Goal: Task Accomplishment & Management: Complete application form

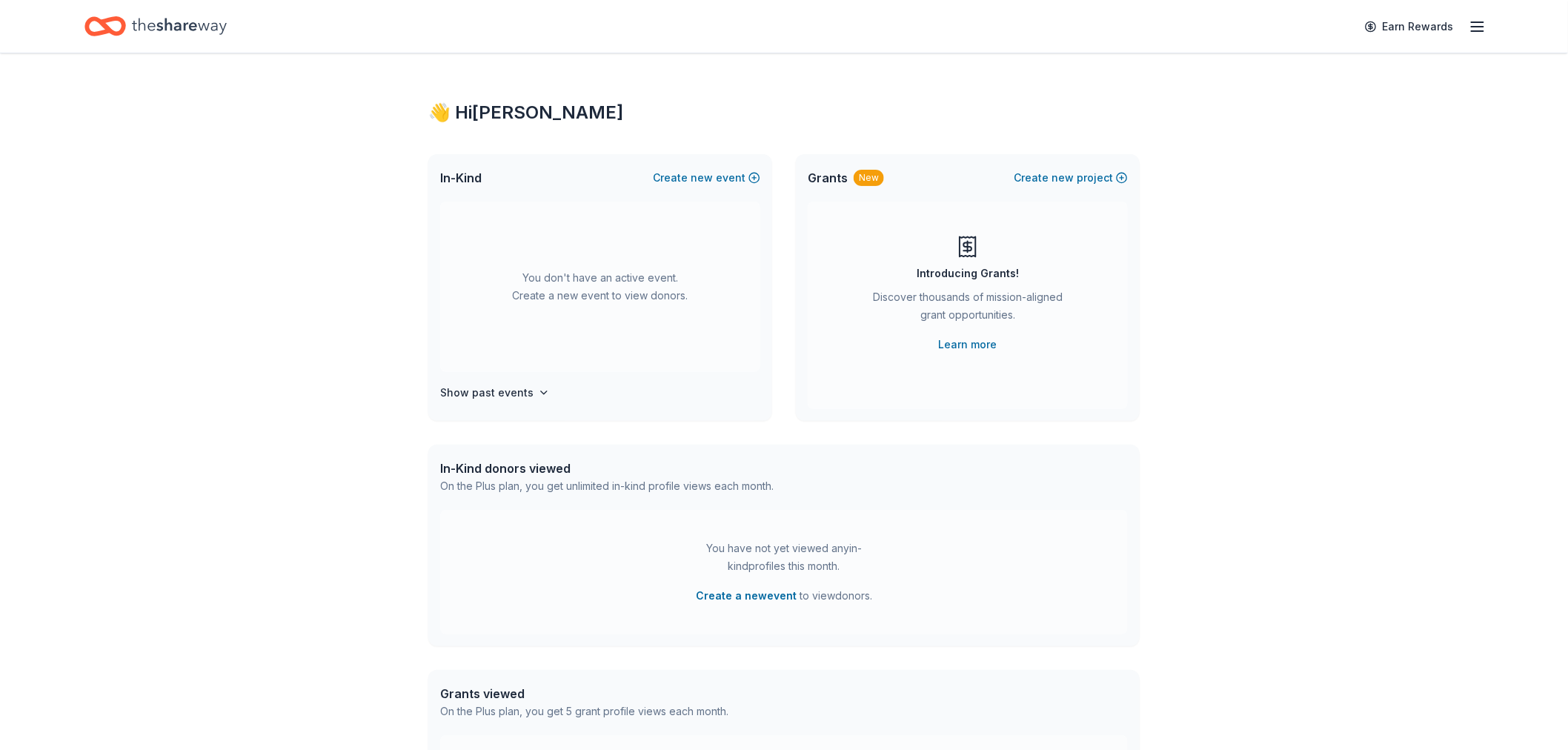
drag, startPoint x: 0, startPoint y: 0, endPoint x: 317, endPoint y: 179, distance: 364.0
click at [317, 179] on div "👋 Hi RoxAnn In-Kind Create new event You don't have an active event. Create a n…" at bounding box center [784, 486] width 1568 height 866
click at [1411, 29] on icon "button" at bounding box center [1478, 27] width 18 height 18
click at [1305, 113] on link "Account" at bounding box center [1301, 115] width 47 height 15
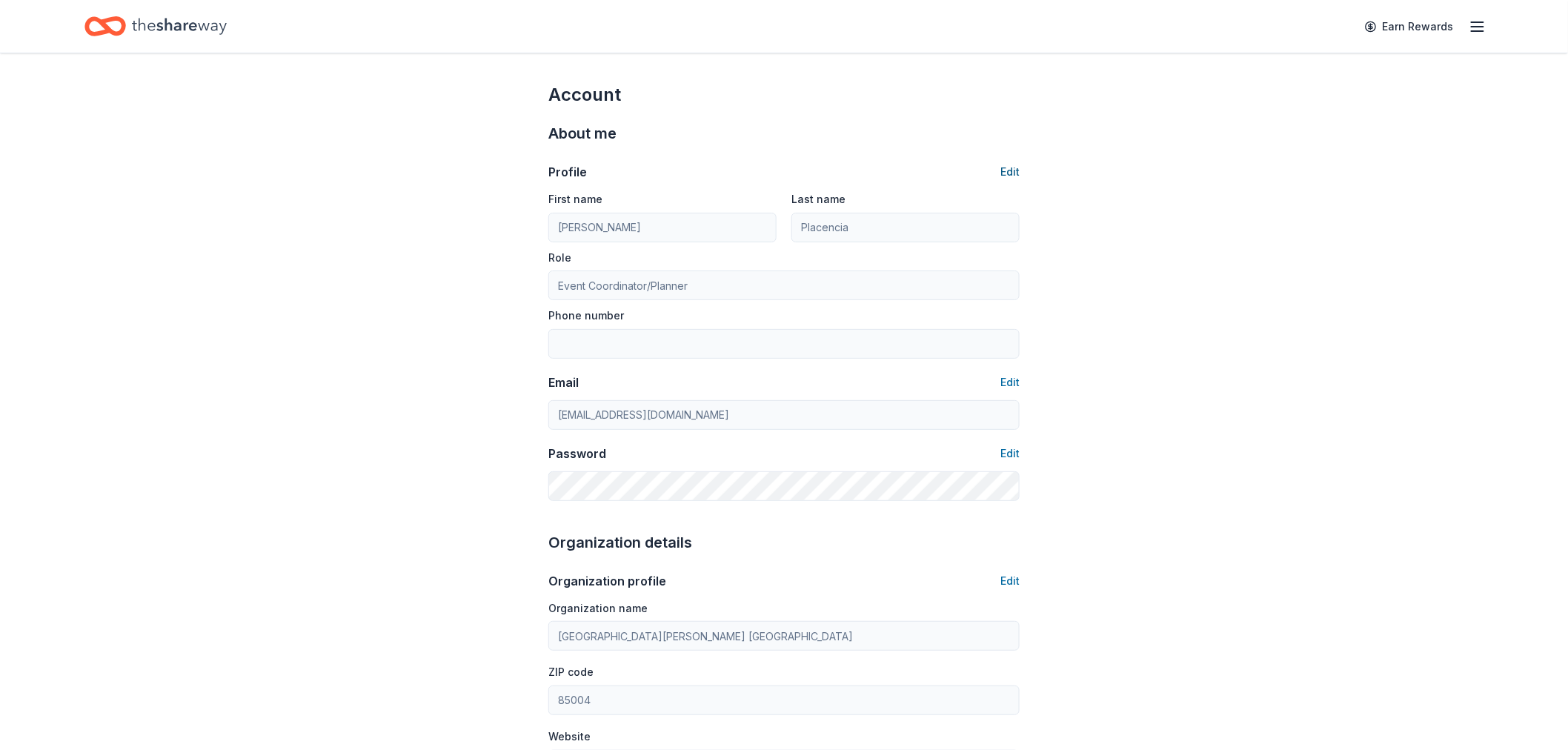
click at [1008, 168] on button "Edit" at bounding box center [1010, 172] width 20 height 18
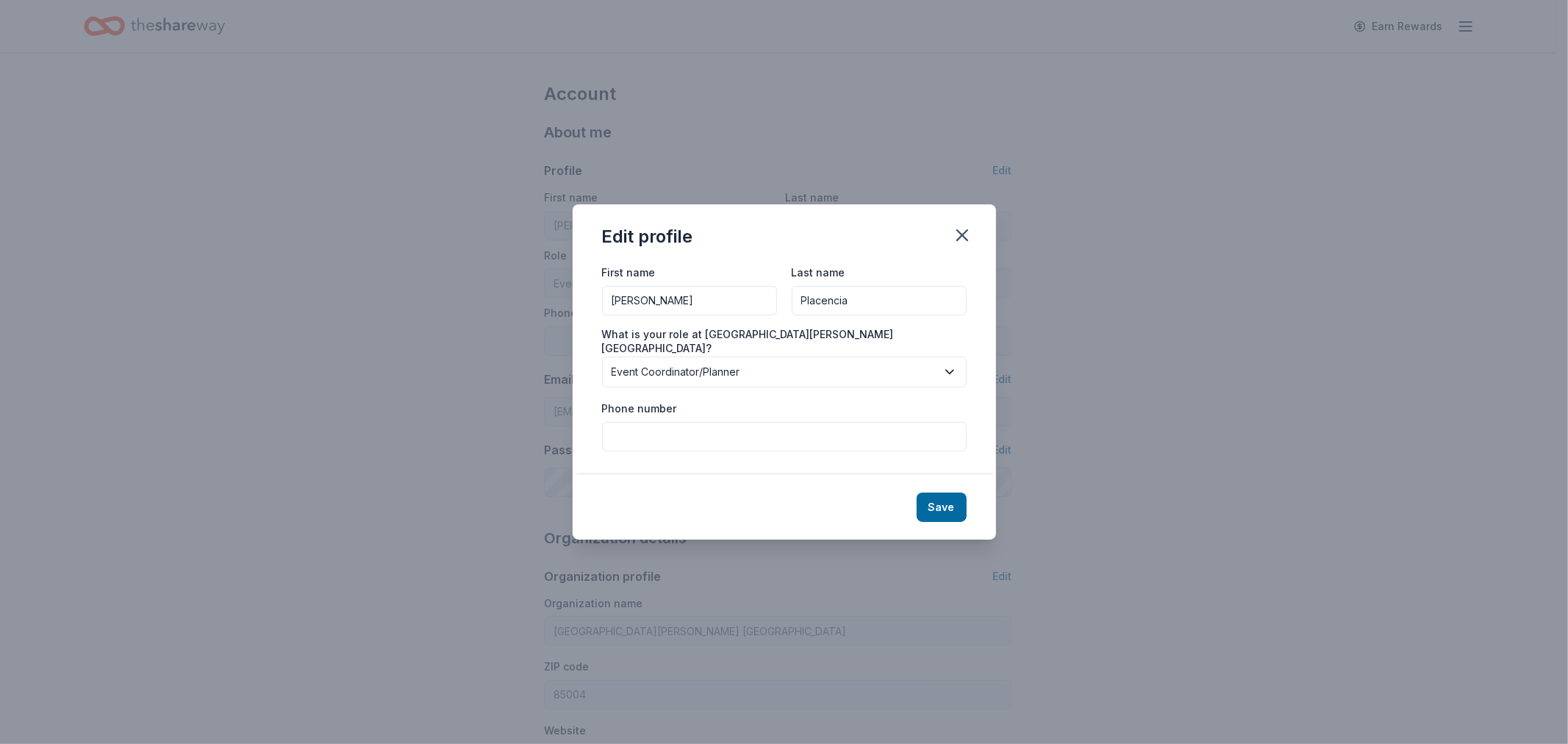
click at [738, 424] on input "Phone number" at bounding box center [784, 436] width 365 height 29
type input "6026259061"
click at [936, 502] on button "Save" at bounding box center [941, 507] width 50 height 29
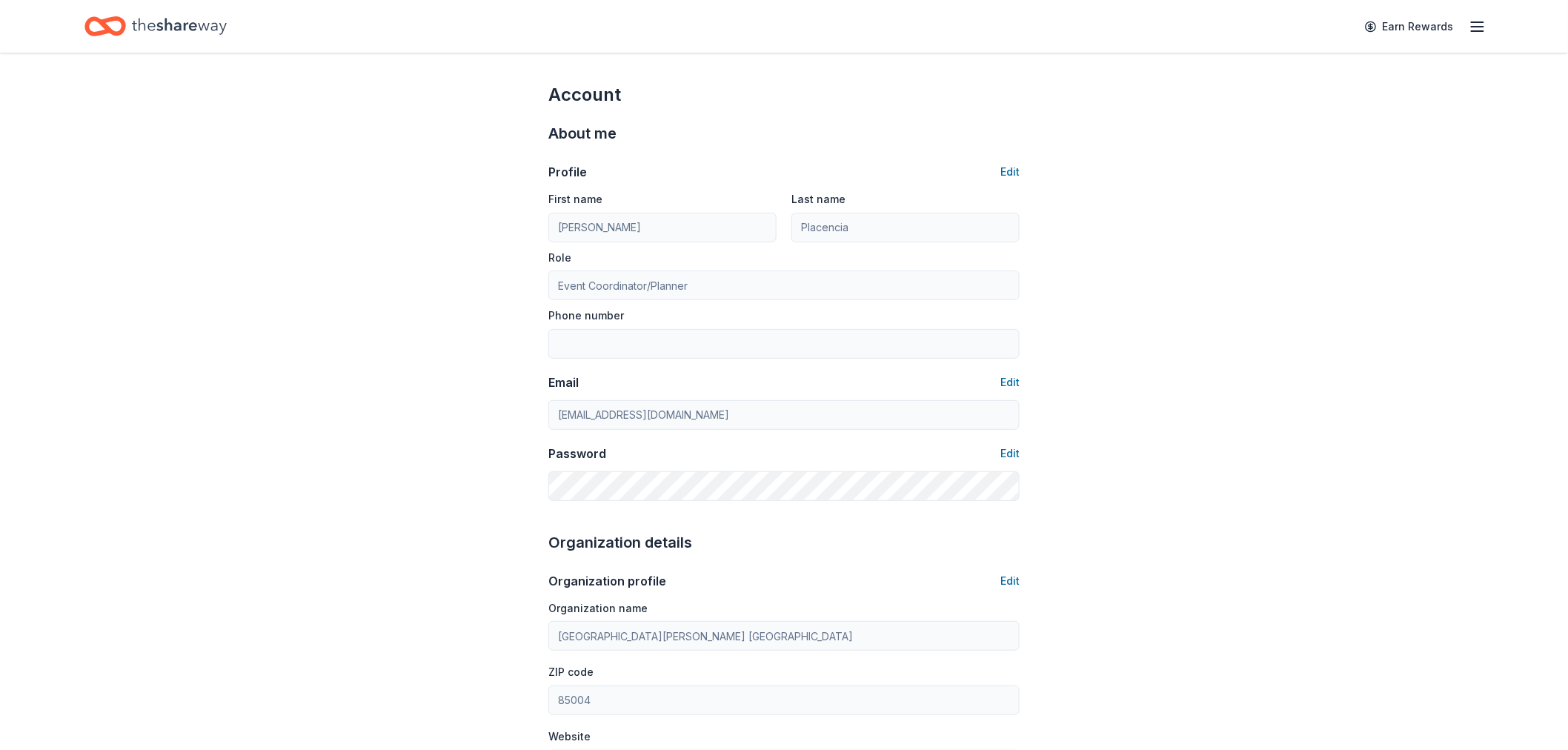
type input "6026259061"
click at [1011, 455] on button "Edit" at bounding box center [1010, 454] width 20 height 18
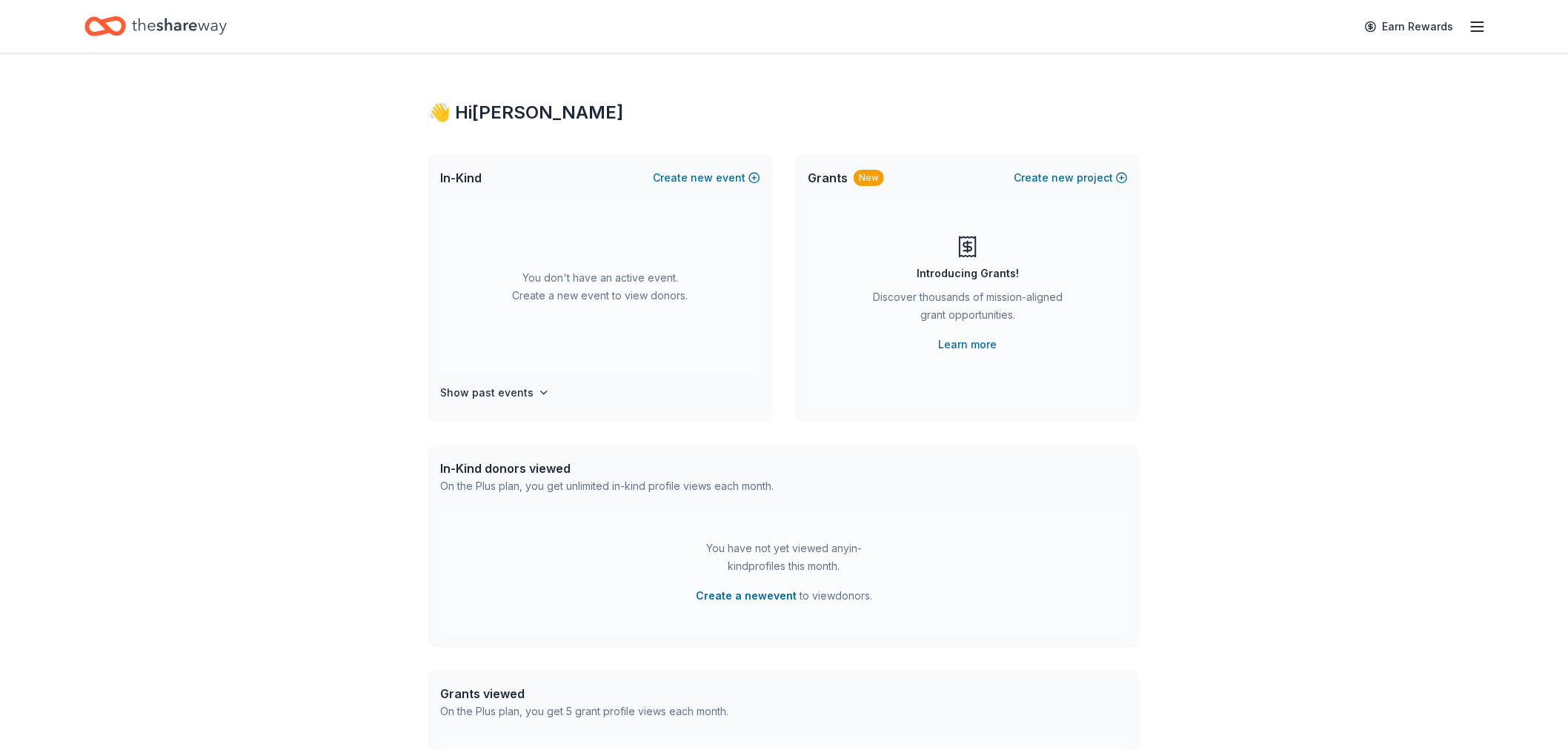
click at [1411, 20] on icon "button" at bounding box center [1478, 27] width 18 height 18
click at [1315, 112] on link "Account" at bounding box center [1301, 115] width 47 height 15
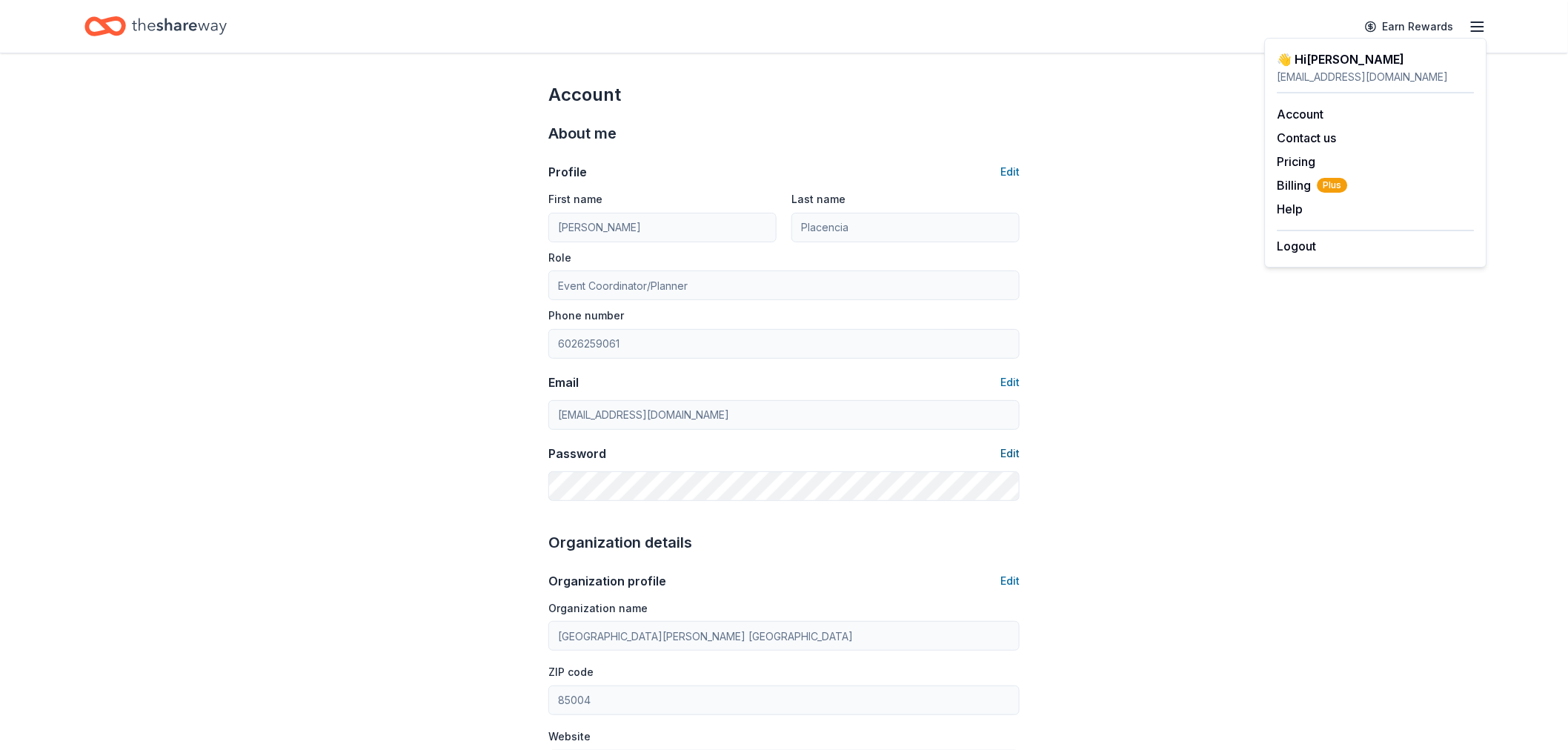
click at [1007, 455] on button "Edit" at bounding box center [1010, 454] width 20 height 18
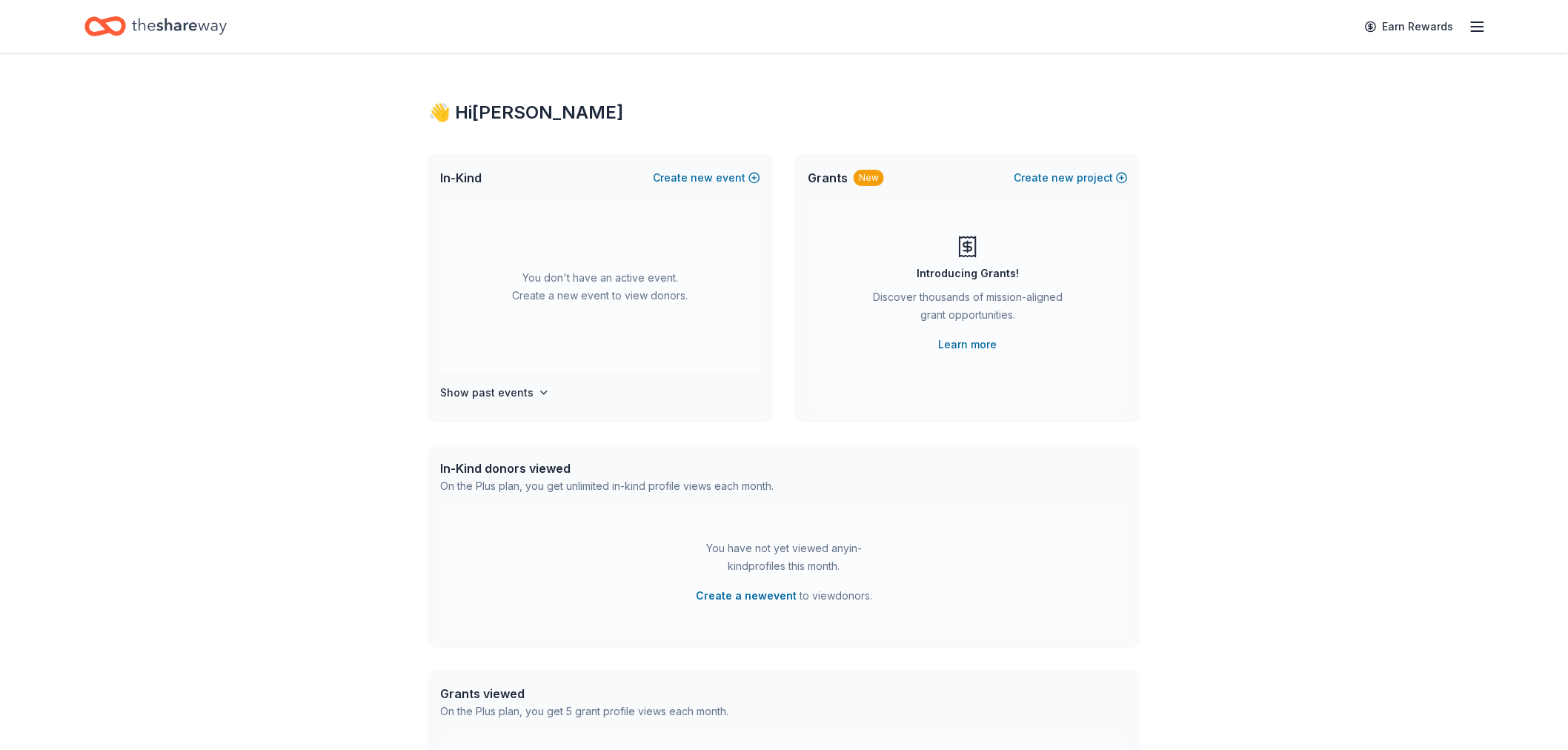
click at [1411, 26] on icon "button" at bounding box center [1478, 27] width 18 height 18
click at [1298, 243] on button "Logout" at bounding box center [1297, 246] width 39 height 18
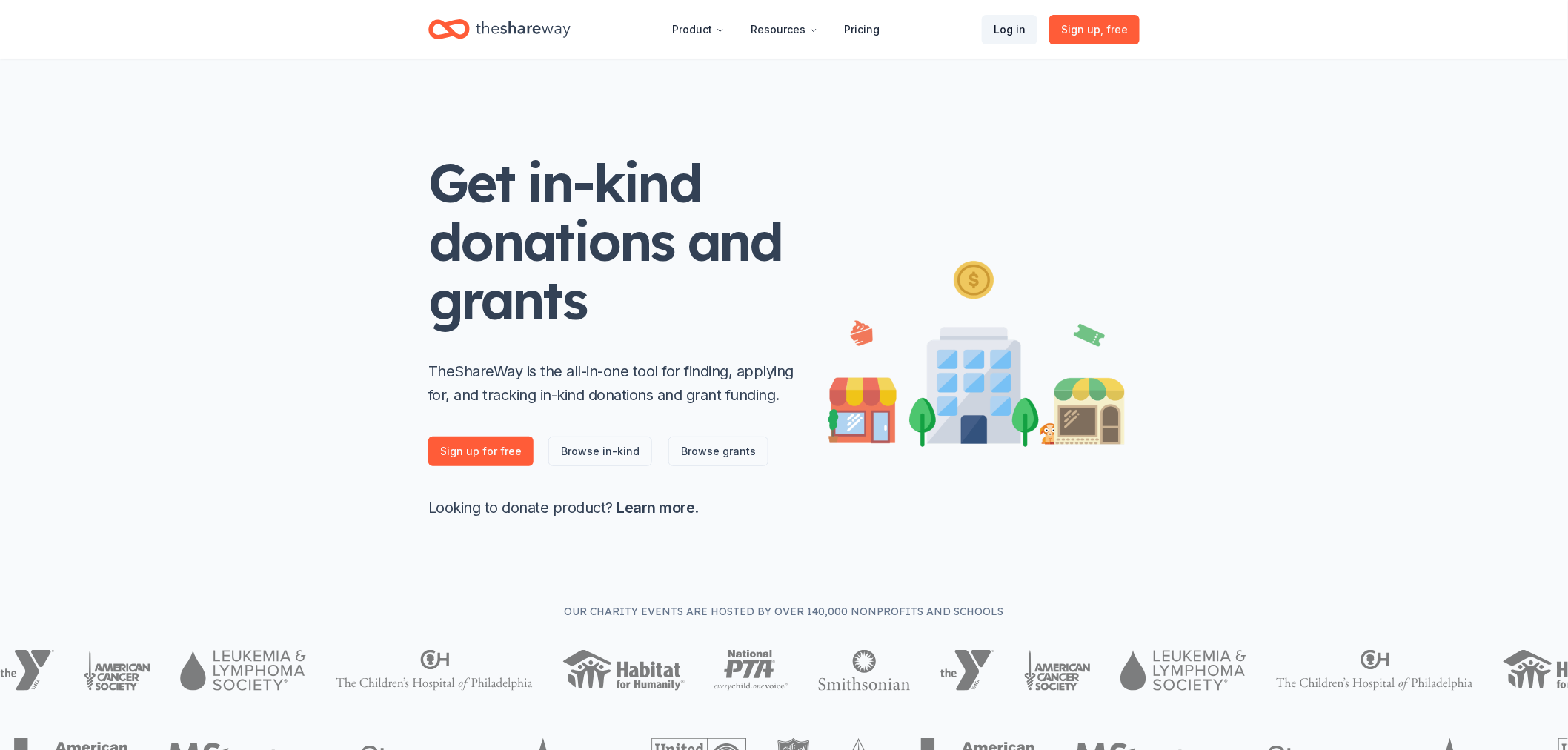
click at [1006, 26] on link "Log in" at bounding box center [1010, 29] width 56 height 29
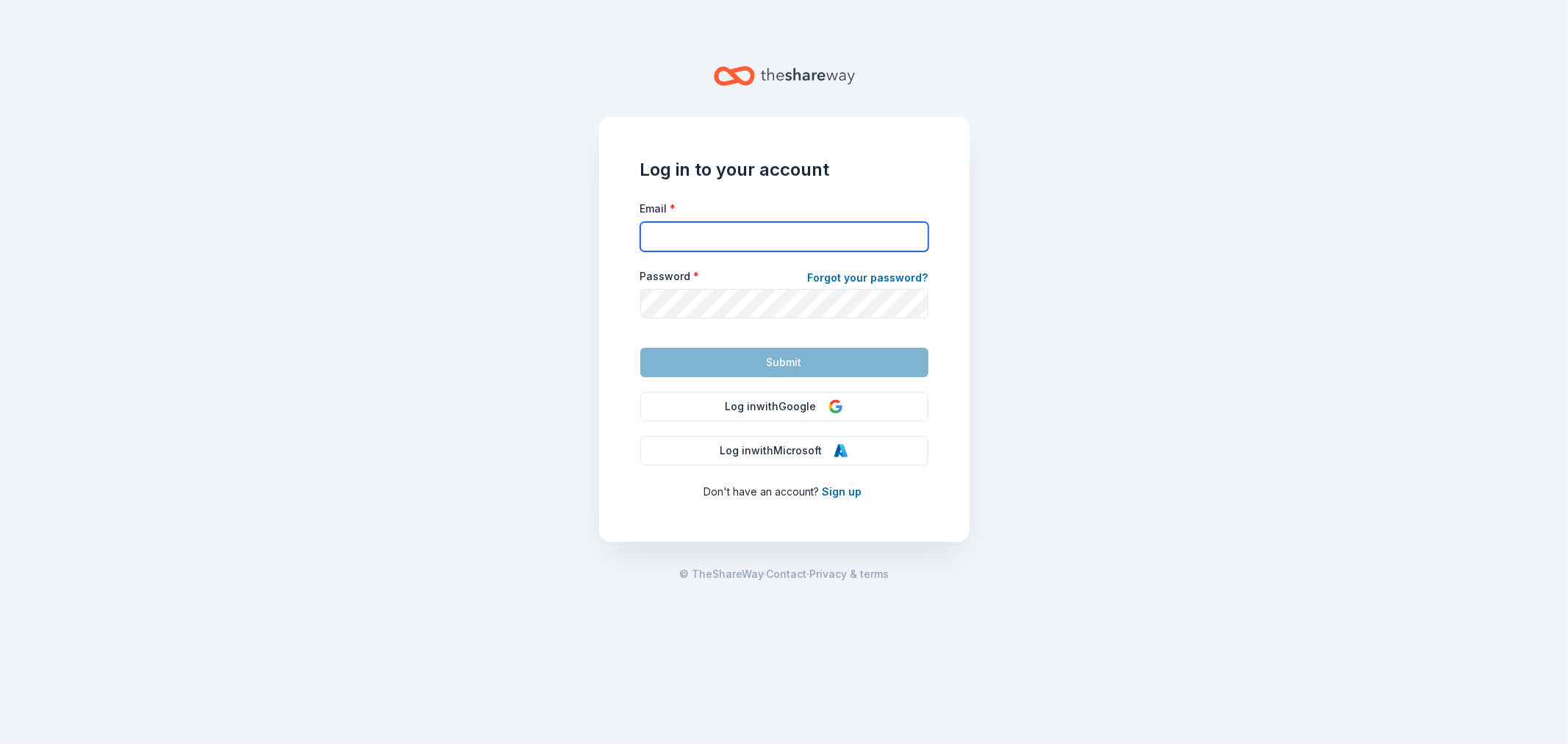
type input "rplacencia@smknights.org"
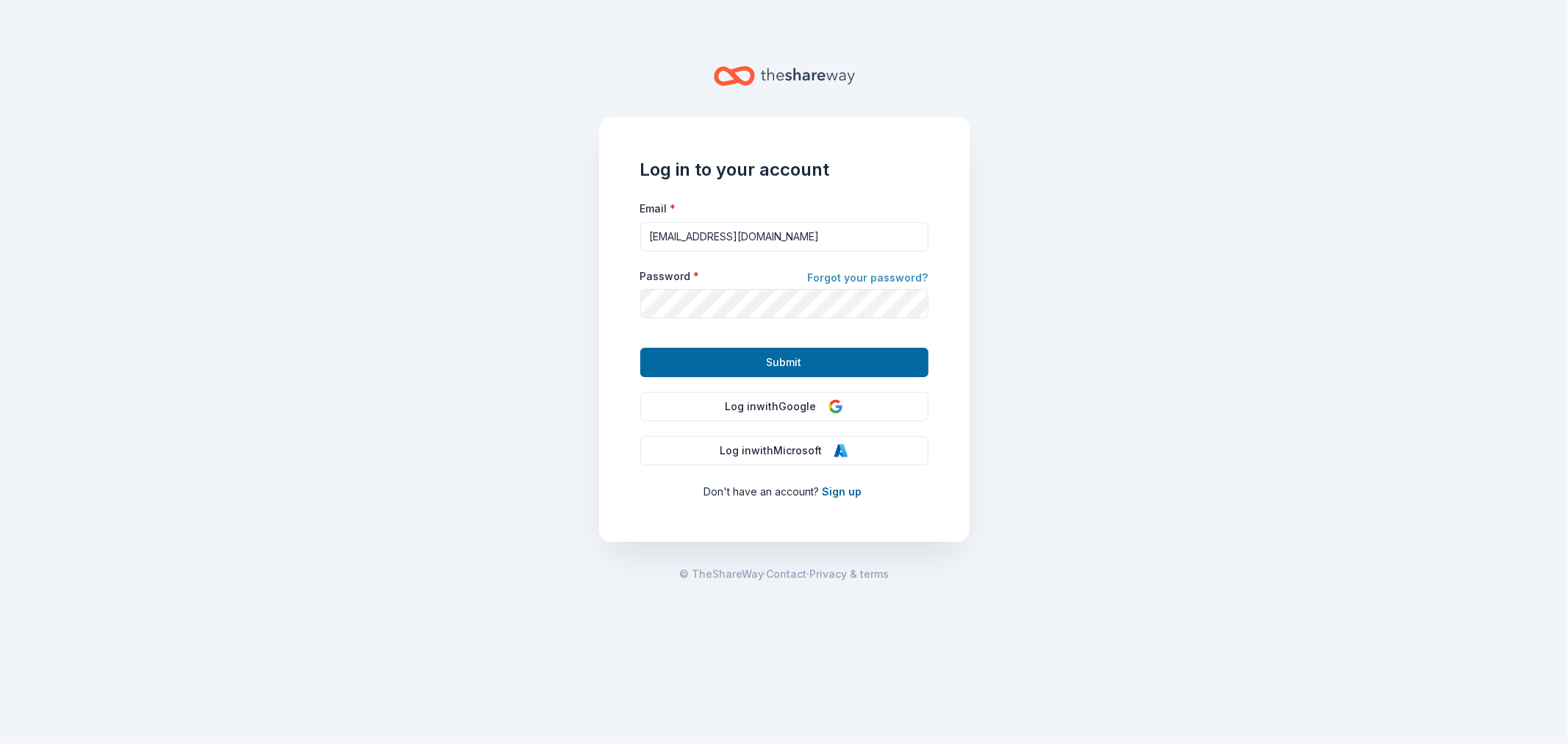
click at [874, 277] on link "Forgot your password?" at bounding box center [868, 280] width 120 height 21
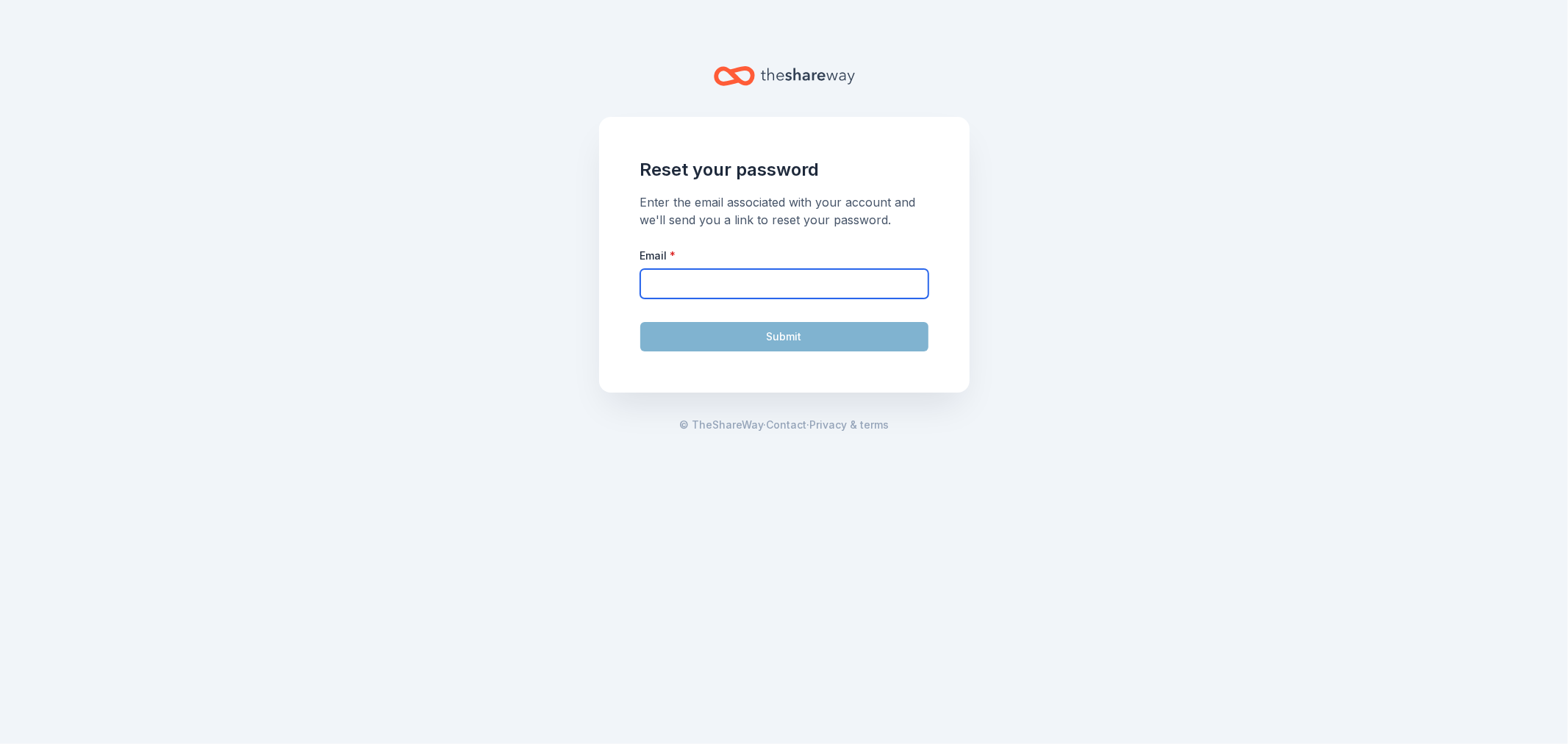
click at [846, 283] on input "Email *" at bounding box center [785, 283] width 288 height 29
type input "rplacencia@smknights.org"
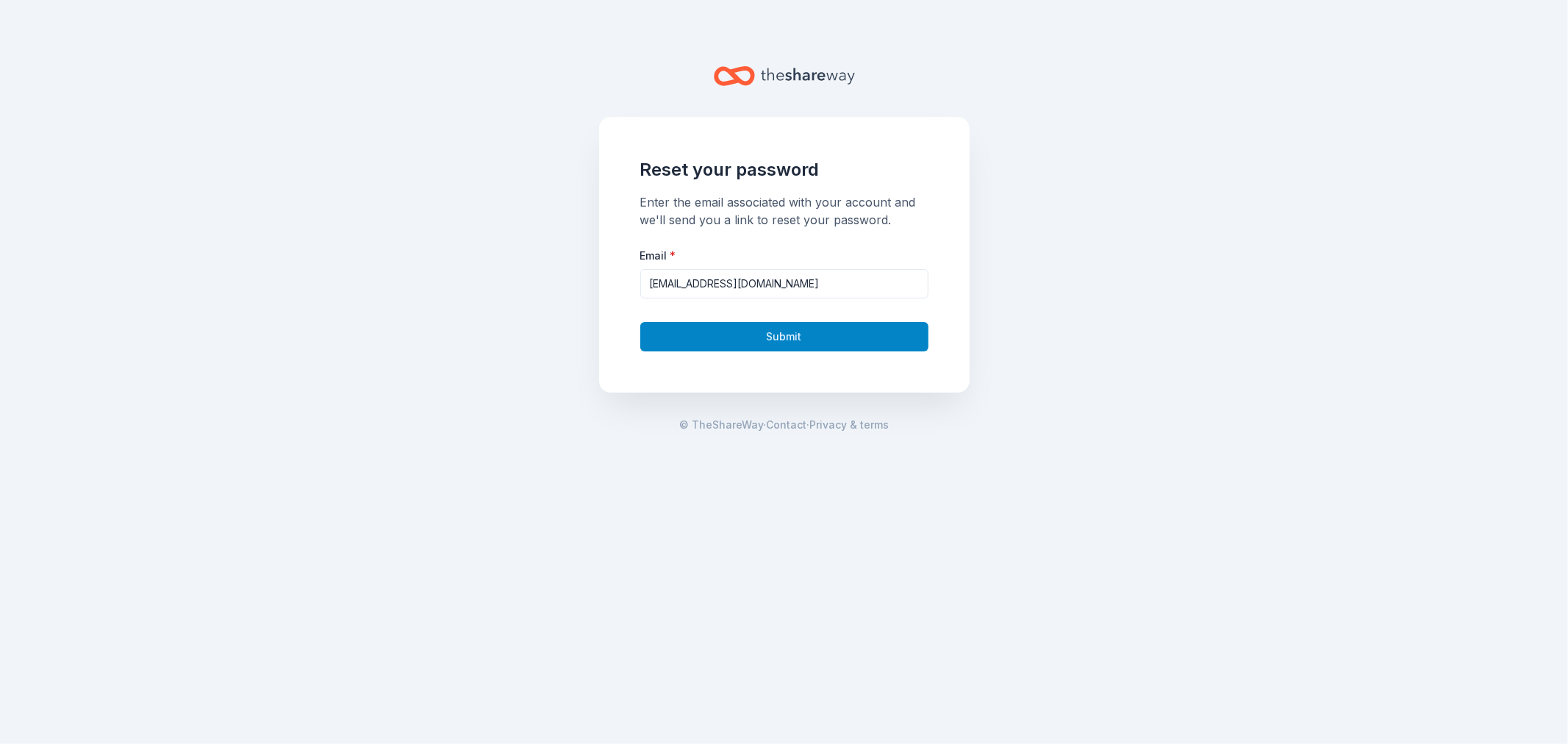
click at [786, 339] on button "Submit" at bounding box center [785, 336] width 288 height 29
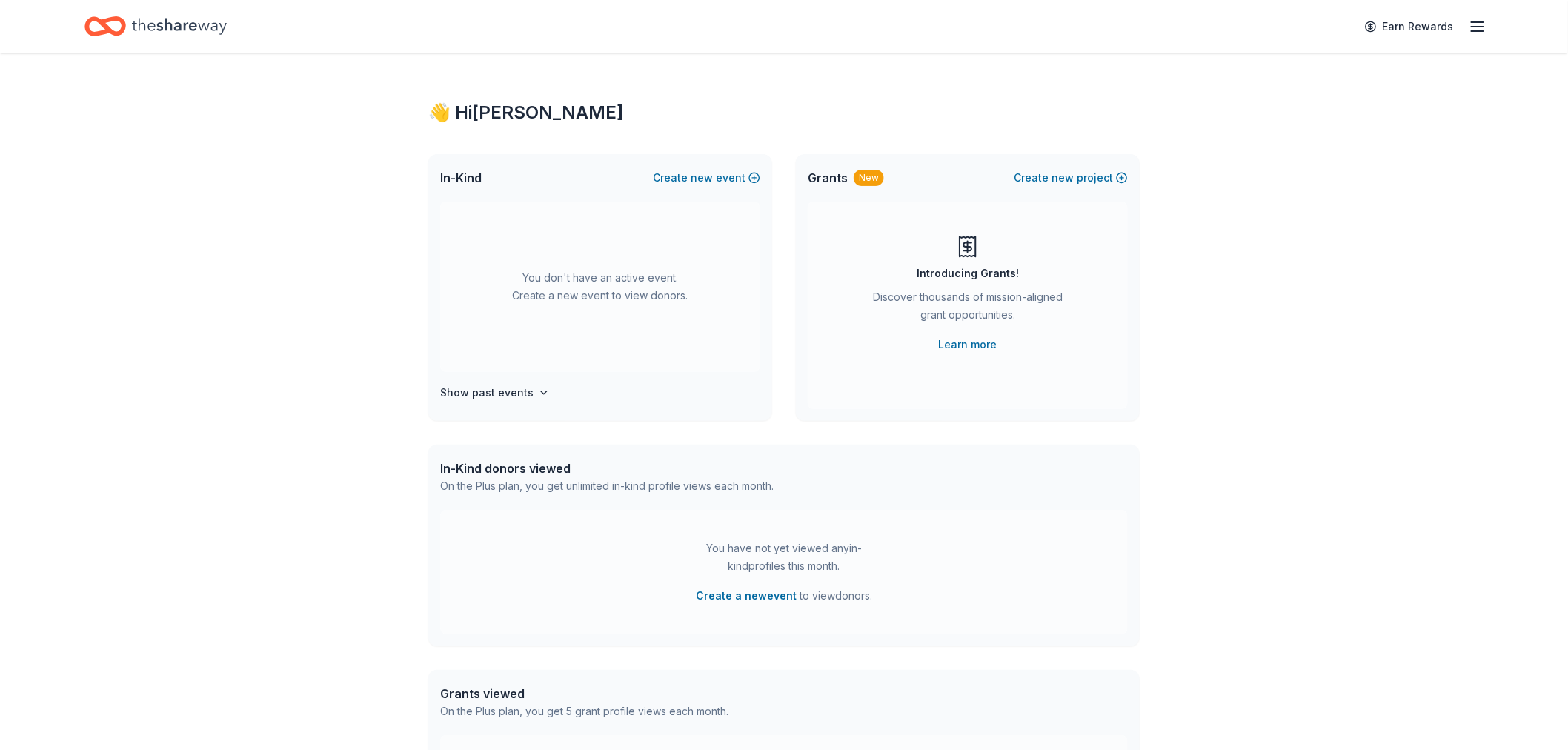
click at [153, 19] on icon "Home" at bounding box center [179, 26] width 95 height 30
click at [157, 26] on icon "Home" at bounding box center [179, 26] width 95 height 30
click at [93, 23] on icon "Home" at bounding box center [105, 26] width 41 height 35
click at [1477, 20] on icon "button" at bounding box center [1478, 27] width 18 height 18
click at [1313, 57] on div "👋 Hi [PERSON_NAME]" at bounding box center [1376, 60] width 197 height 18
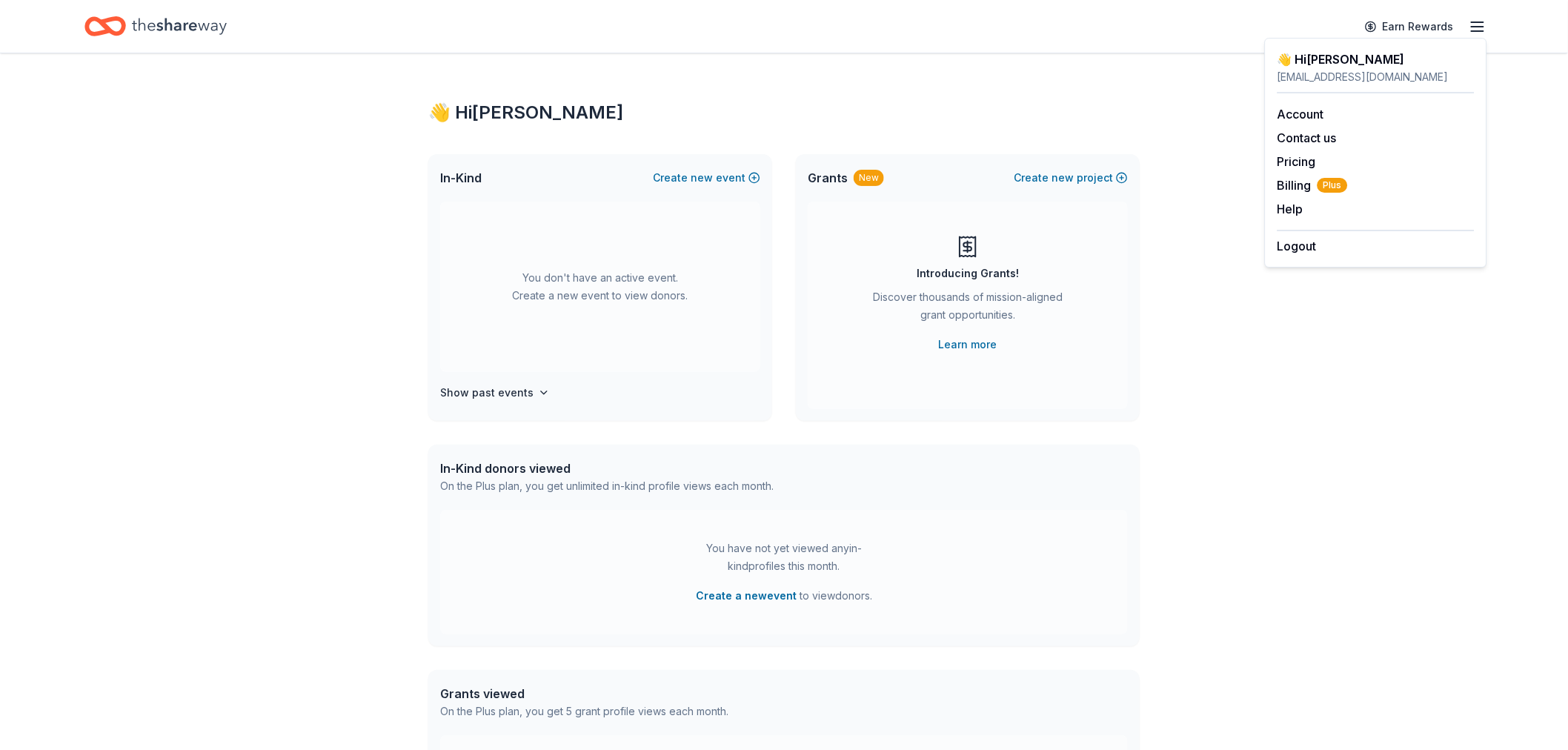
click at [499, 121] on div "👋 Hi RoxAnn" at bounding box center [784, 112] width 711 height 23
click at [516, 388] on h4 "Show past events" at bounding box center [487, 393] width 93 height 18
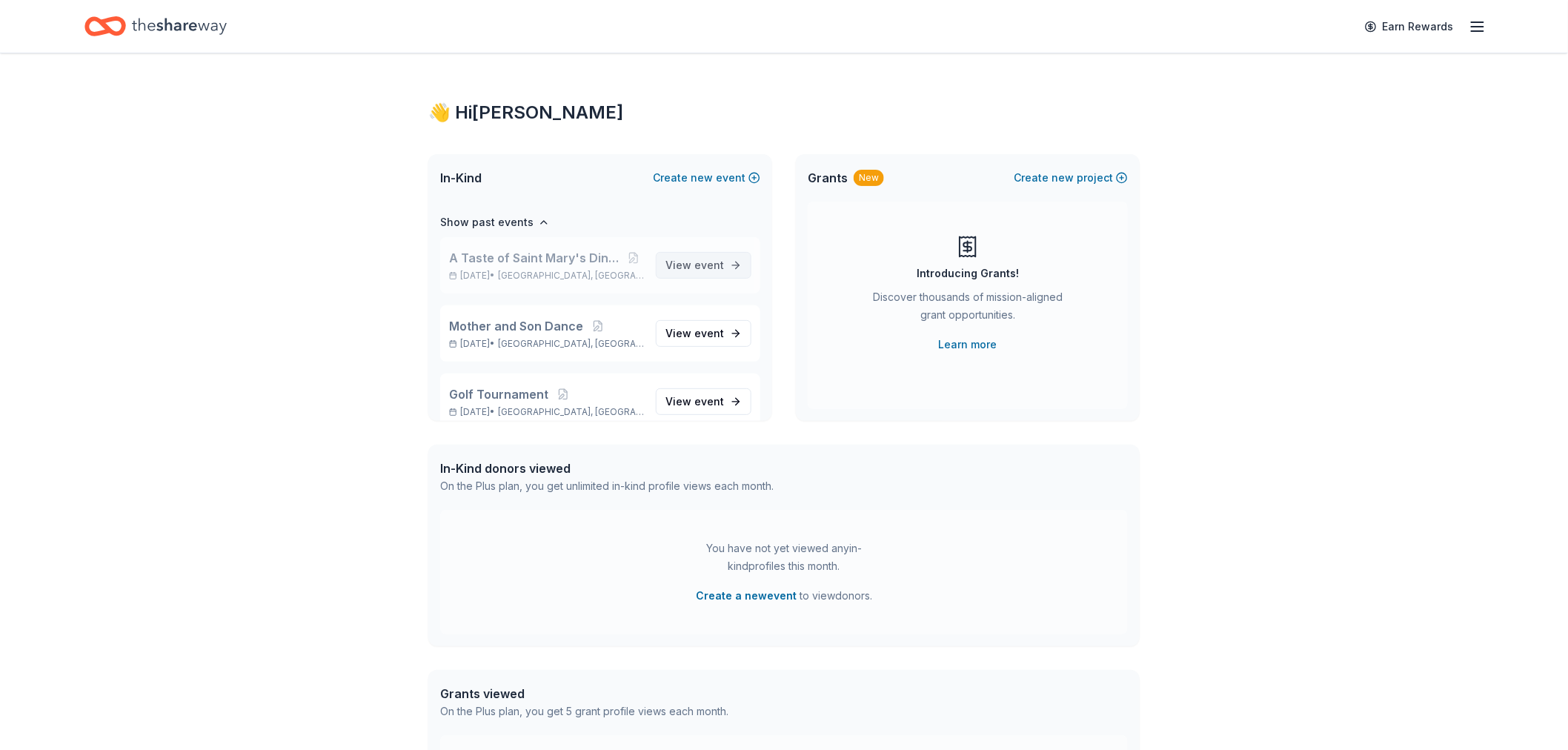
click at [700, 259] on span "event" at bounding box center [708, 265] width 29 height 13
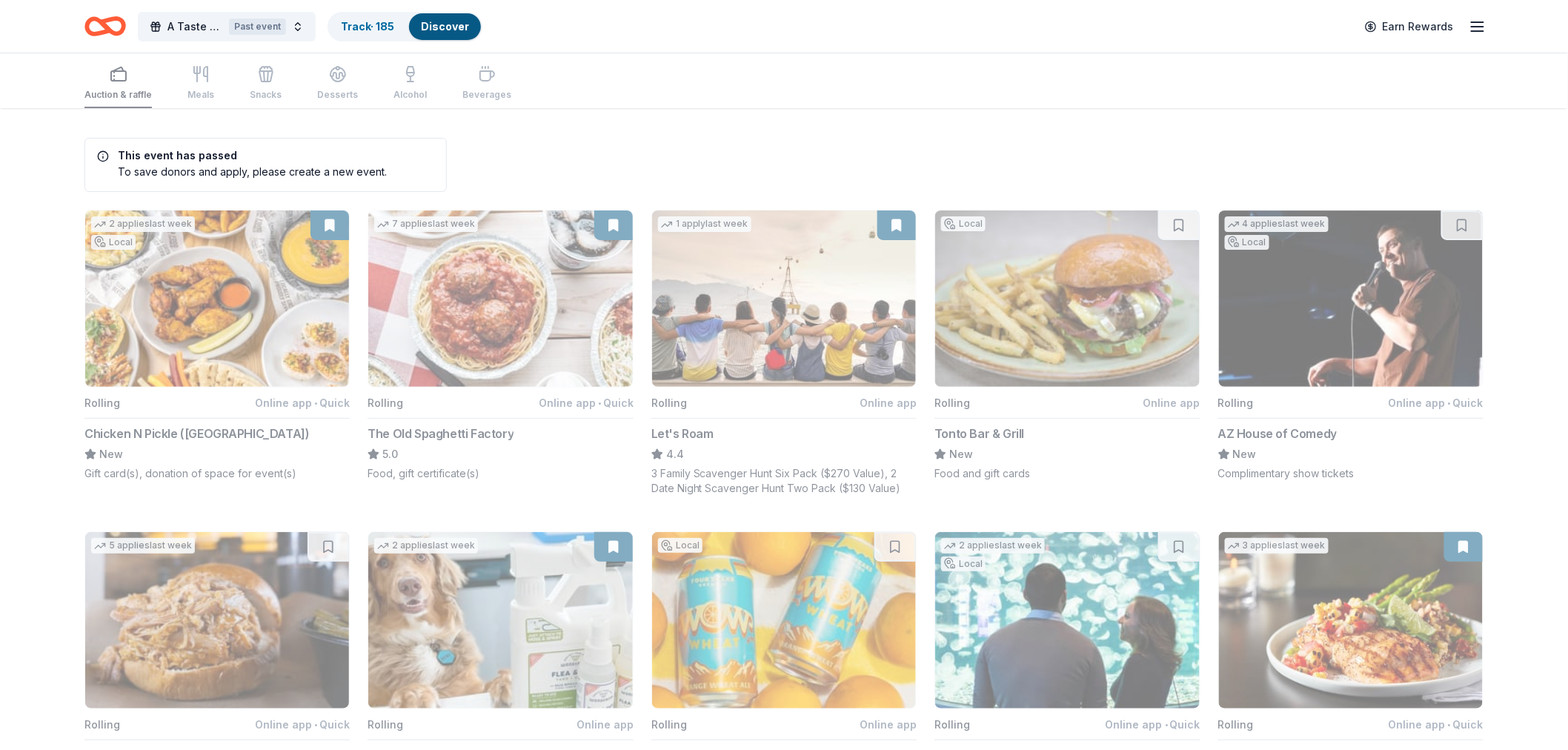
click at [1475, 20] on icon "button" at bounding box center [1478, 27] width 18 height 18
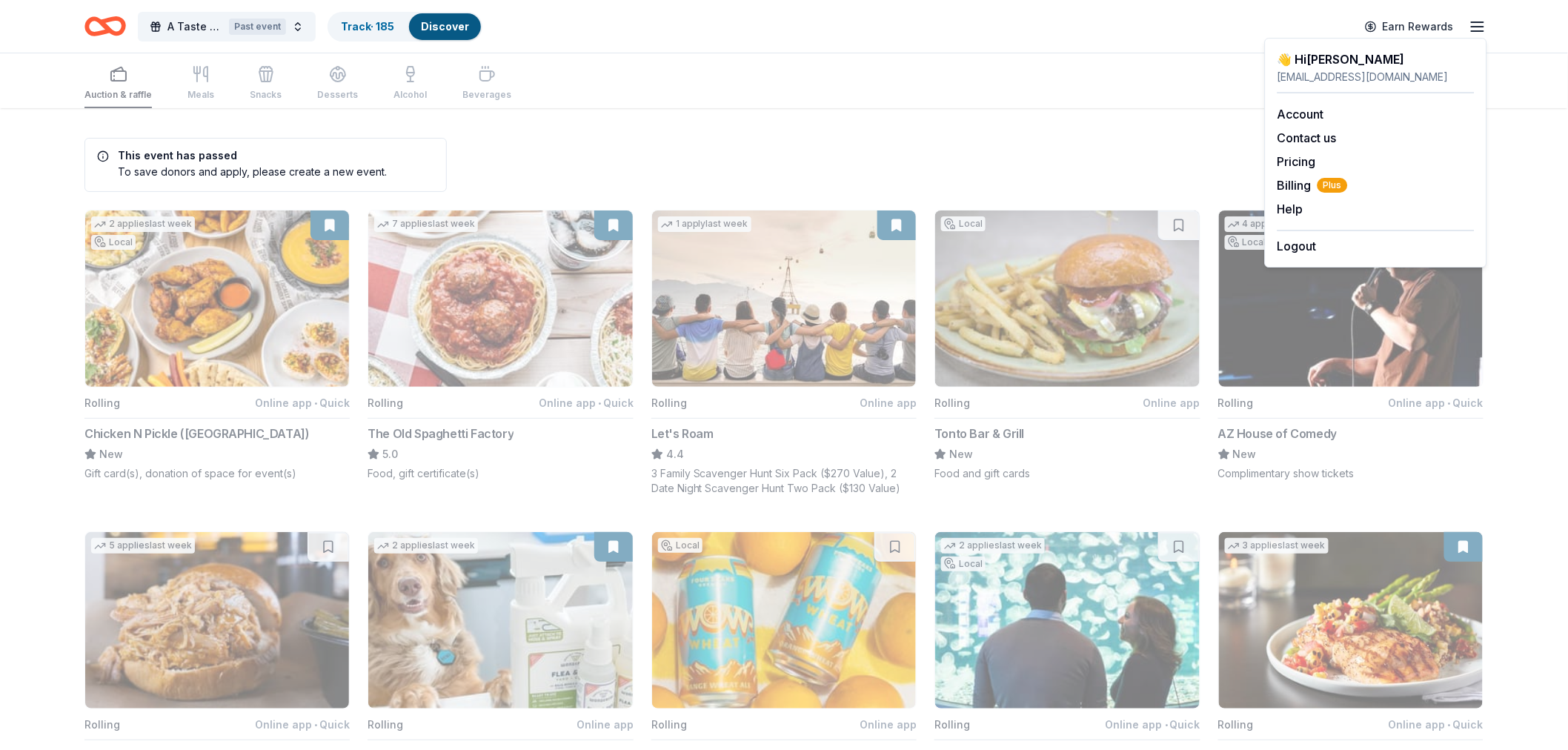
click at [1303, 57] on div "👋 Hi RoxAnn" at bounding box center [1376, 60] width 197 height 18
click at [1288, 108] on link "Account" at bounding box center [1301, 115] width 47 height 15
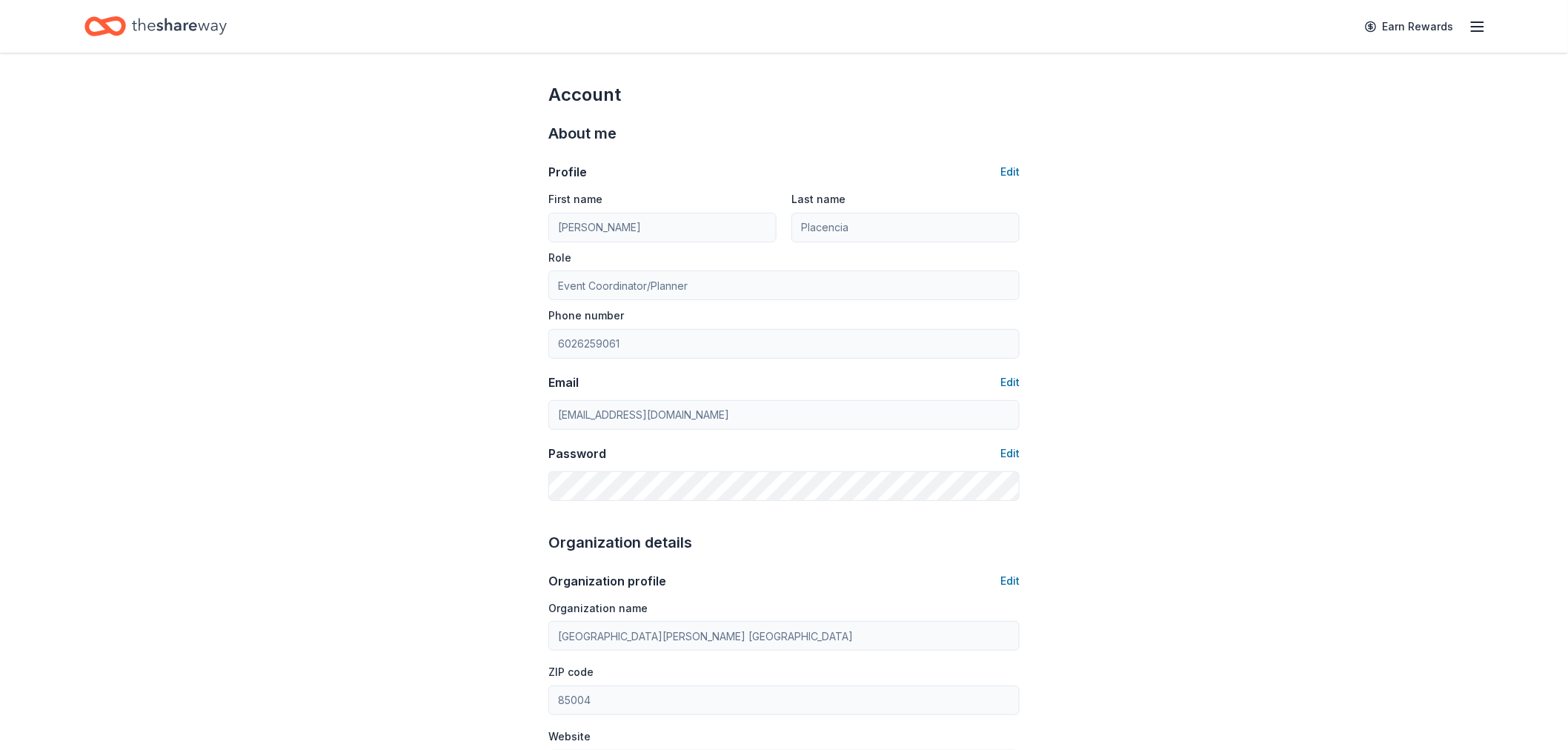
click at [158, 27] on icon "Home" at bounding box center [179, 26] width 95 height 30
click at [105, 27] on icon "Home" at bounding box center [112, 26] width 23 height 15
click at [1472, 20] on icon "button" at bounding box center [1478, 27] width 18 height 18
click at [1294, 161] on link "Pricing" at bounding box center [1296, 162] width 38 height 15
click at [1298, 159] on link "Pricing" at bounding box center [1296, 162] width 38 height 15
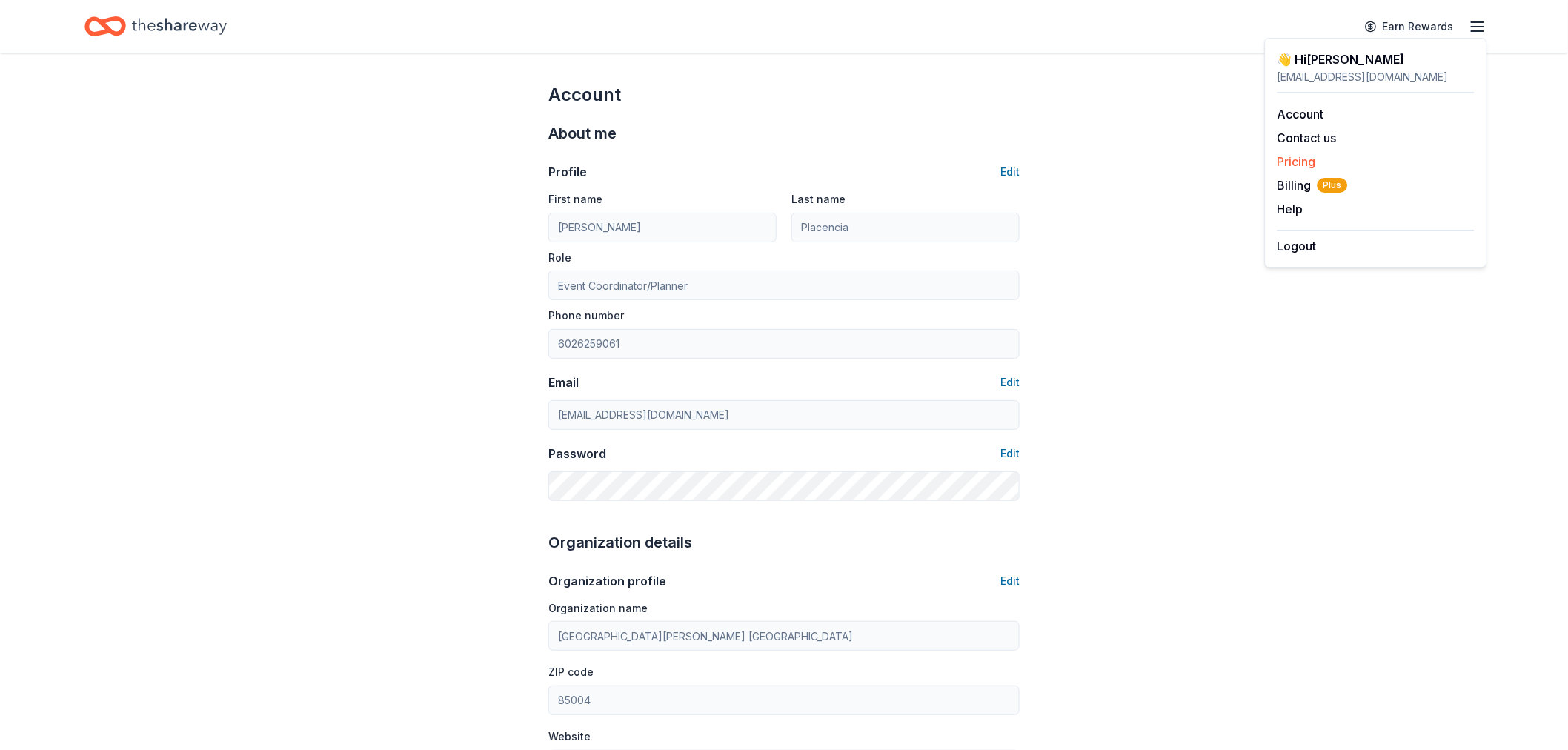
click at [1298, 159] on link "Pricing" at bounding box center [1296, 162] width 38 height 15
click at [1295, 185] on span "Billing Plus" at bounding box center [1312, 185] width 70 height 18
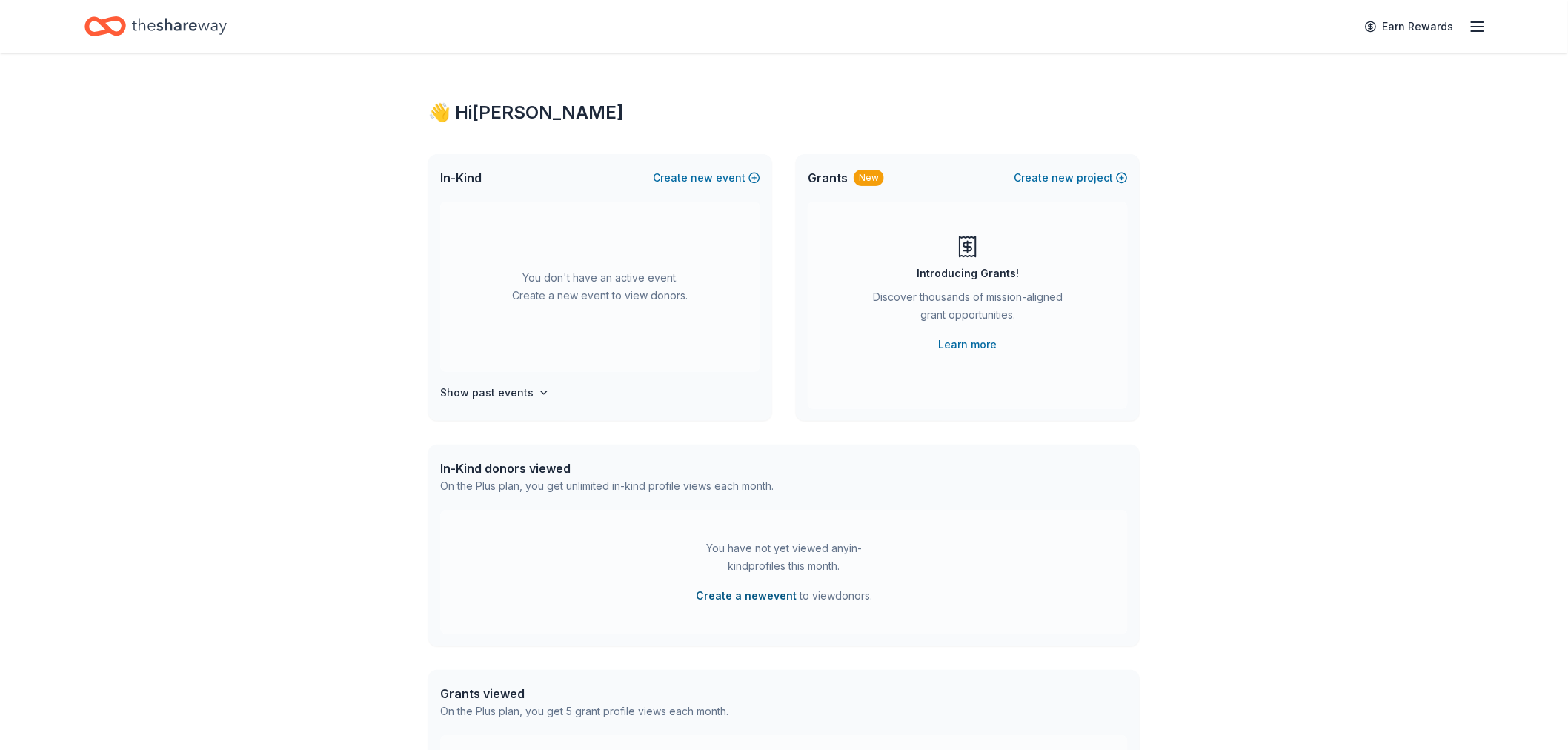
click at [729, 598] on button "Create a new event" at bounding box center [746, 596] width 101 height 18
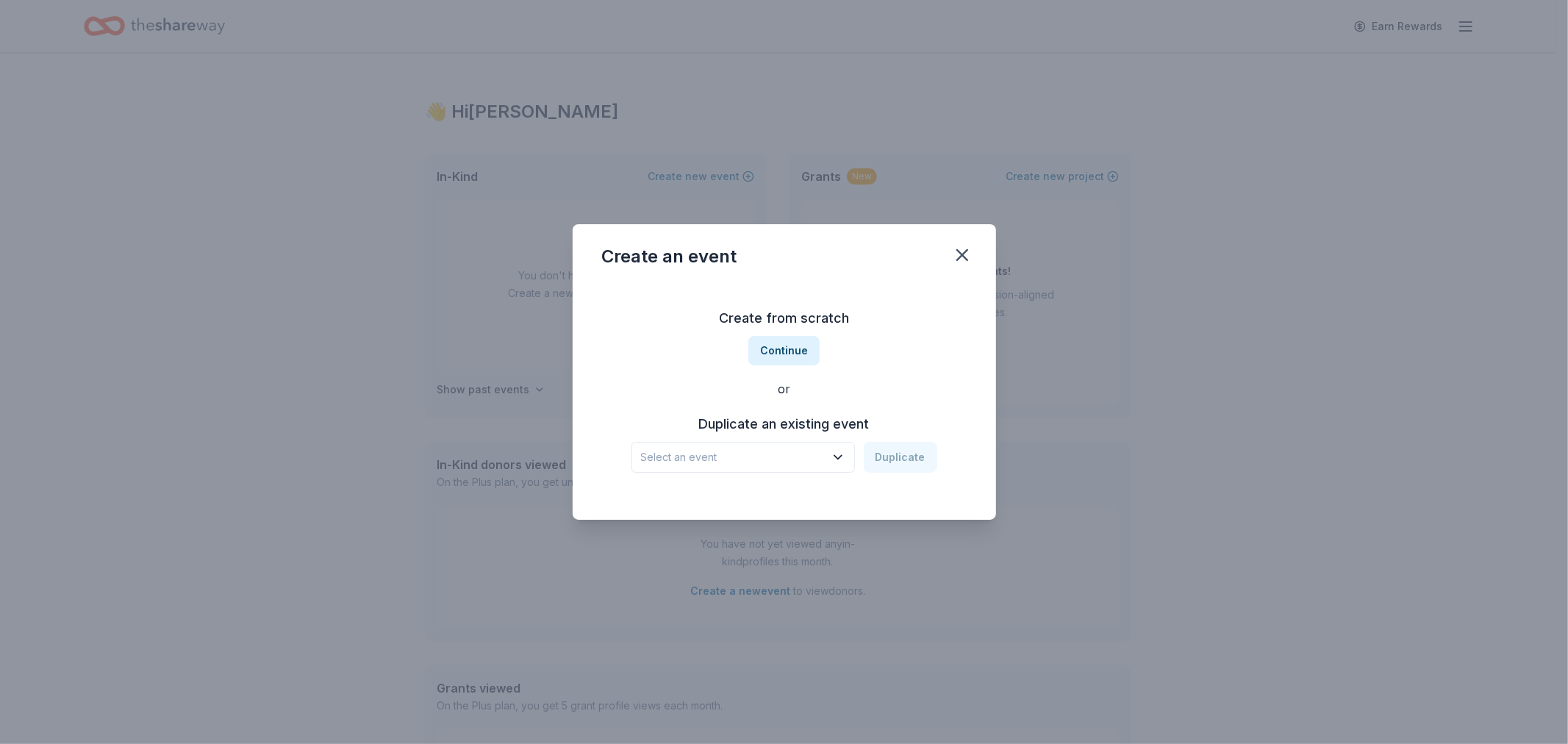
click at [838, 461] on icon "button" at bounding box center [838, 458] width 15 height 15
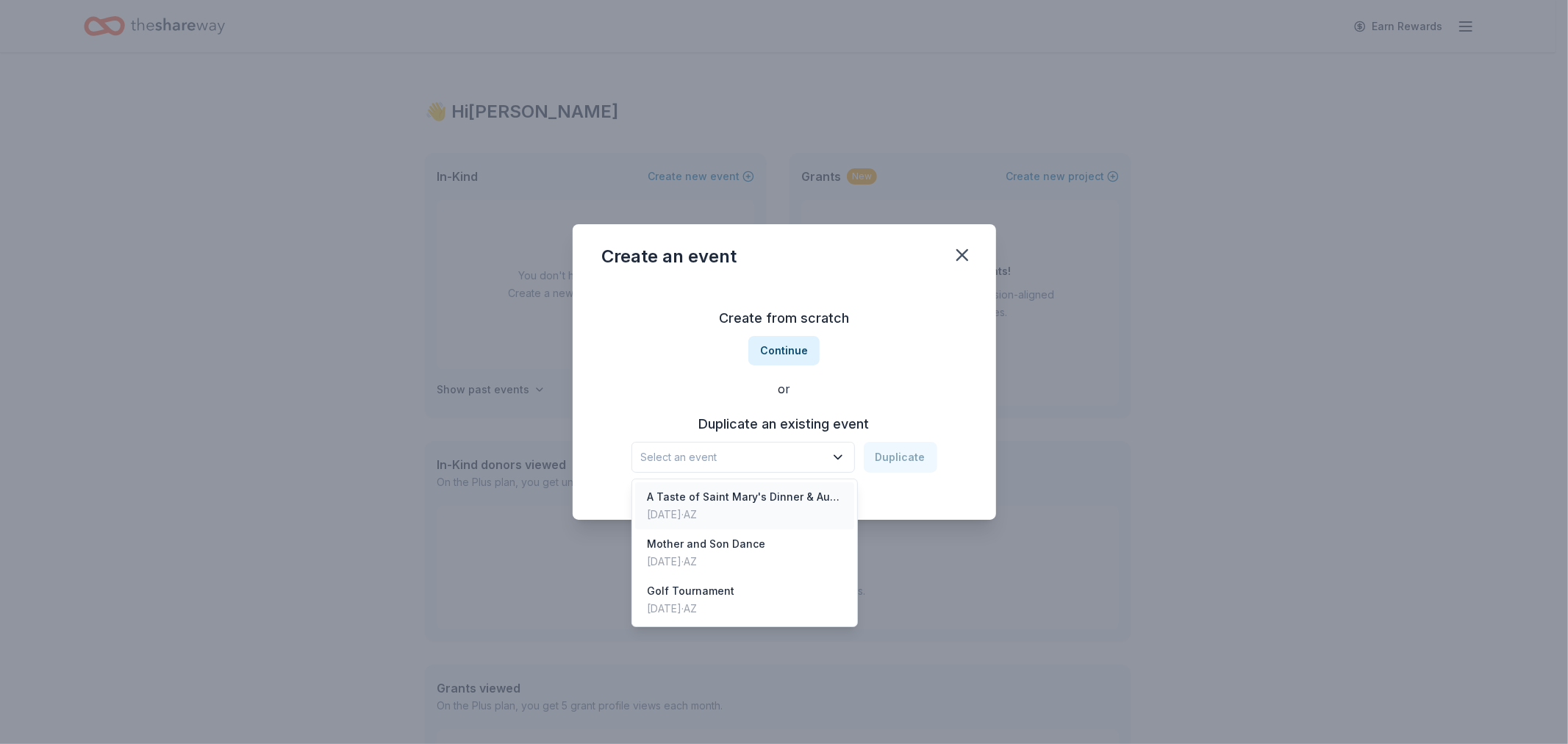
click at [732, 495] on div "A Taste of Saint Mary's Dinner & Auction" at bounding box center [744, 497] width 196 height 18
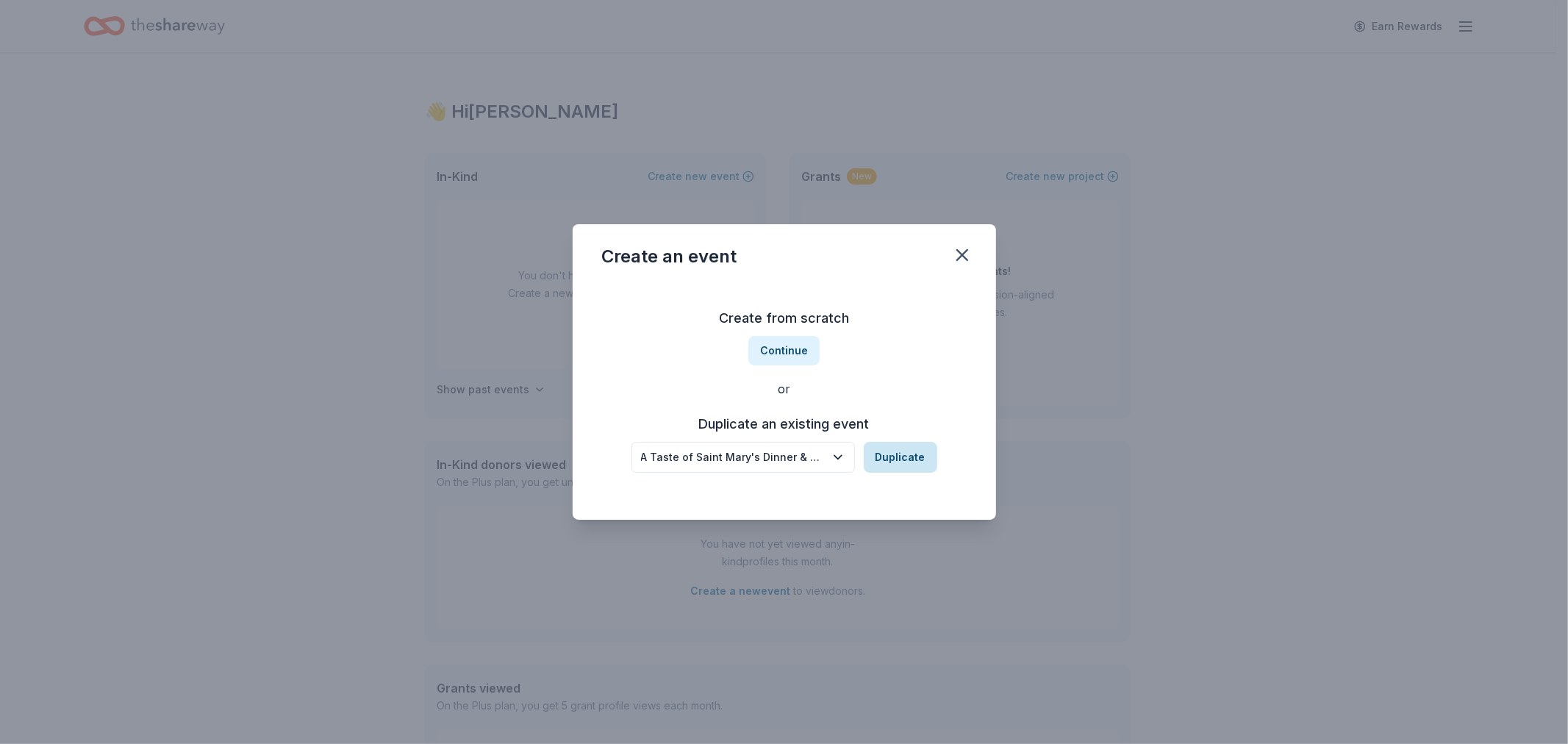
click at [890, 454] on button "Duplicate" at bounding box center [901, 457] width 73 height 31
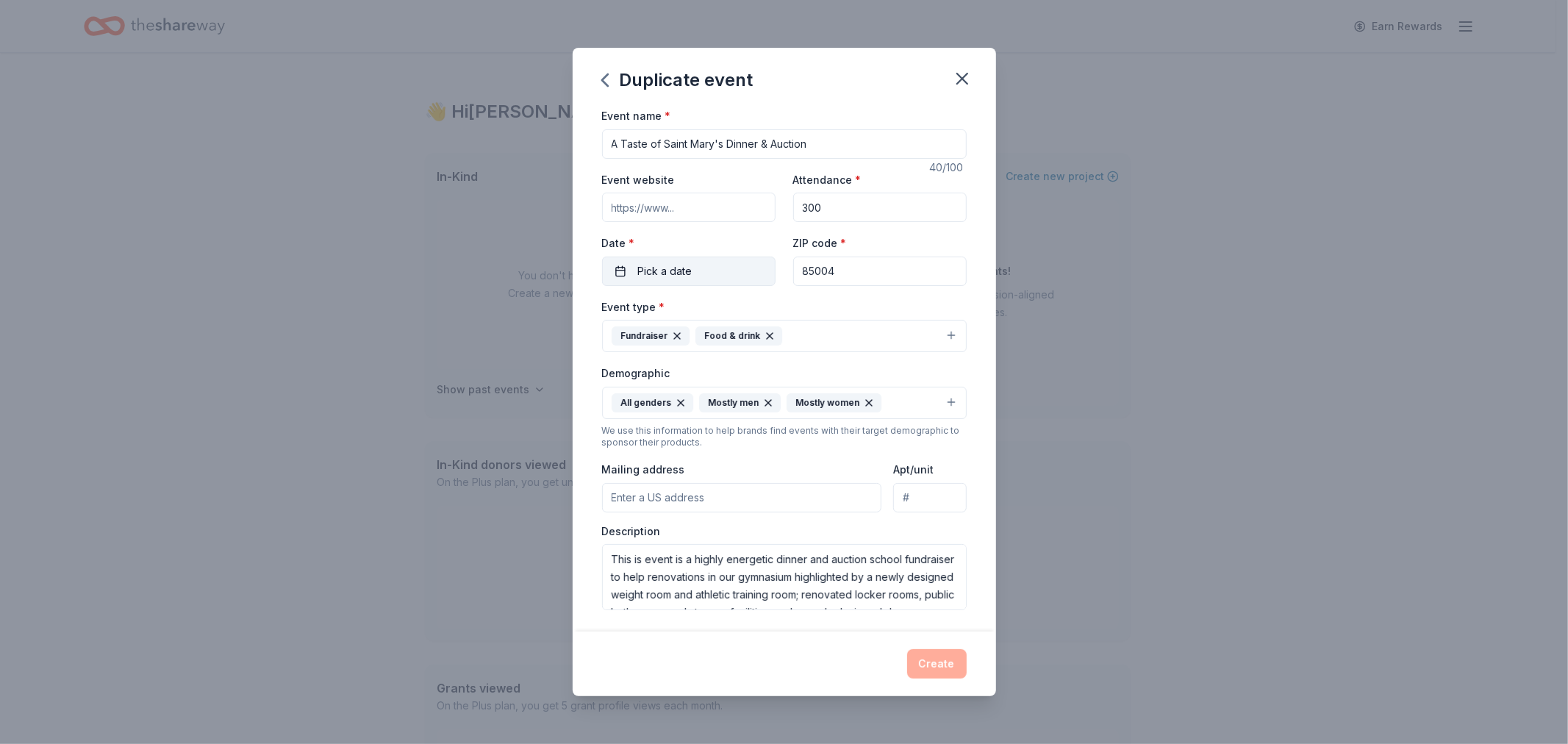
click at [698, 275] on button "Pick a date" at bounding box center [688, 271] width 173 height 29
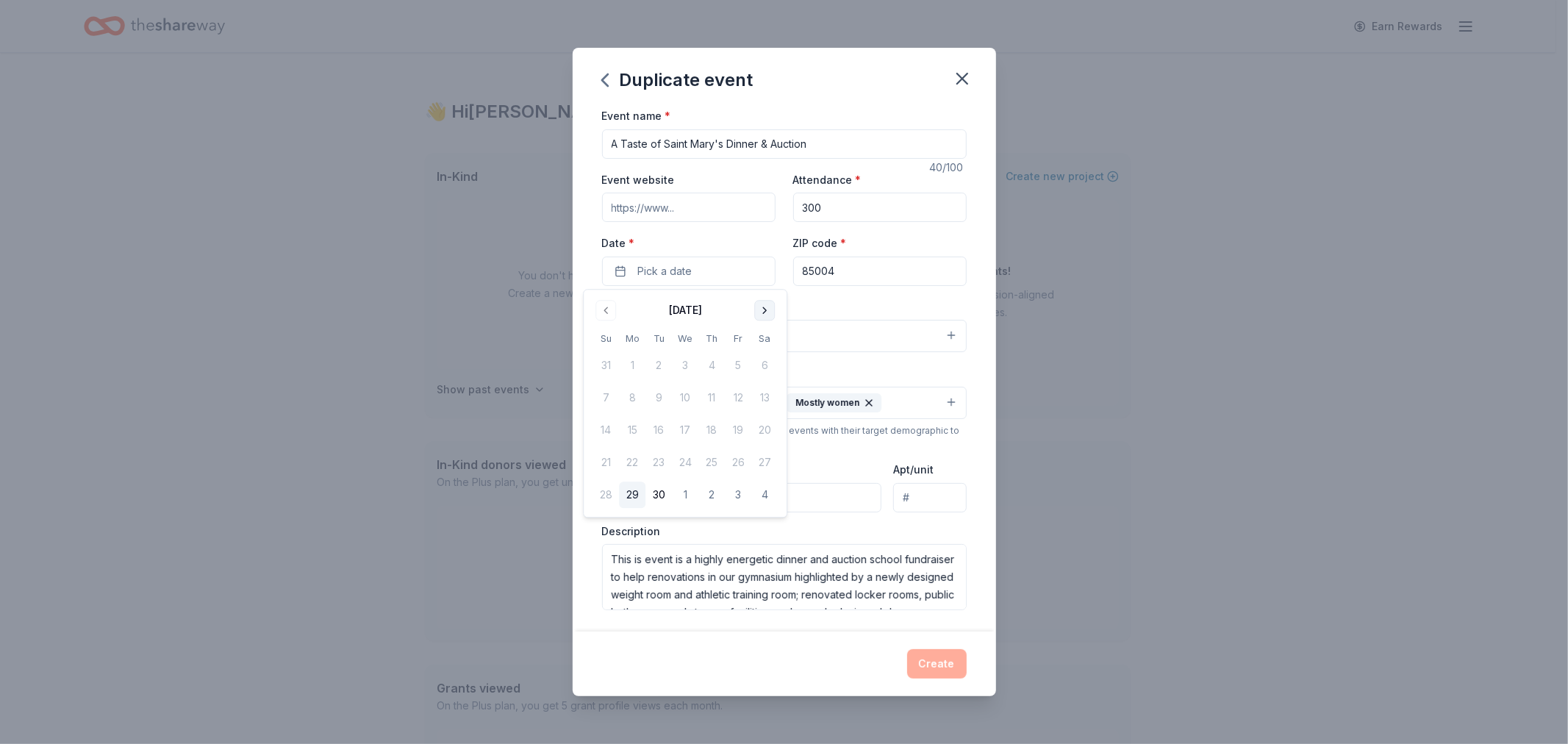
click at [761, 309] on button "Go to next month" at bounding box center [765, 310] width 21 height 21
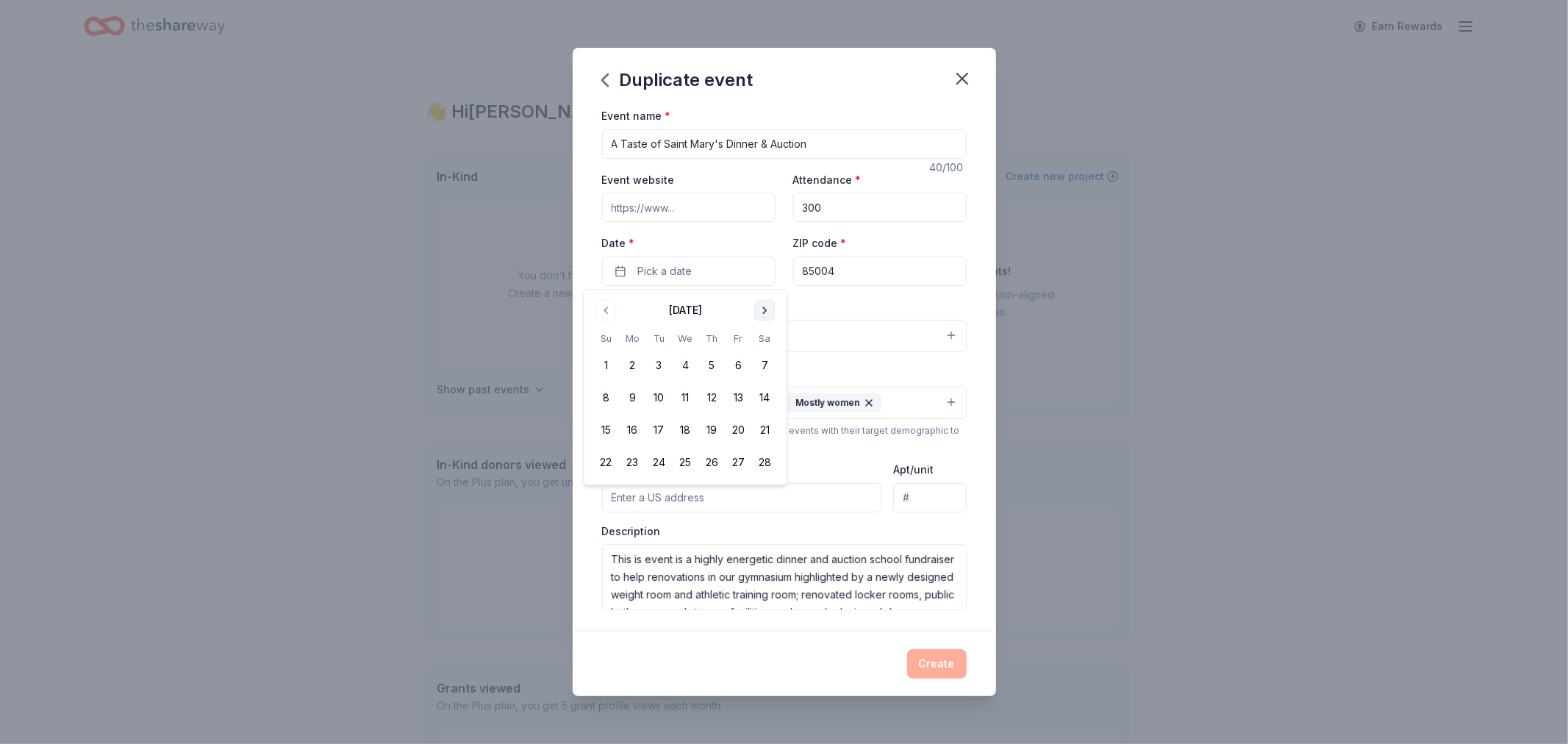
click at [761, 309] on button "Go to next month" at bounding box center [765, 310] width 21 height 21
click at [766, 424] on button "21" at bounding box center [764, 431] width 26 height 26
click at [909, 298] on div "Event type * Fundraiser Food & drink" at bounding box center [784, 325] width 365 height 55
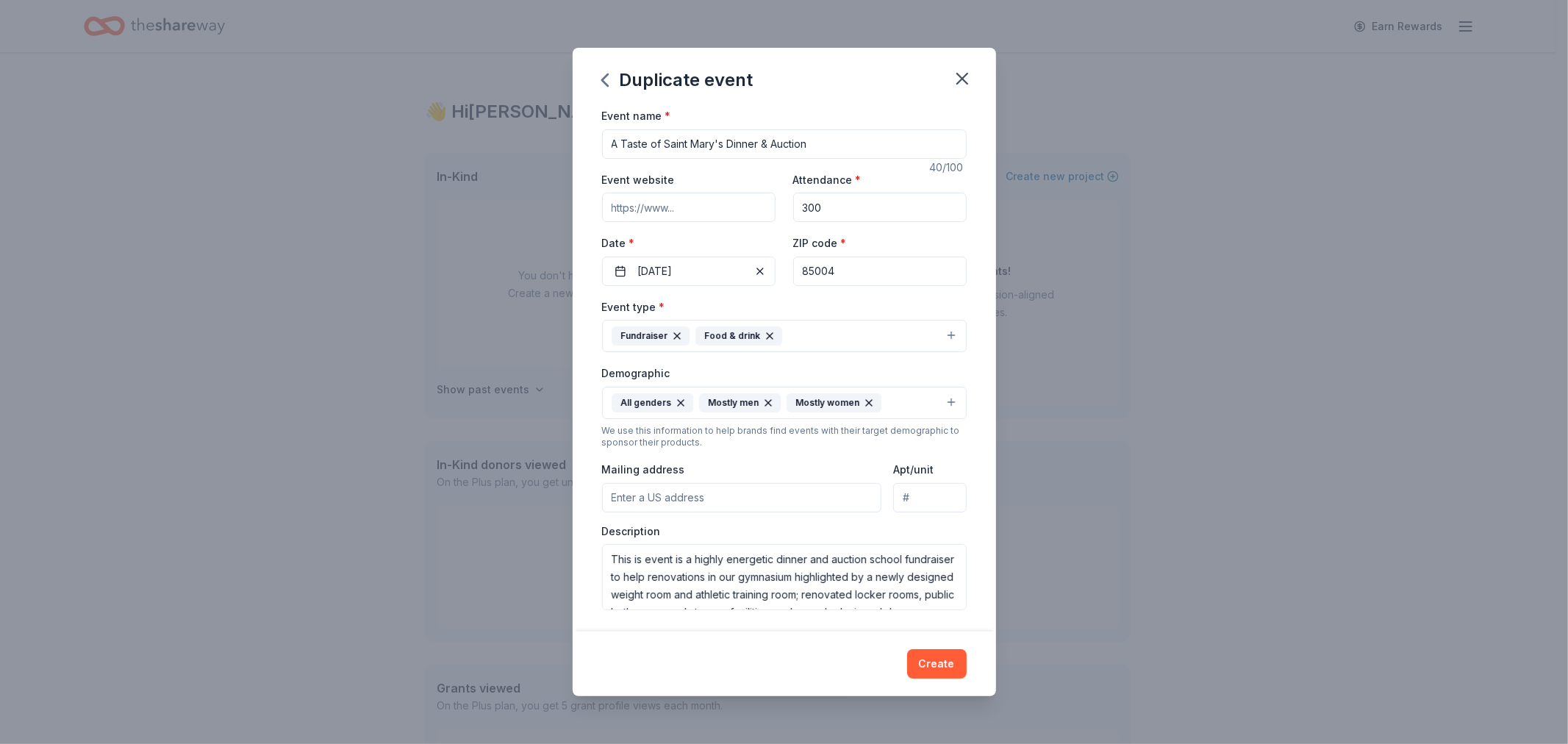
click at [706, 496] on input "Mailing address" at bounding box center [741, 497] width 280 height 29
type input "2525 North 3rd Street"
click at [775, 456] on div "Event type * Fundraiser Food & drink Demographic All genders Mostly men Mostly …" at bounding box center [784, 454] width 365 height 313
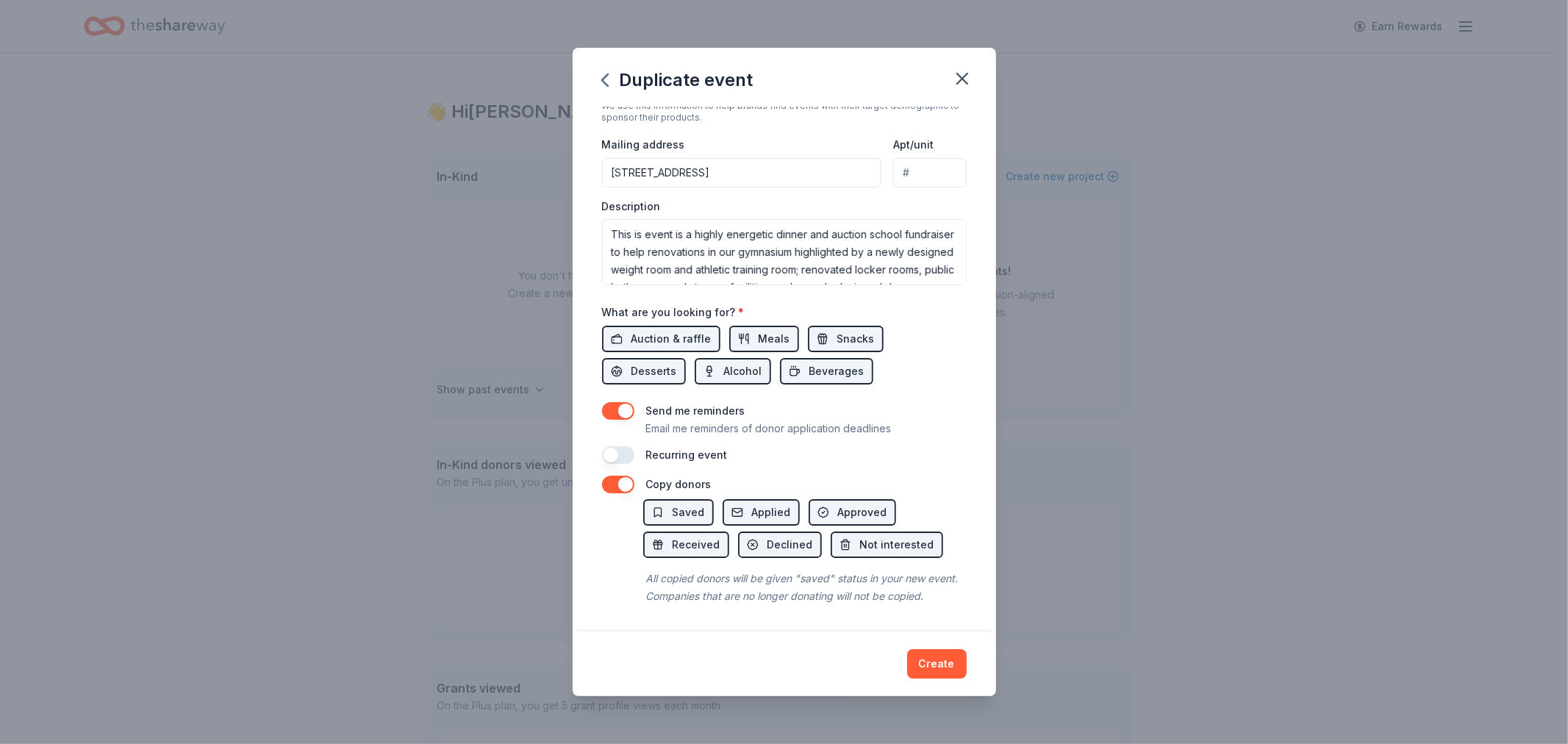
scroll to position [343, 0]
click at [618, 446] on button "button" at bounding box center [617, 455] width 32 height 18
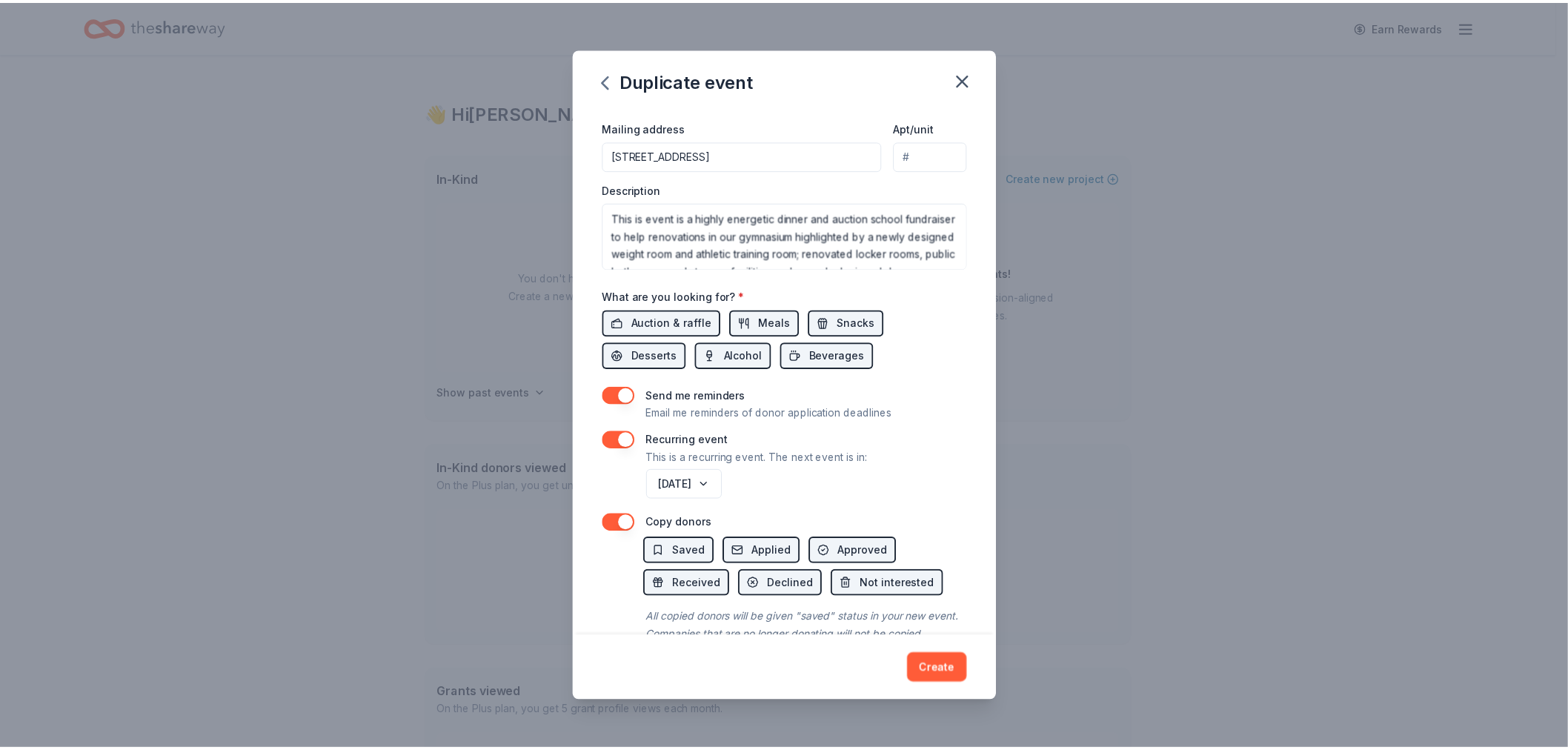
scroll to position [400, 0]
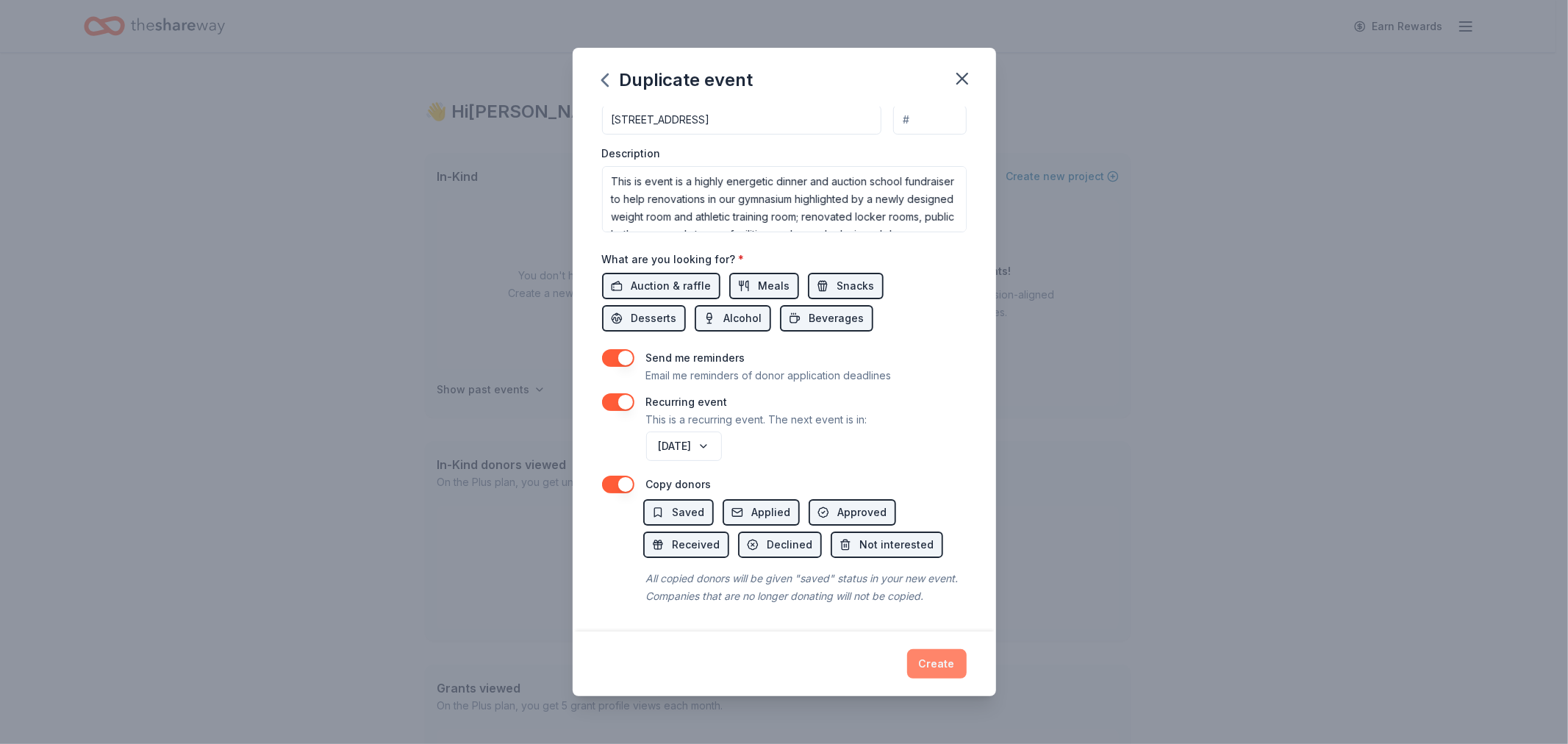
click at [931, 658] on button "Create" at bounding box center [937, 663] width 60 height 29
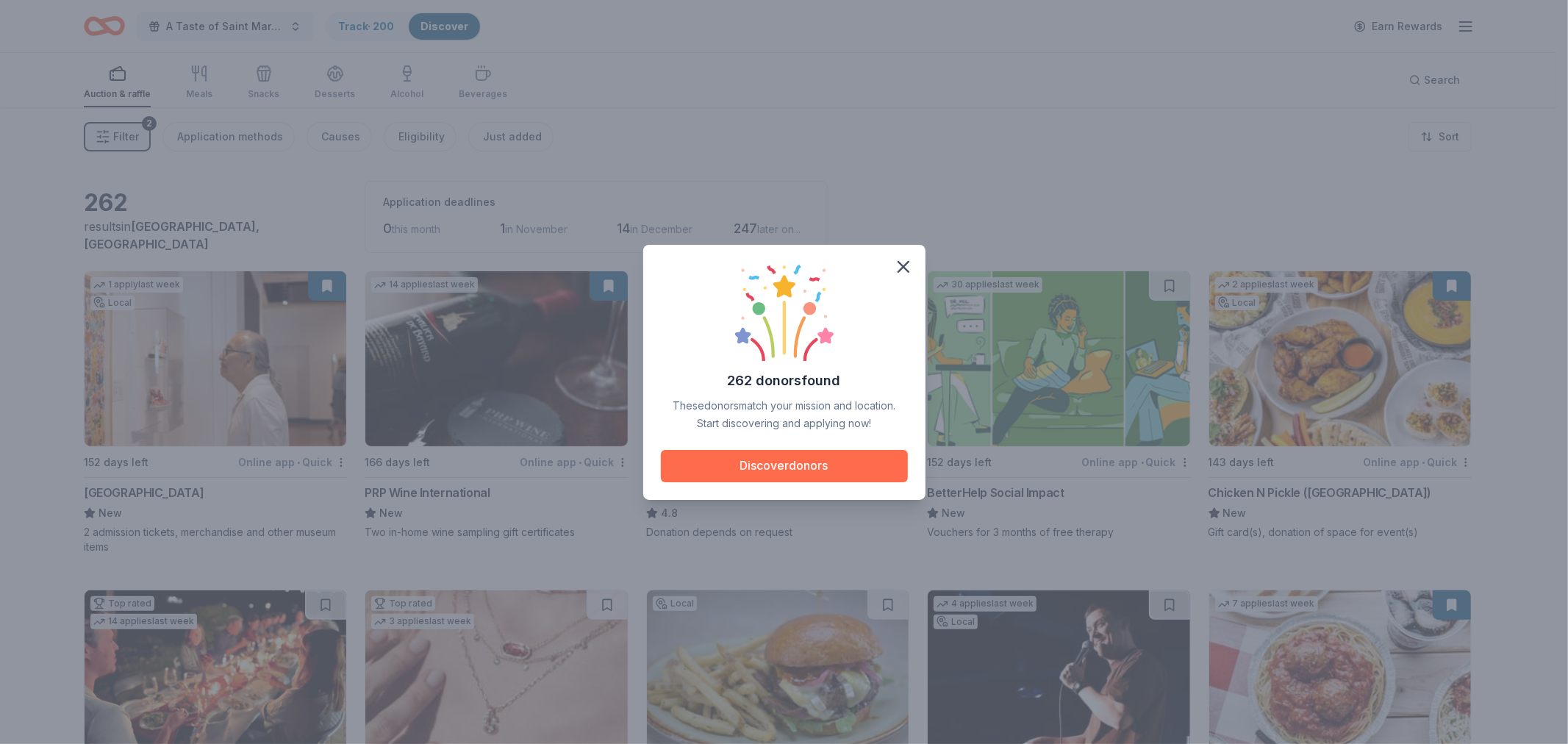
click at [782, 462] on button "Discover donors" at bounding box center [784, 466] width 247 height 32
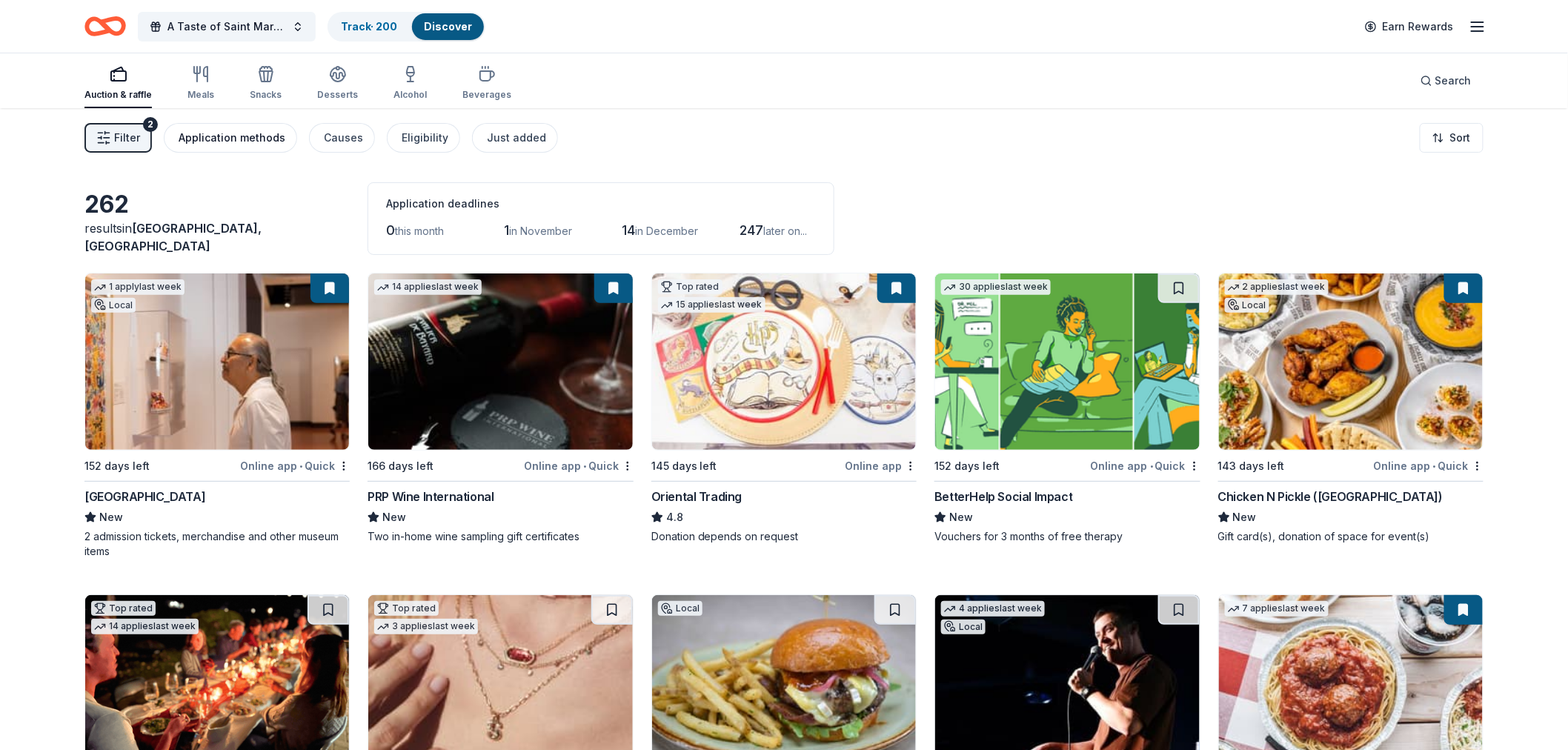
click at [225, 136] on div "Application methods" at bounding box center [232, 138] width 107 height 18
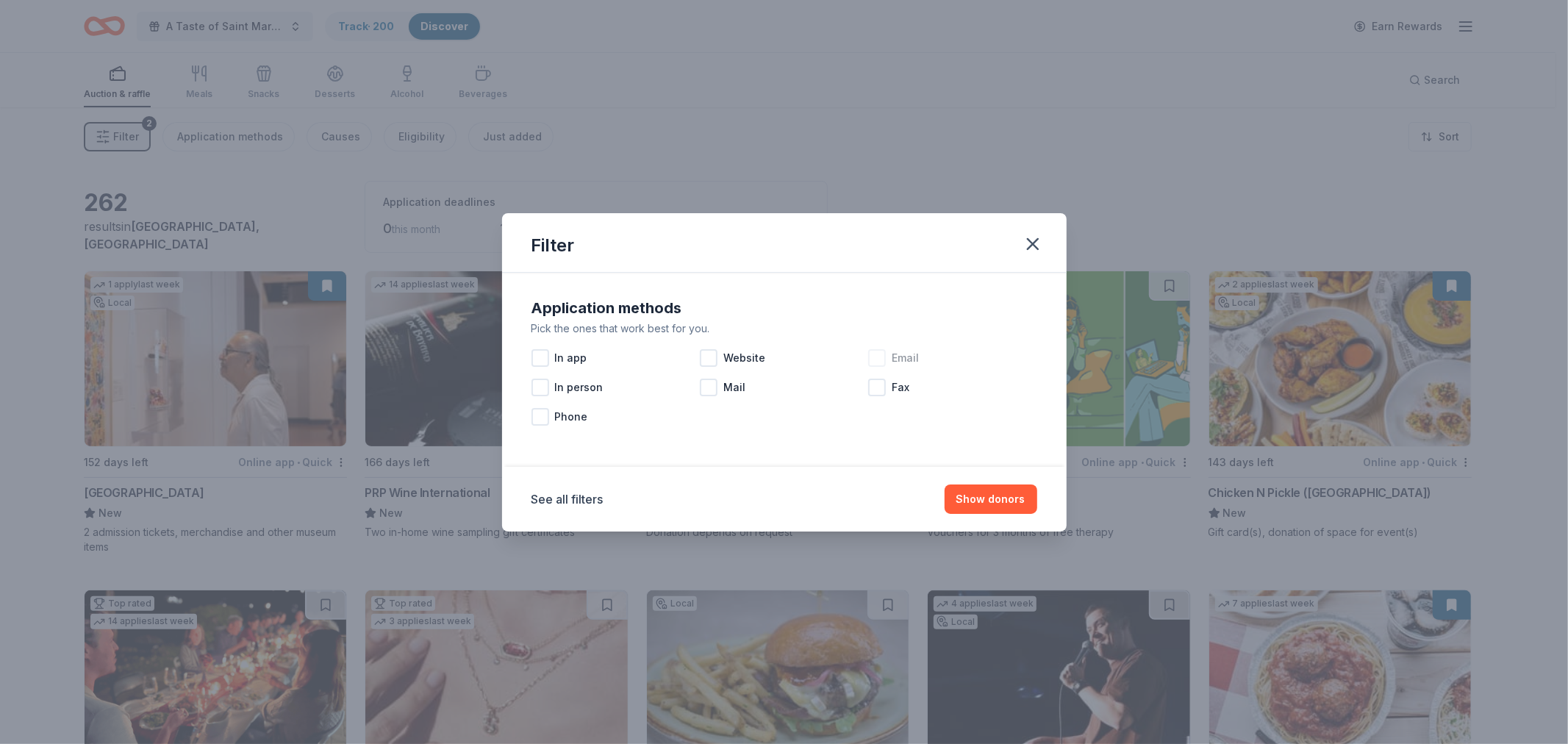
click at [875, 356] on div at bounding box center [877, 358] width 18 height 18
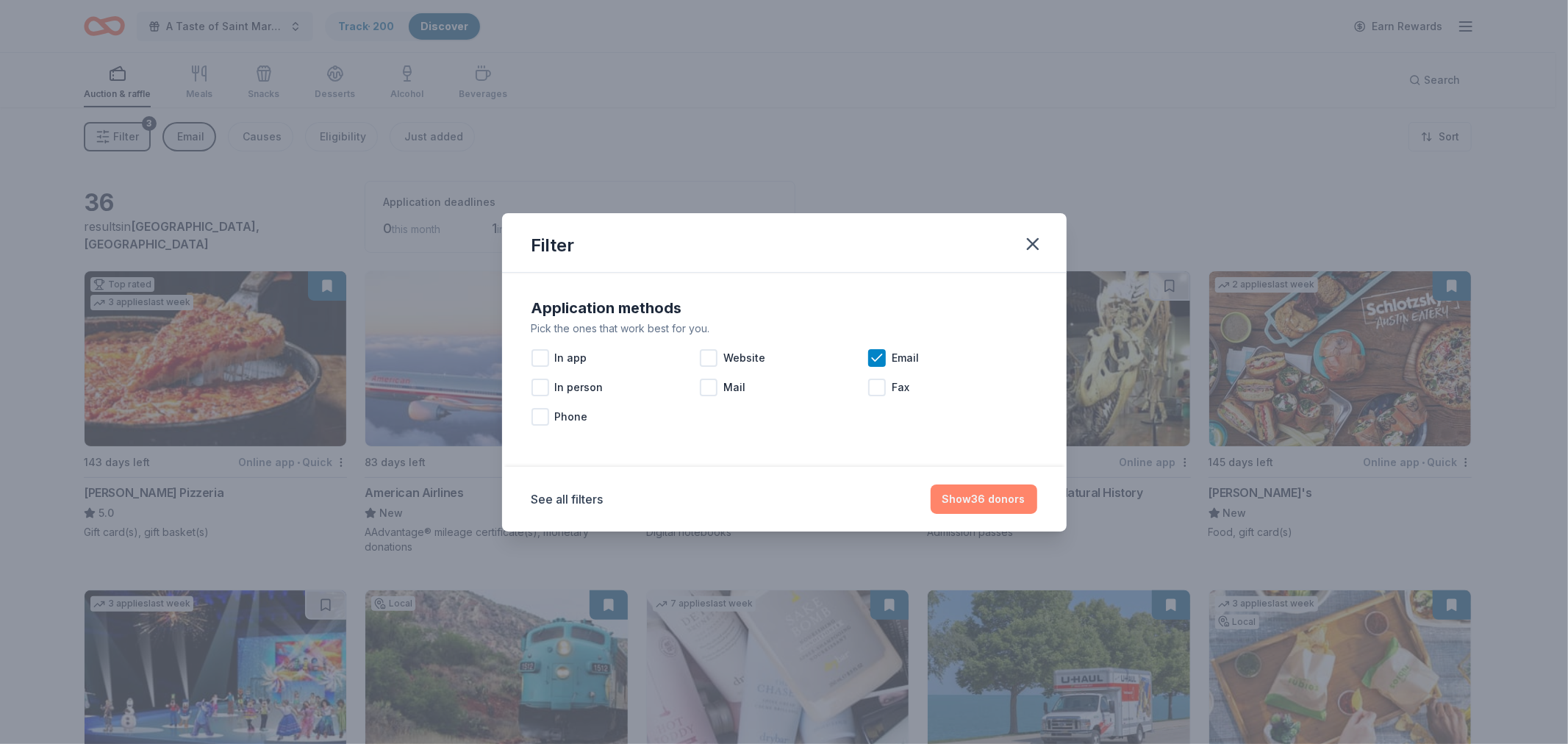
click at [970, 498] on button "Show 36 donors" at bounding box center [984, 499] width 107 height 29
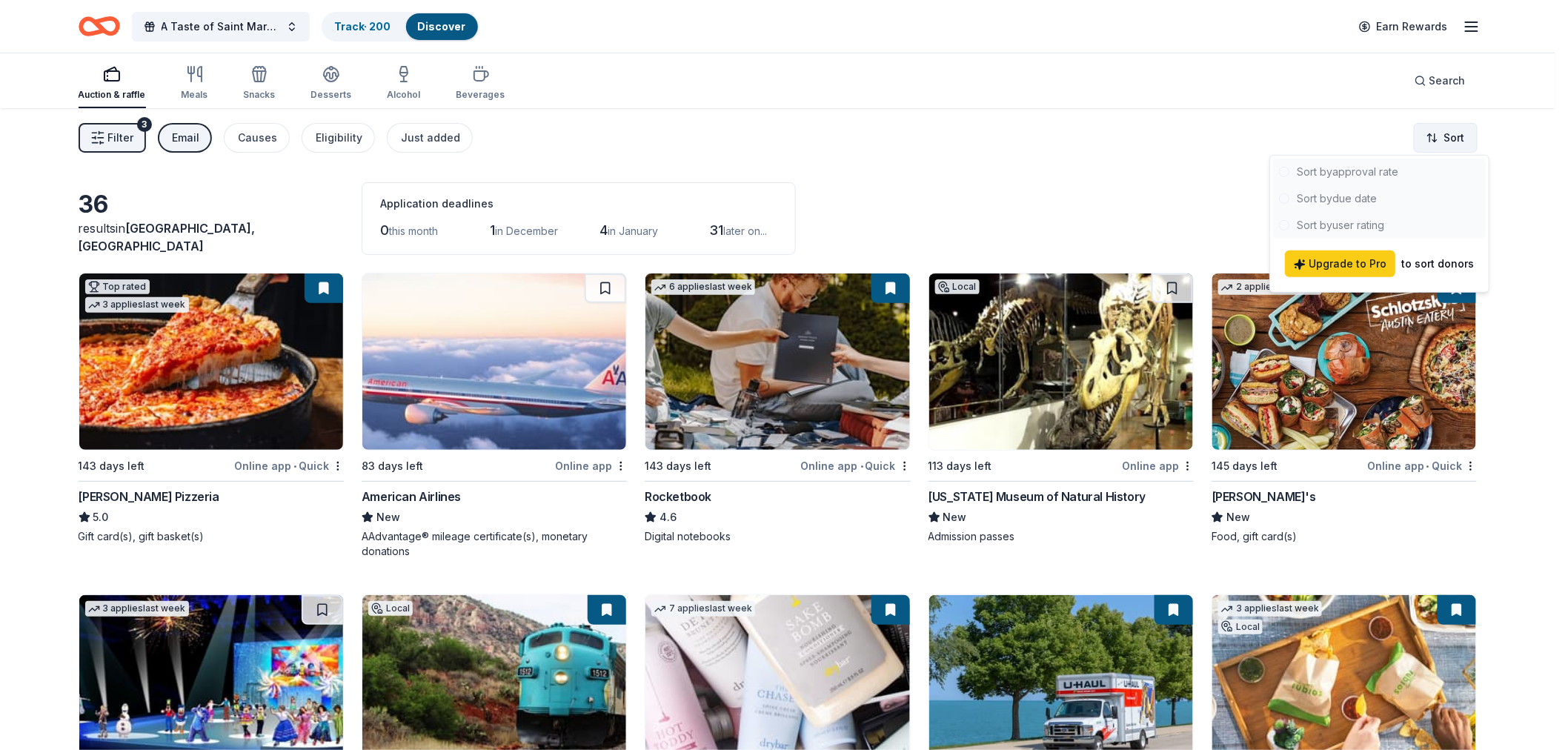
click at [1456, 133] on html "A Taste of Saint Mary's Dinner & Auction Track · 200 Discover Earn Rewards Auct…" at bounding box center [784, 375] width 1568 height 750
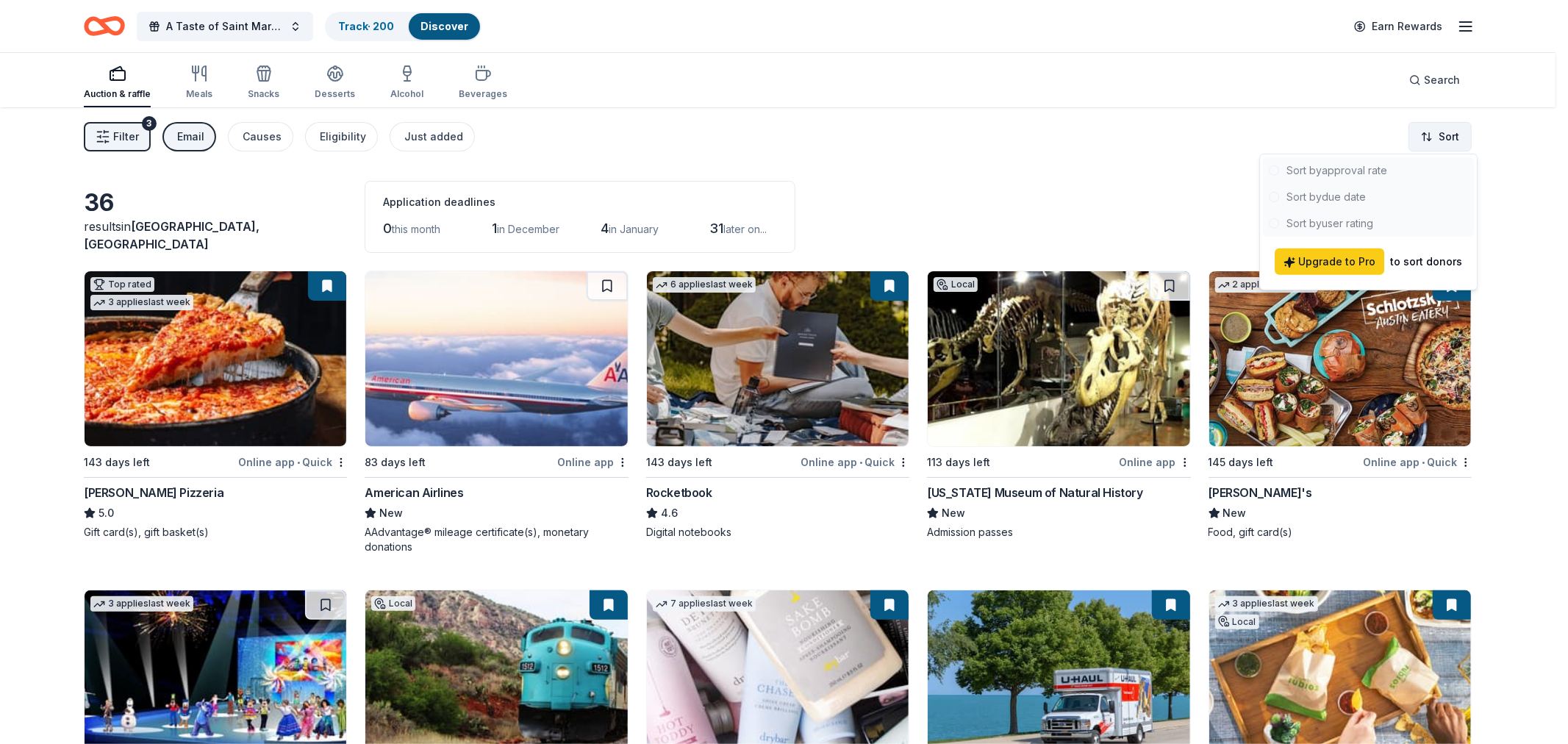
click at [1445, 132] on html "A Taste of Saint Mary's Dinner & Auction Track · 200 Discover Earn Rewards Auct…" at bounding box center [784, 372] width 1568 height 744
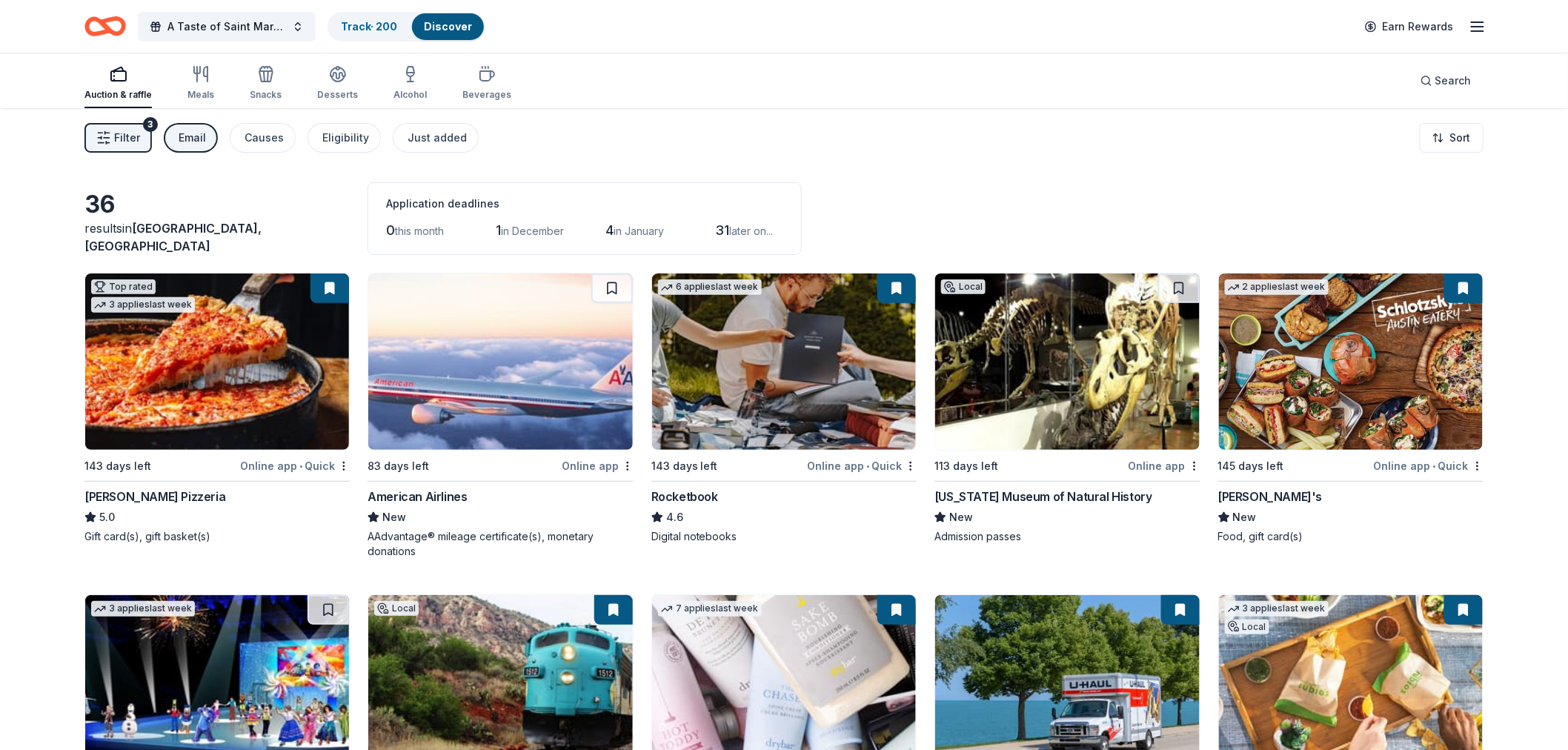
click at [246, 349] on img at bounding box center [217, 362] width 264 height 176
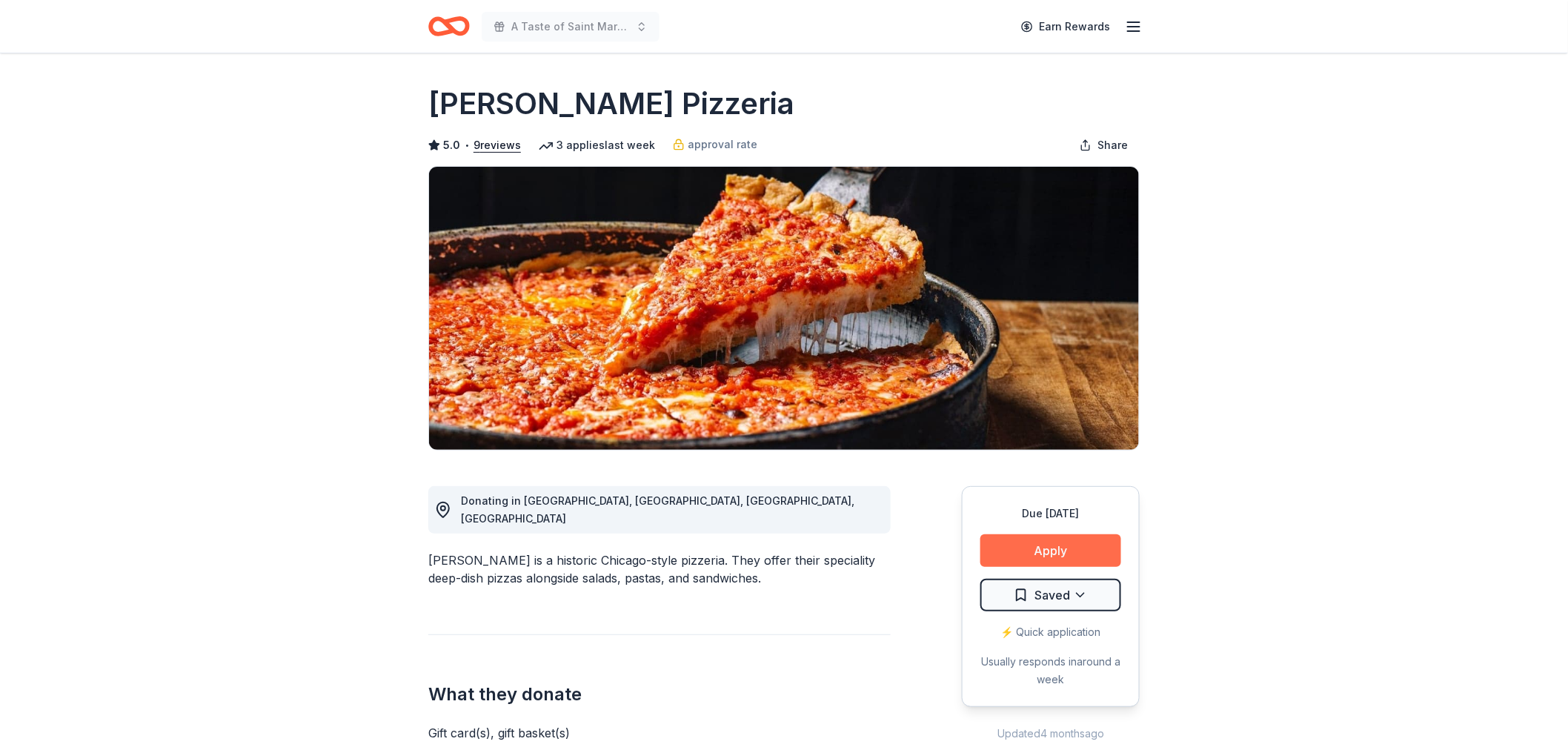
click at [1062, 549] on button "Apply" at bounding box center [1050, 550] width 141 height 32
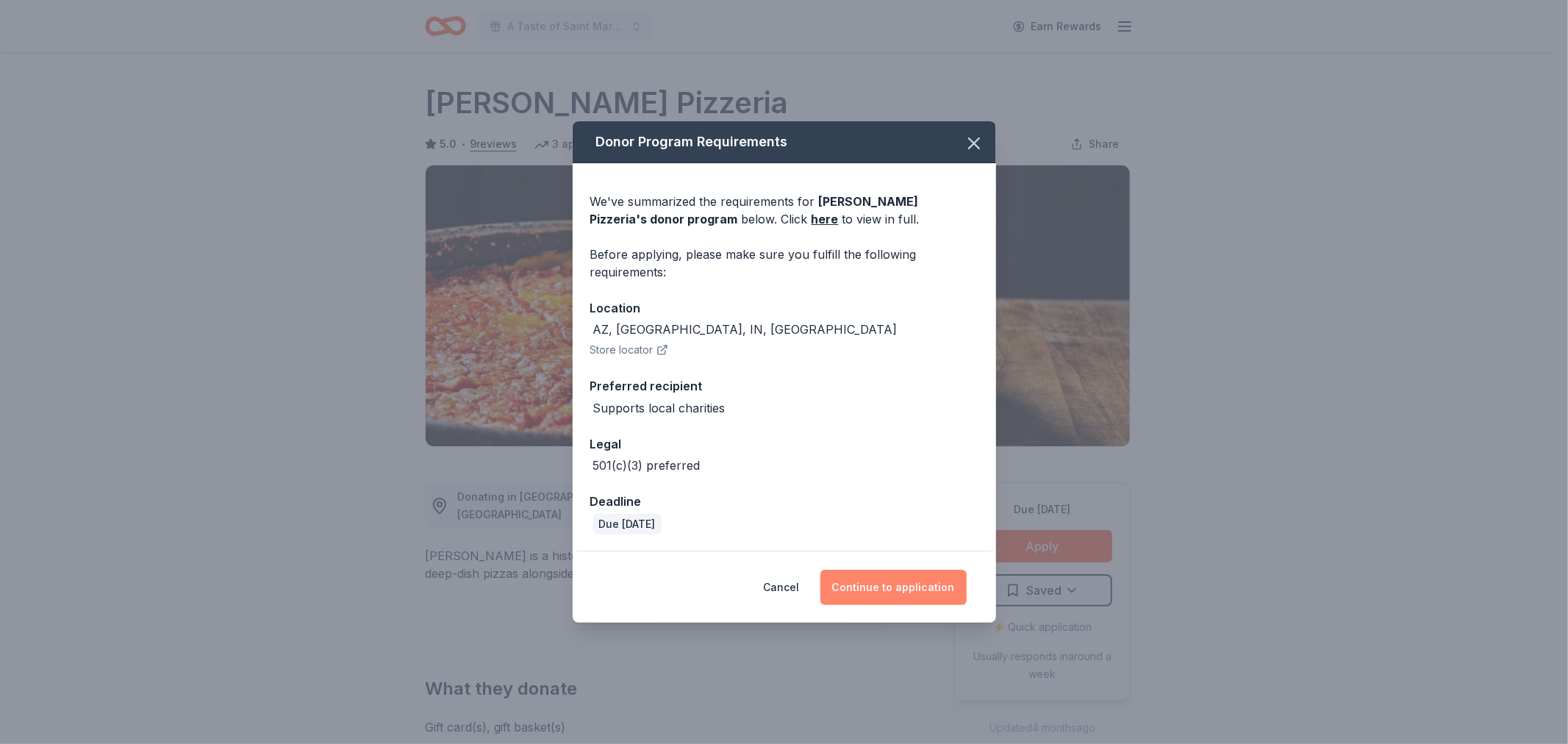
click at [874, 578] on button "Continue to application" at bounding box center [894, 587] width 146 height 35
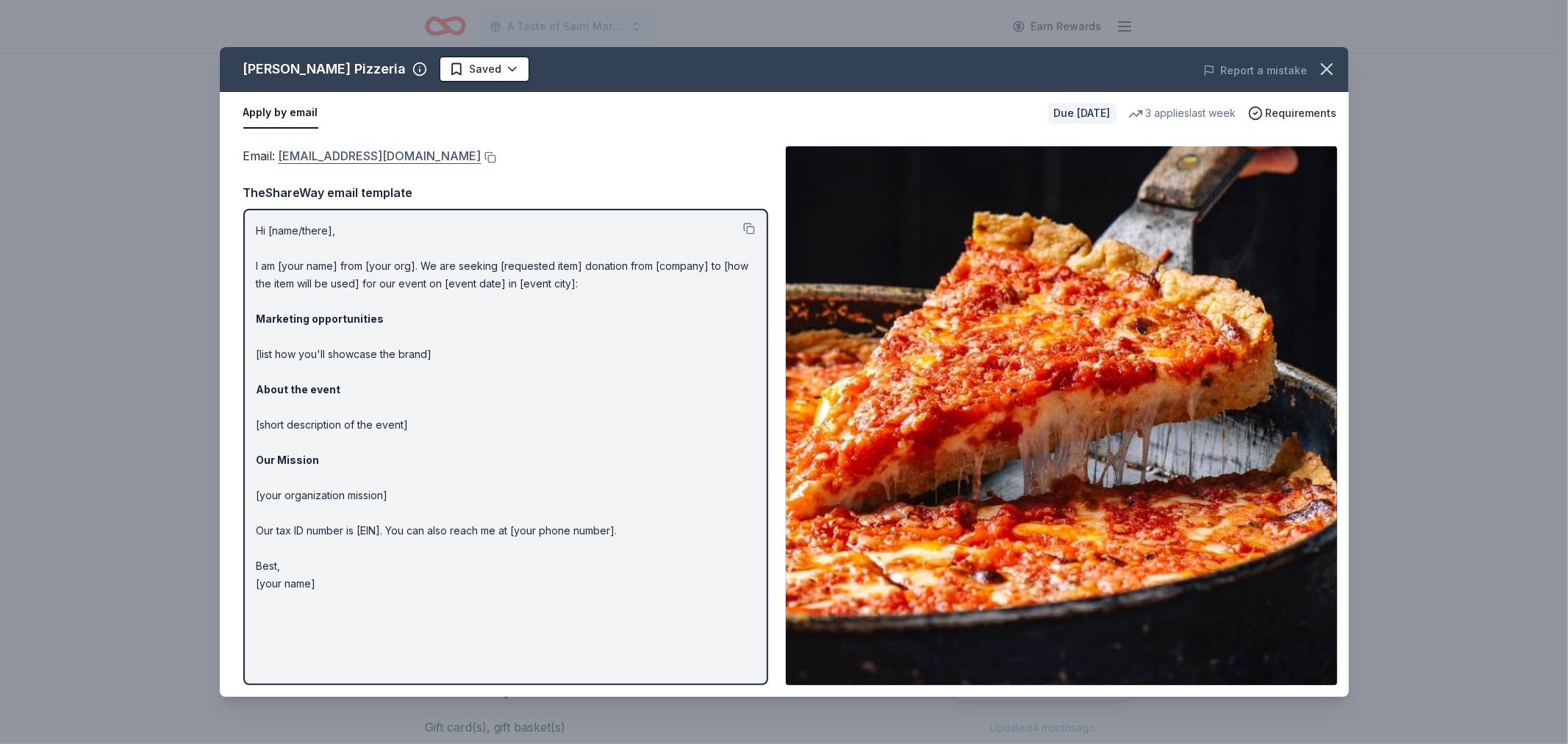
click at [344, 156] on link "donations@loumalnatis.com" at bounding box center [380, 156] width 203 height 19
click at [490, 69] on html "A Taste of Saint Mary's Dinner & Auction Earn Rewards Due in 143 days Share Lou…" at bounding box center [784, 372] width 1568 height 744
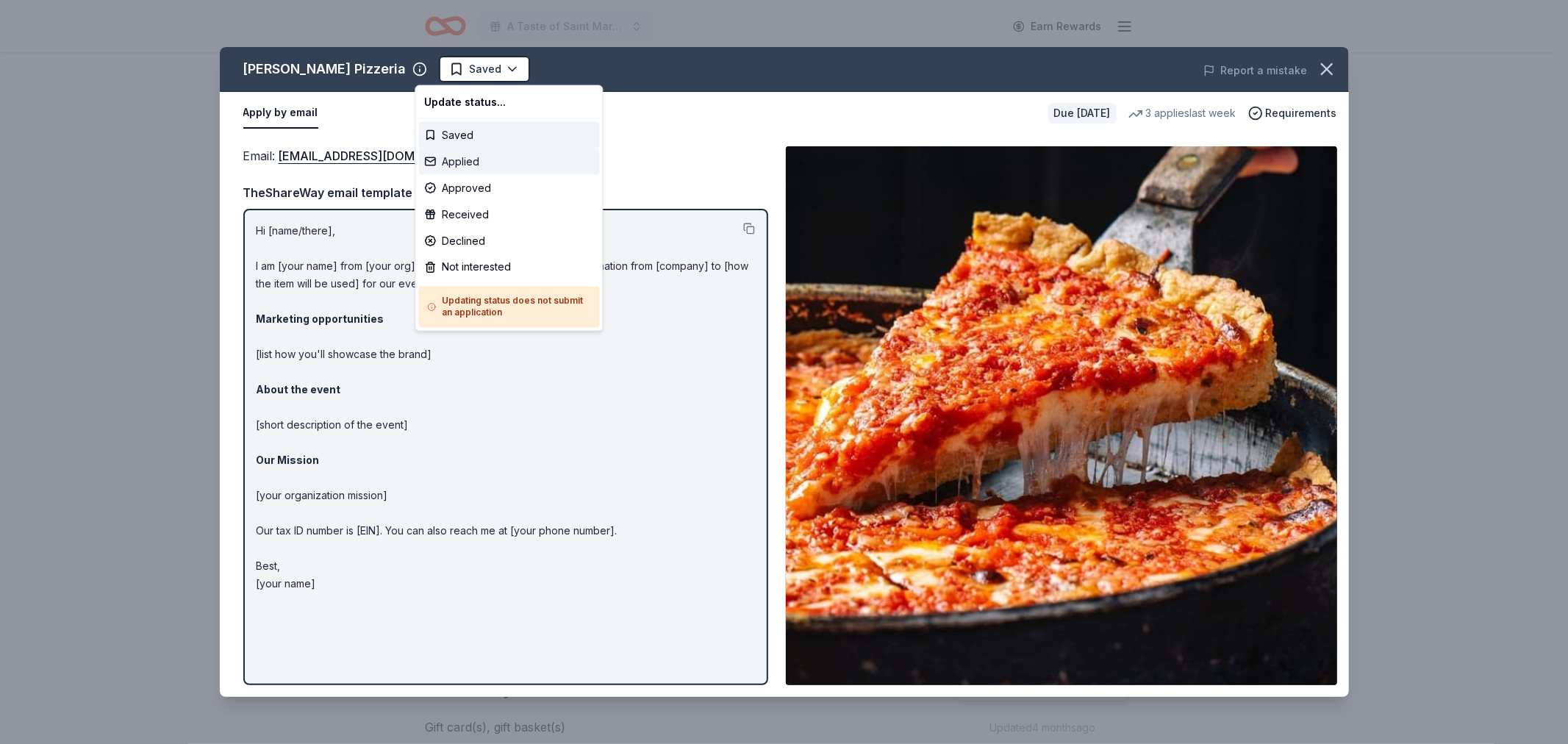
click at [454, 156] on div "Applied" at bounding box center [509, 162] width 181 height 26
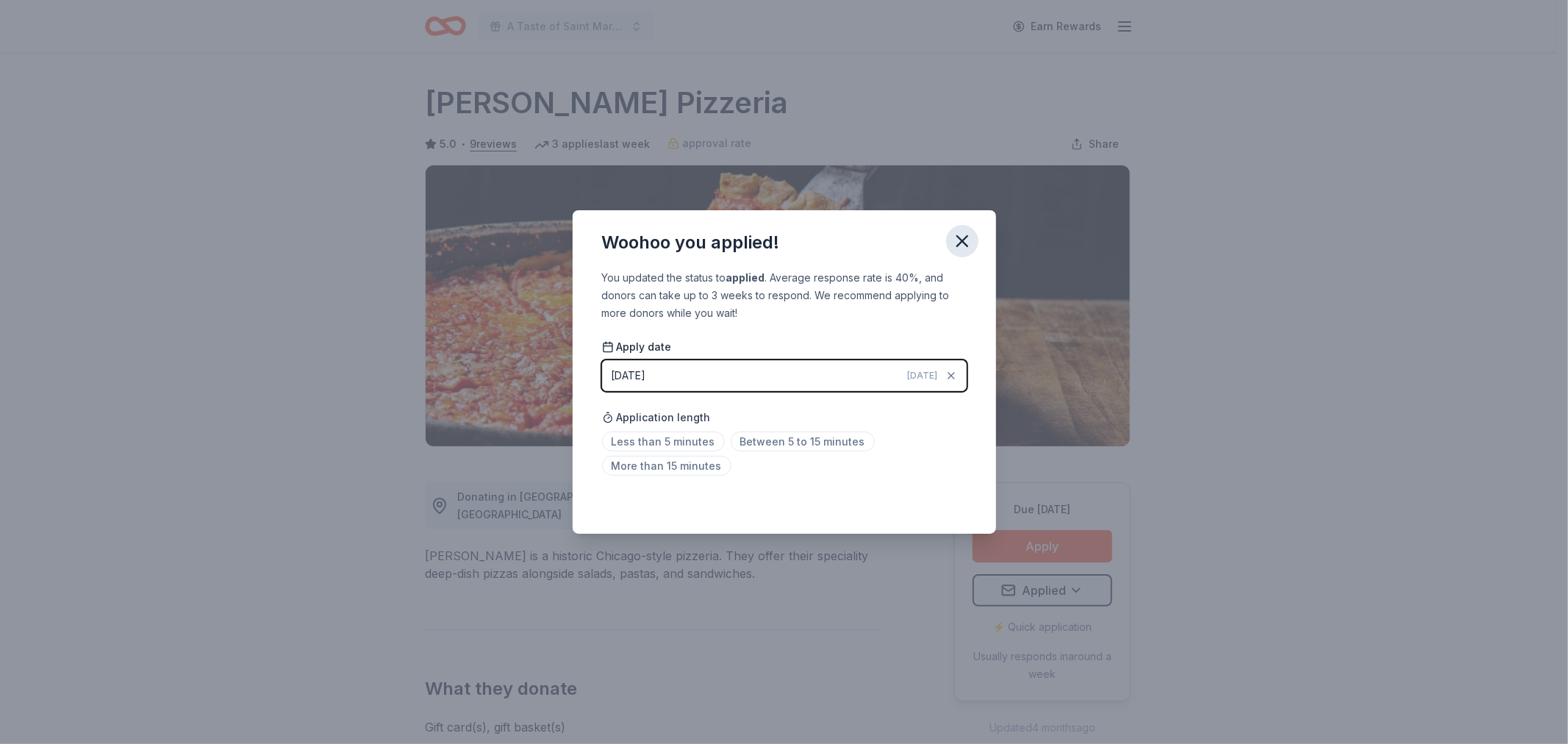
click at [965, 245] on icon "button" at bounding box center [962, 242] width 10 height 10
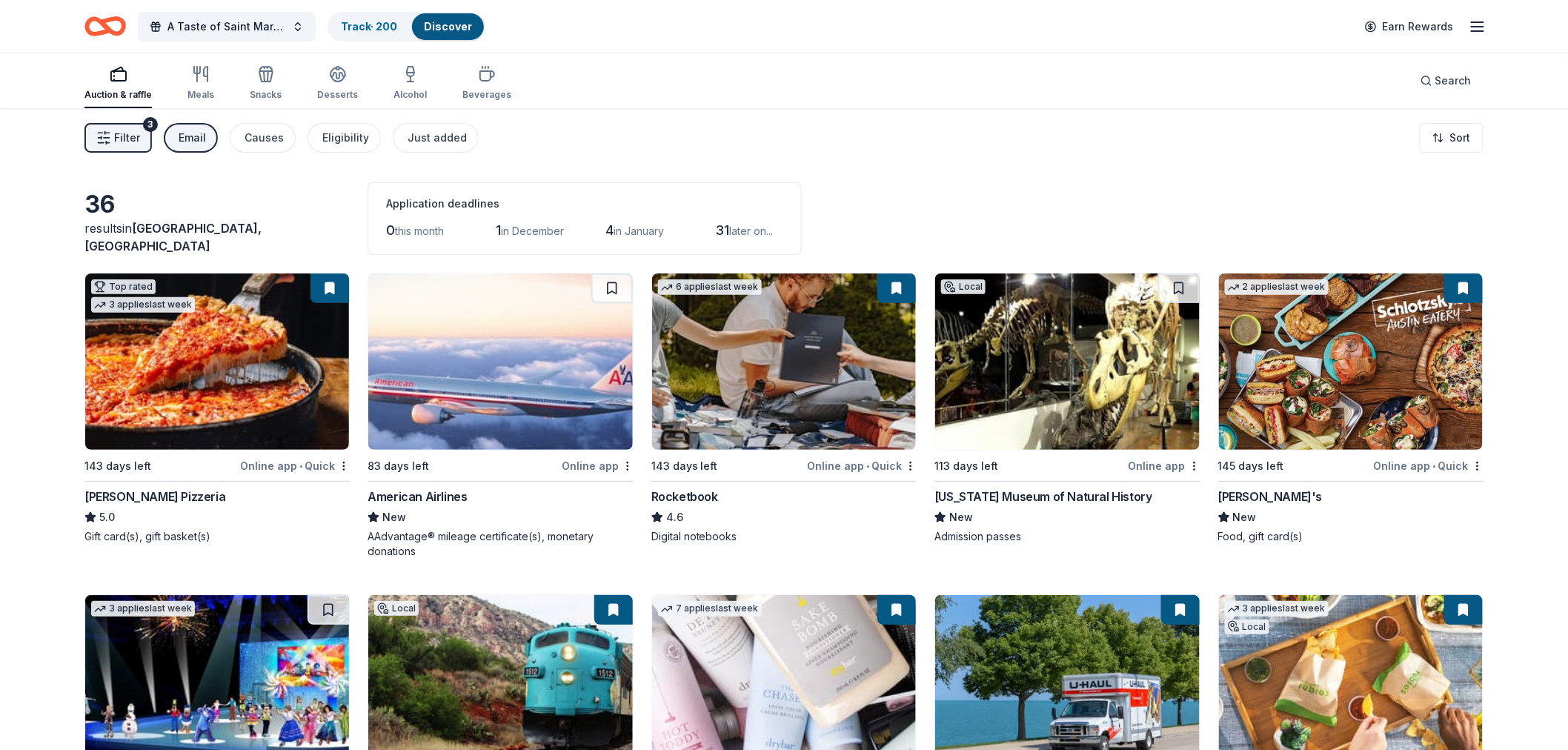
click at [335, 301] on button at bounding box center [329, 288] width 38 height 29
click at [339, 290] on button at bounding box center [329, 288] width 38 height 29
click at [488, 362] on img at bounding box center [500, 362] width 264 height 176
click at [797, 362] on img at bounding box center [784, 362] width 264 height 176
click at [1075, 360] on img at bounding box center [1067, 362] width 264 height 176
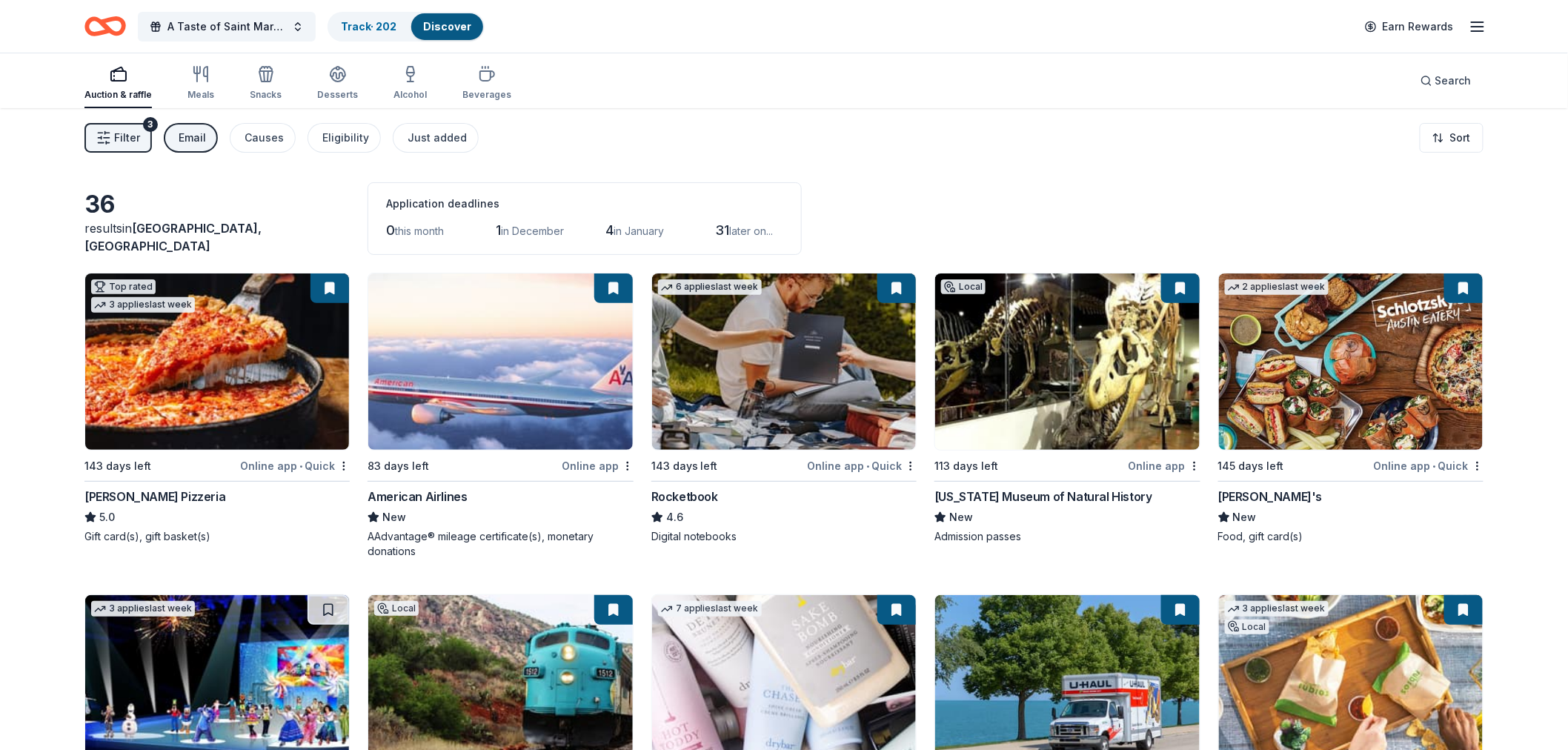
click at [1347, 353] on img at bounding box center [1351, 362] width 264 height 176
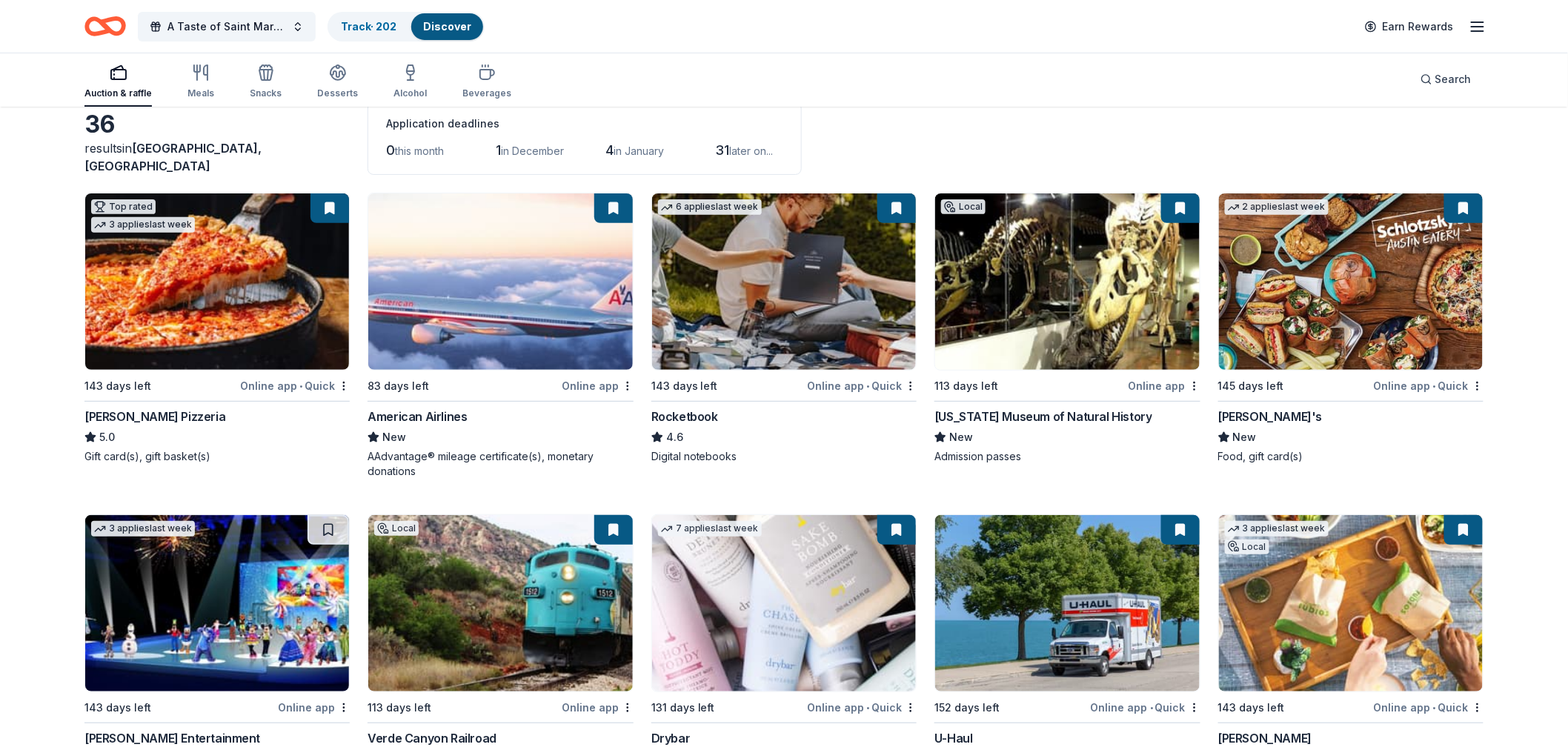
scroll to position [412, 0]
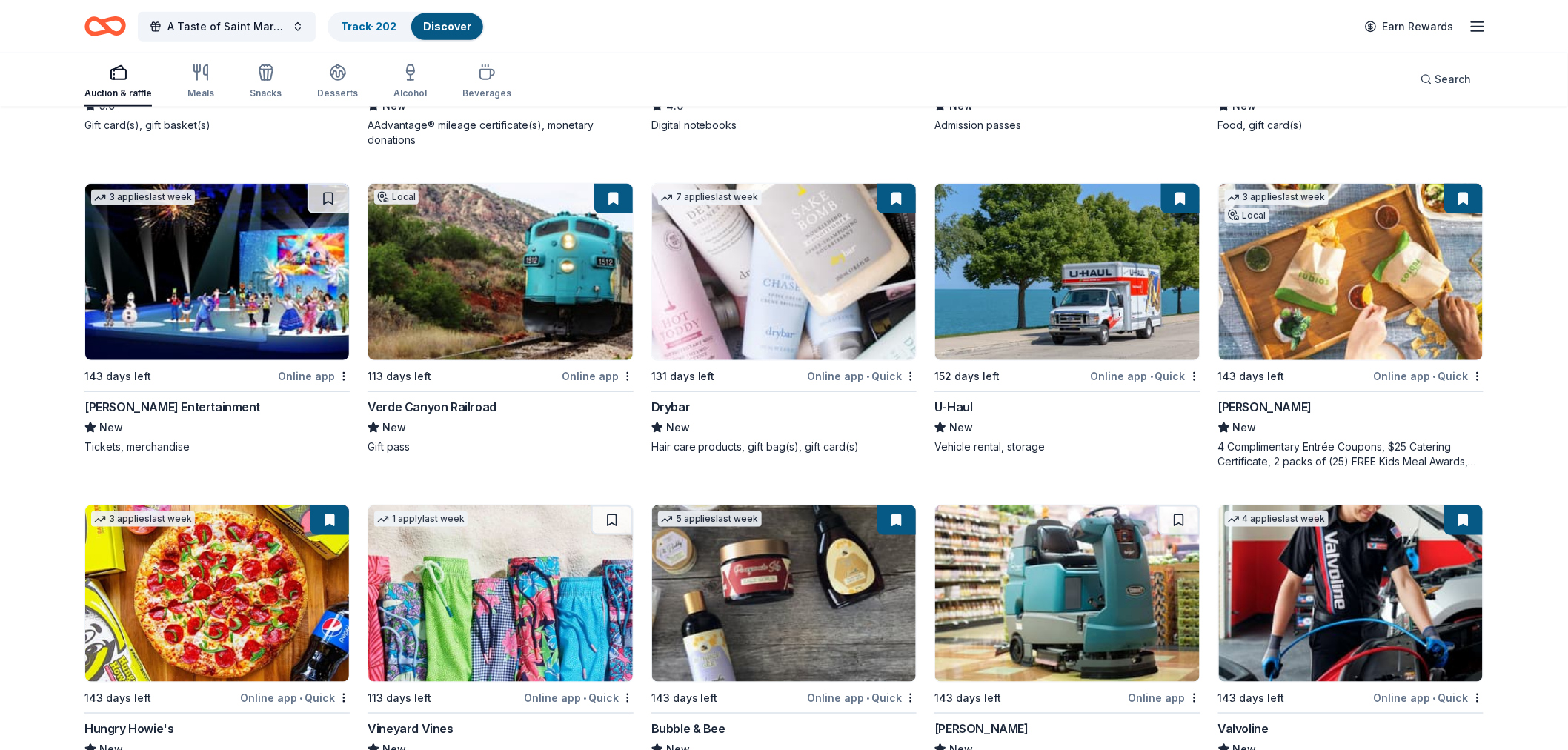
click at [486, 289] on img at bounding box center [500, 272] width 264 height 176
click at [782, 300] on img at bounding box center [784, 272] width 264 height 176
click at [886, 194] on button at bounding box center [896, 198] width 38 height 29
click at [899, 197] on button at bounding box center [896, 198] width 38 height 29
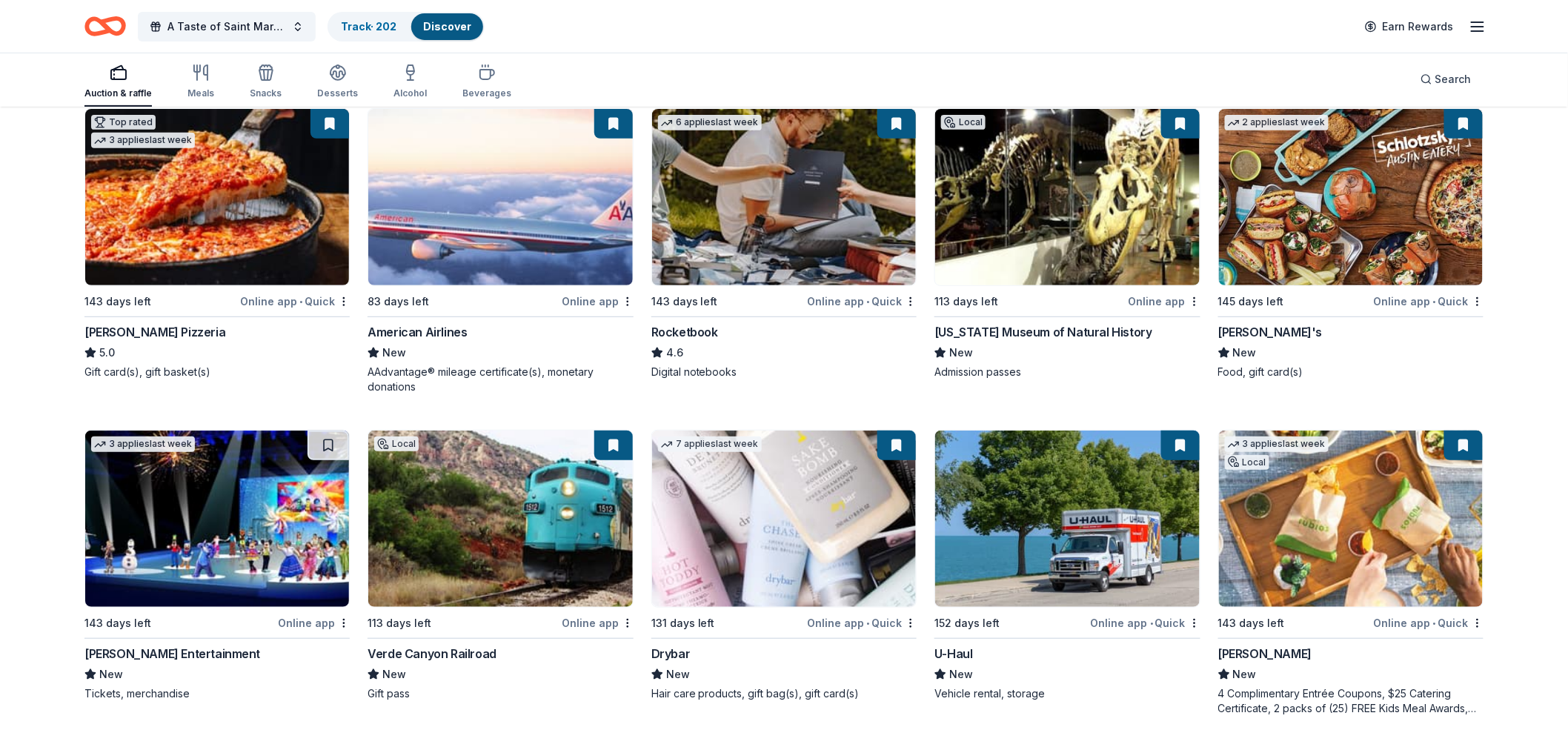
scroll to position [0, 0]
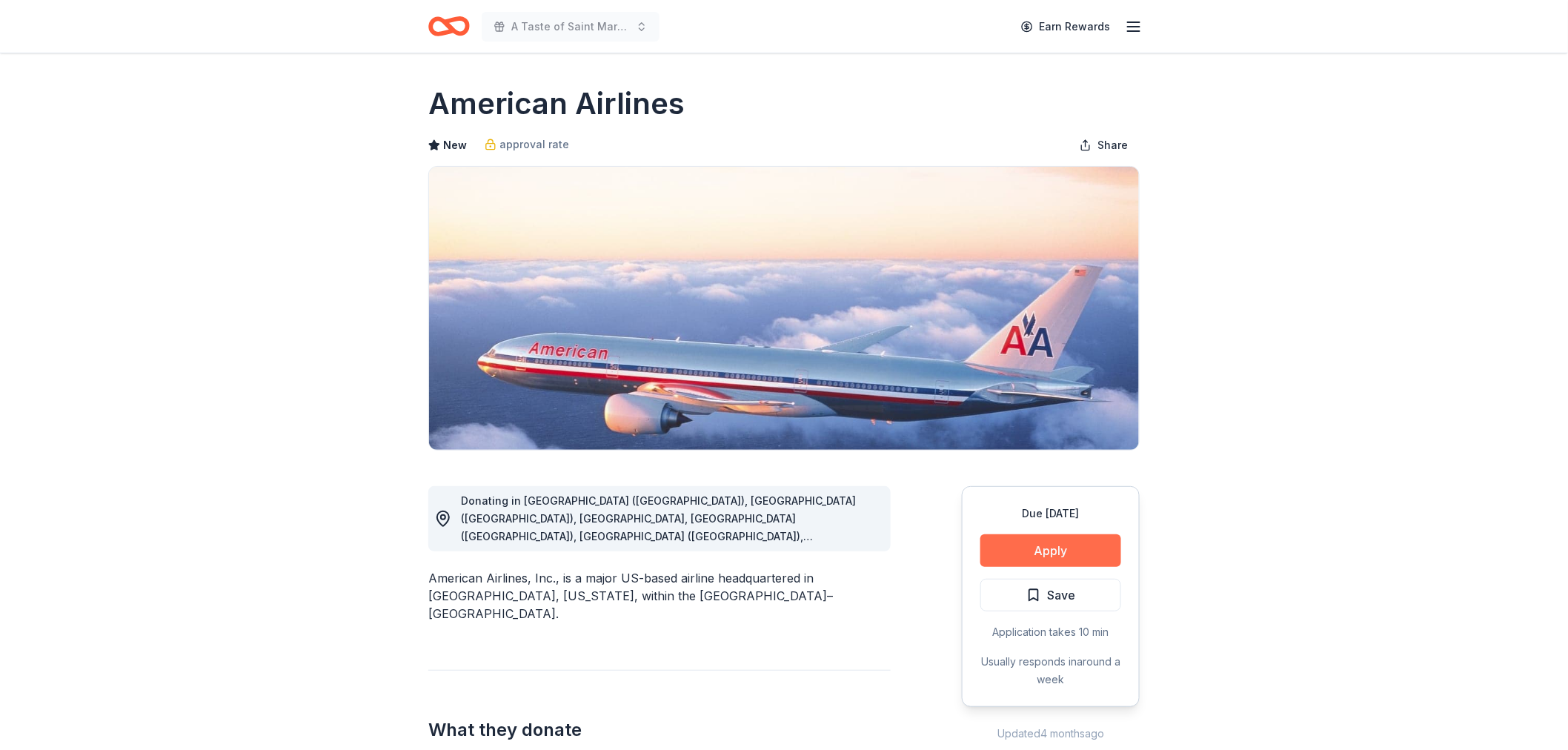
click at [1030, 549] on button "Apply" at bounding box center [1050, 550] width 141 height 32
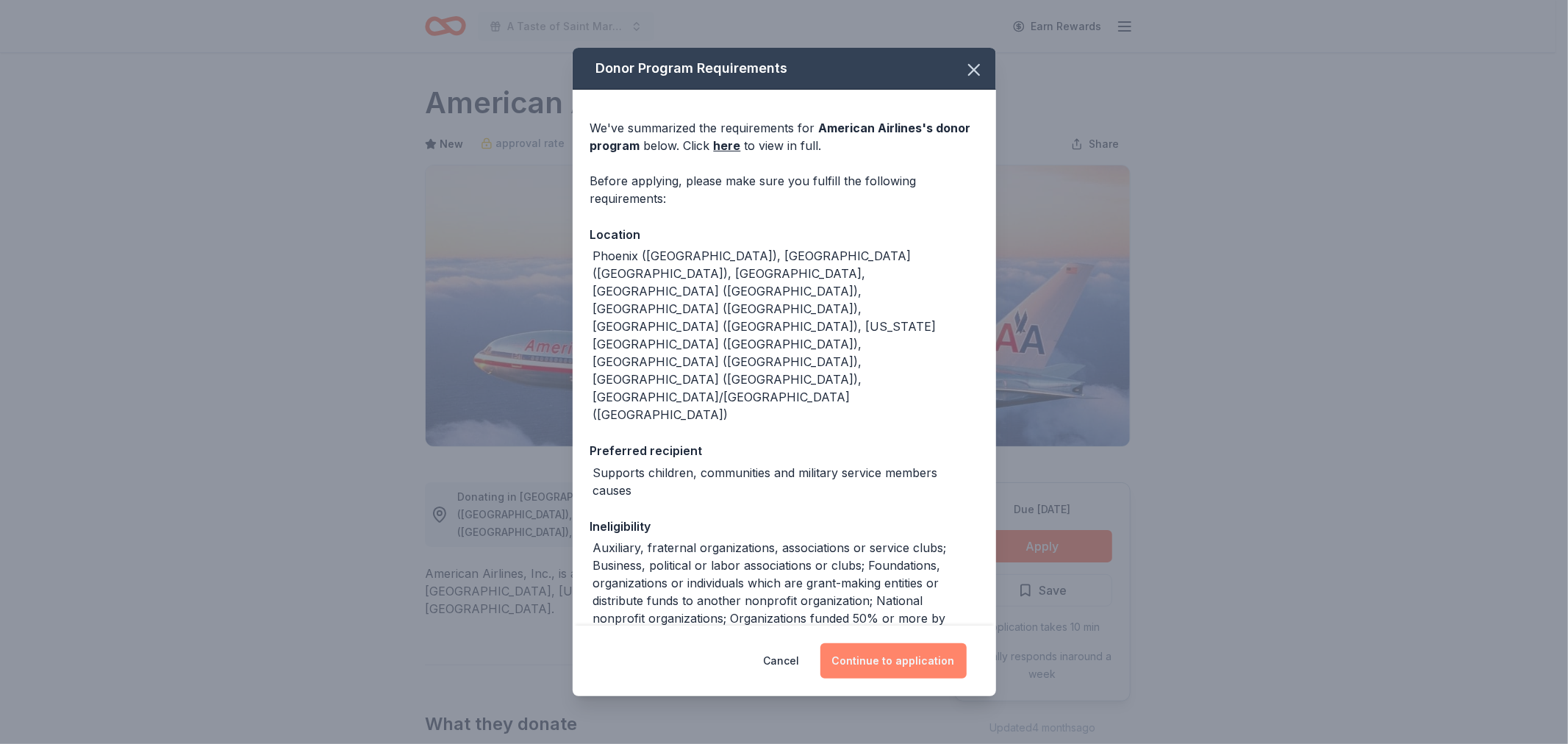
click at [882, 656] on button "Continue to application" at bounding box center [894, 660] width 146 height 35
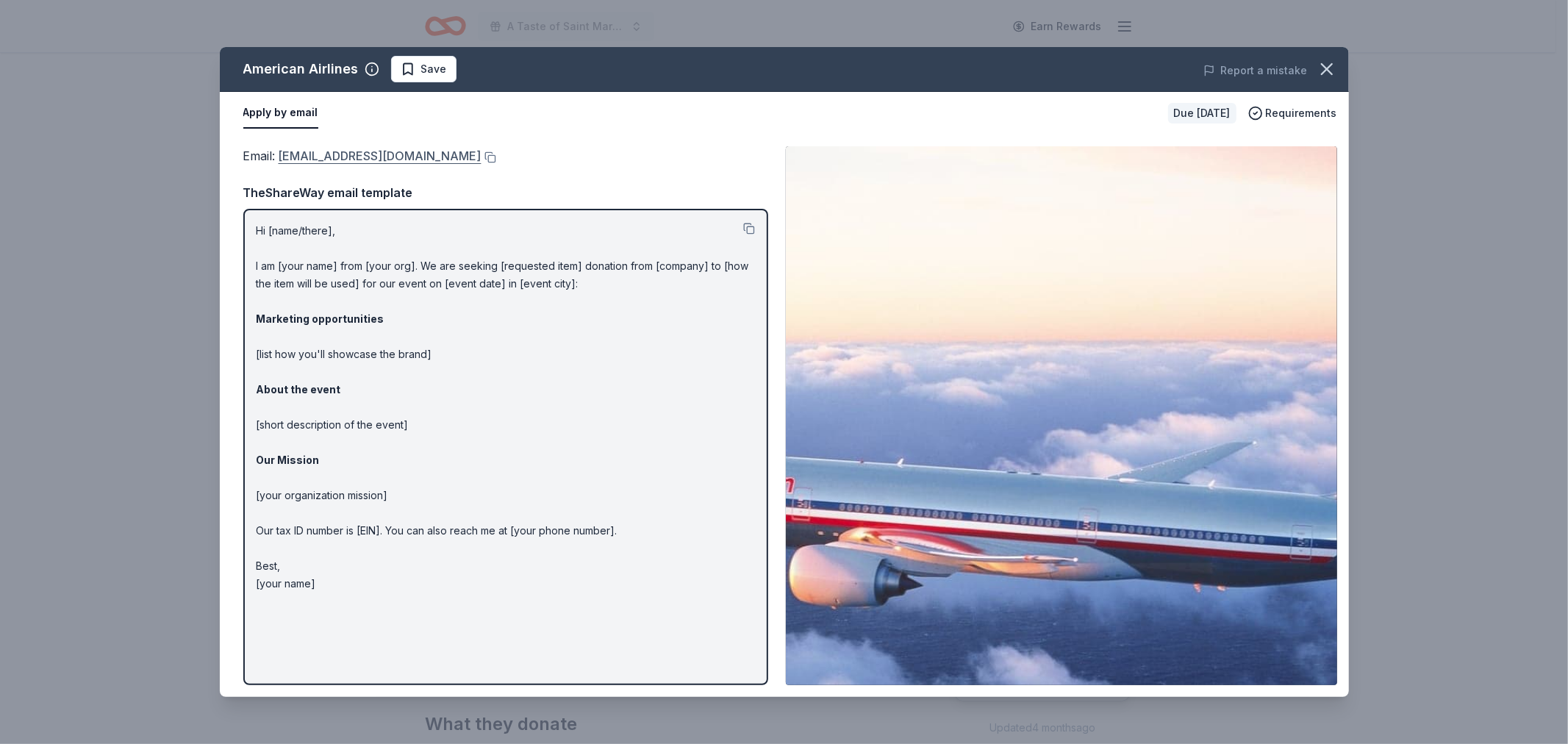
click at [322, 156] on link "[EMAIL_ADDRESS][DOMAIN_NAME]" at bounding box center [380, 156] width 203 height 19
click at [435, 70] on span "Save" at bounding box center [434, 70] width 25 height 18
click at [460, 69] on html "A Taste of Saint Mary's Dinner & Auction Earn Rewards Due [DATE] Share American…" at bounding box center [784, 372] width 1568 height 744
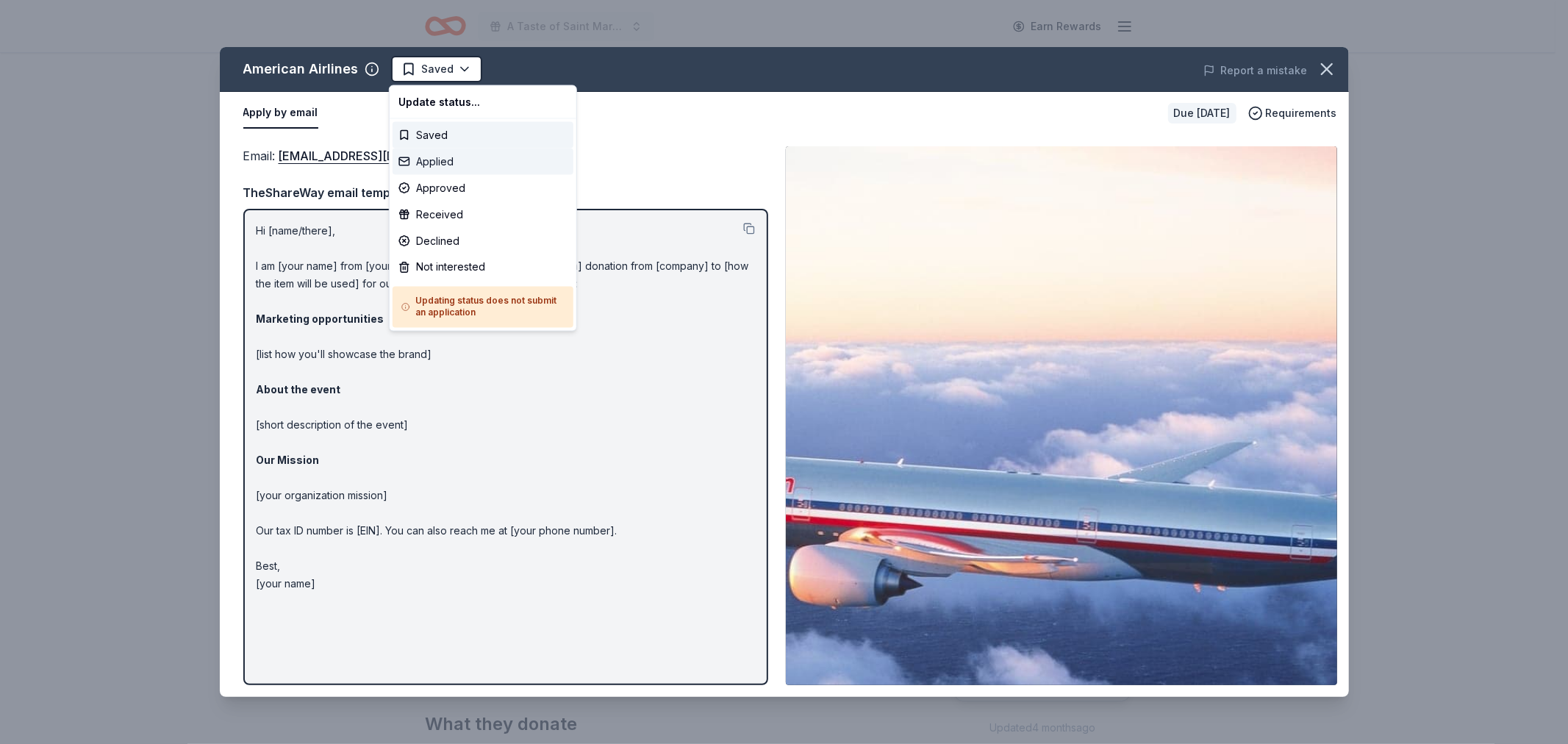
click at [438, 159] on div "Applied" at bounding box center [483, 162] width 181 height 26
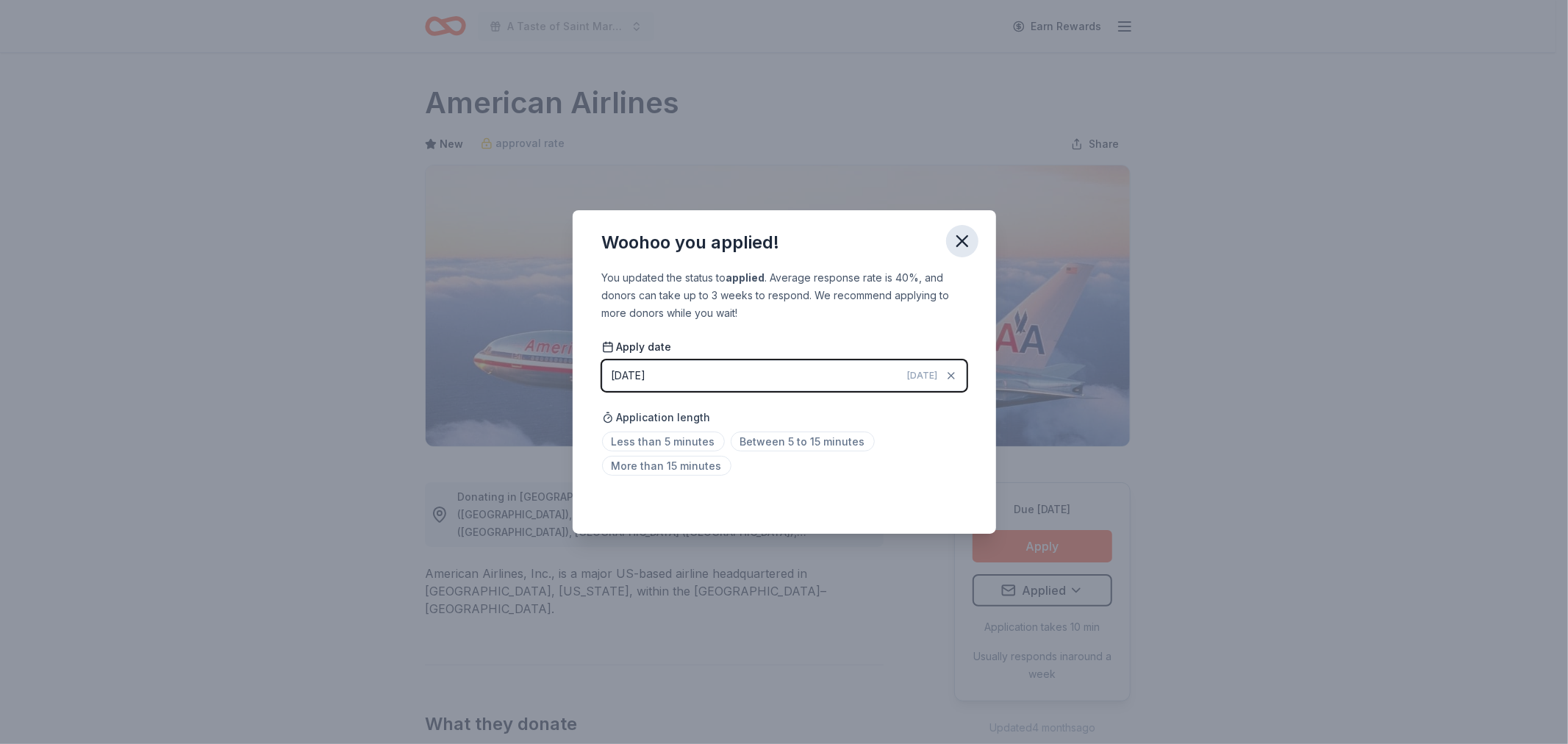
click at [958, 237] on icon "button" at bounding box center [963, 242] width 21 height 21
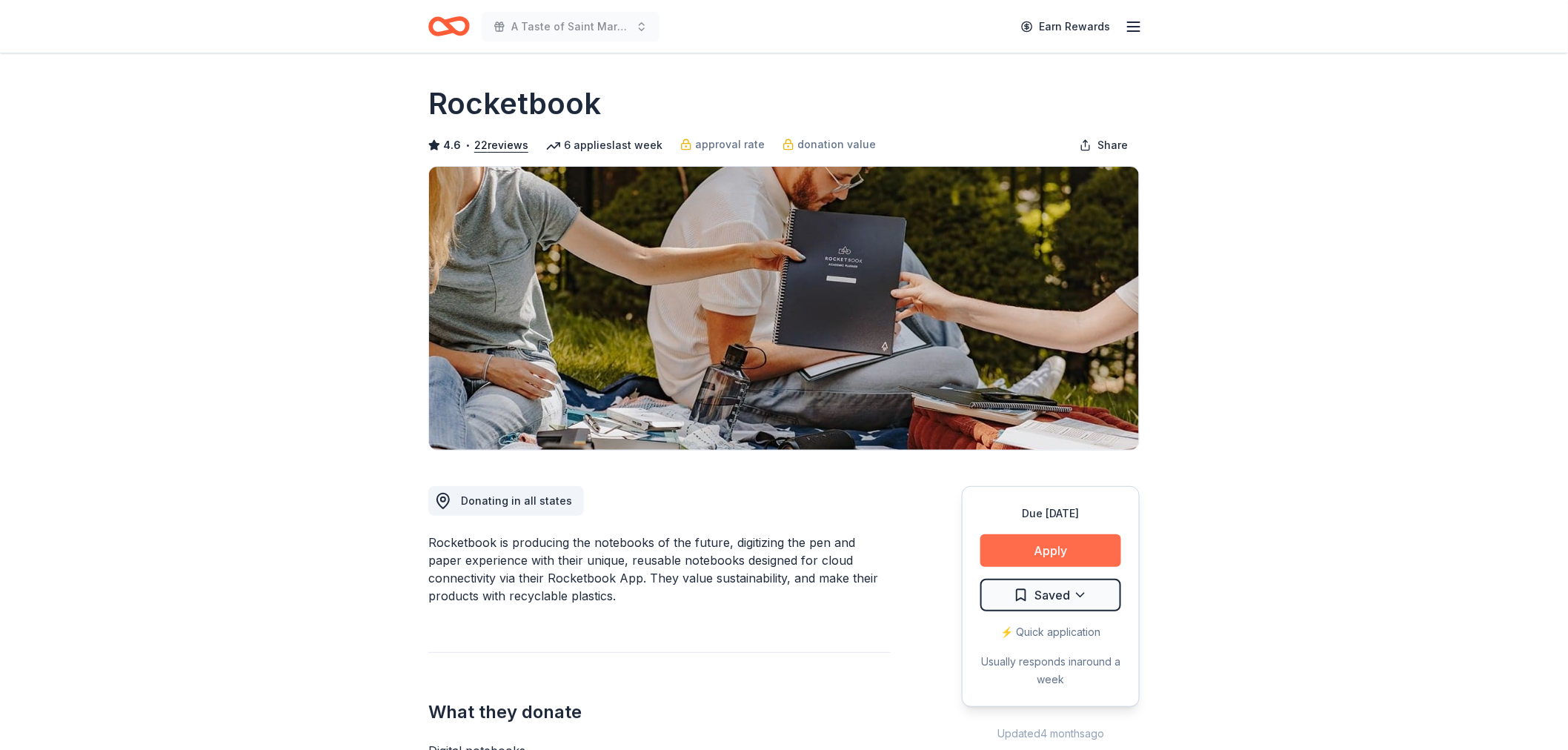
click at [1041, 545] on button "Apply" at bounding box center [1050, 550] width 141 height 32
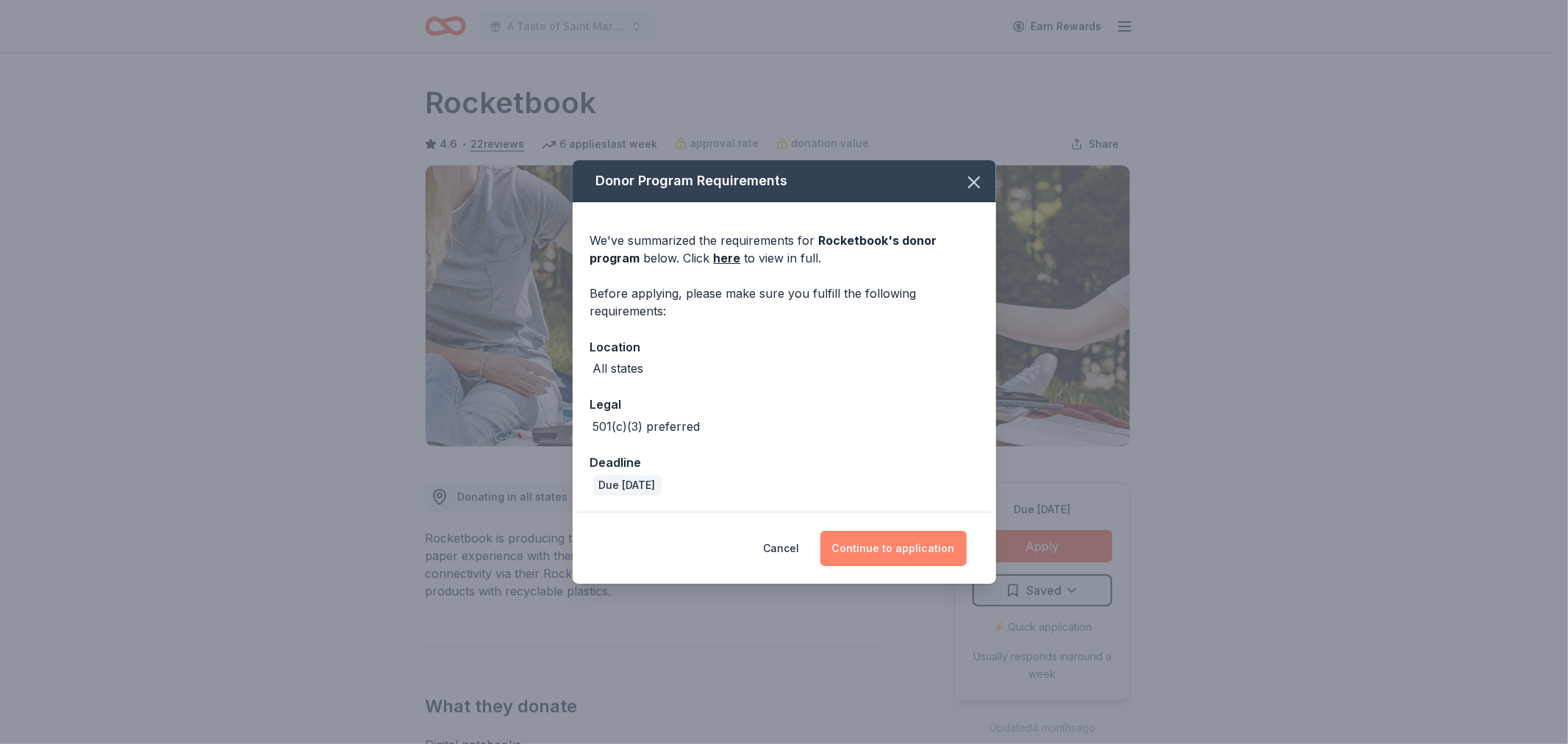
click at [910, 544] on button "Continue to application" at bounding box center [894, 548] width 146 height 35
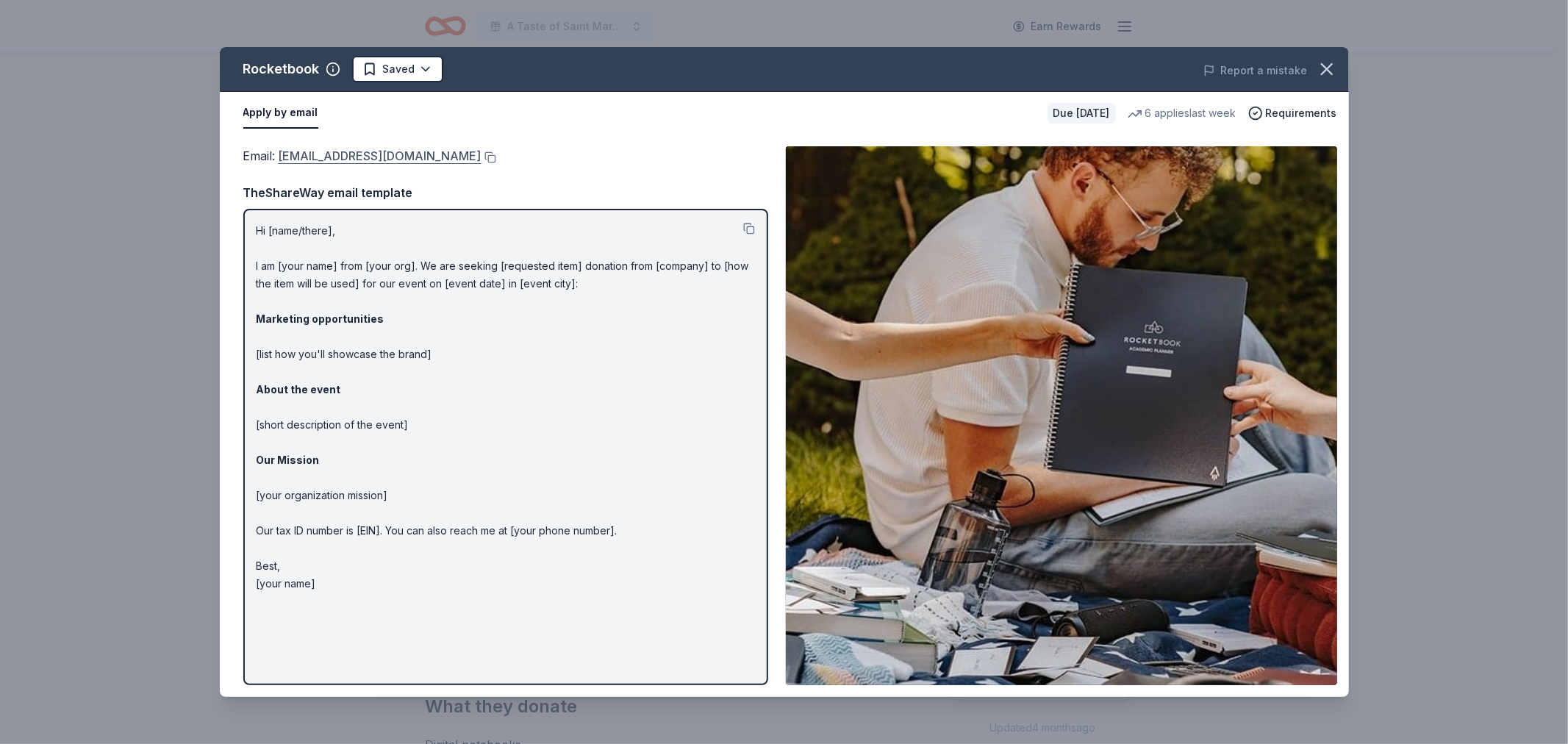
click at [375, 157] on link "communityinvolvement@getrocketbook.com" at bounding box center [380, 156] width 203 height 19
click at [416, 67] on html "A Taste of Saint Mary's Dinner & Auction Earn Rewards Due in 143 days Share Roc…" at bounding box center [784, 372] width 1568 height 744
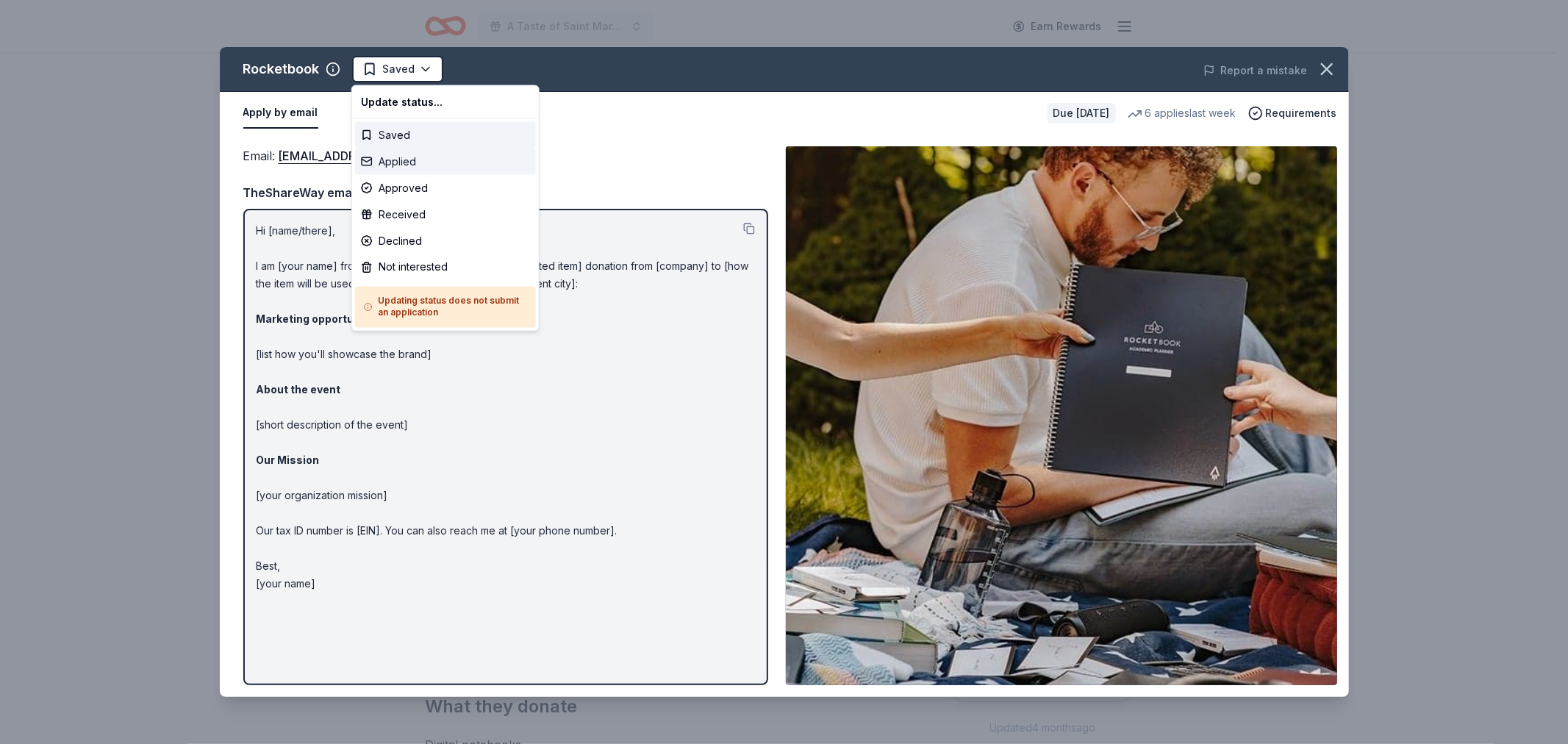
click at [404, 156] on div "Applied" at bounding box center [445, 162] width 181 height 26
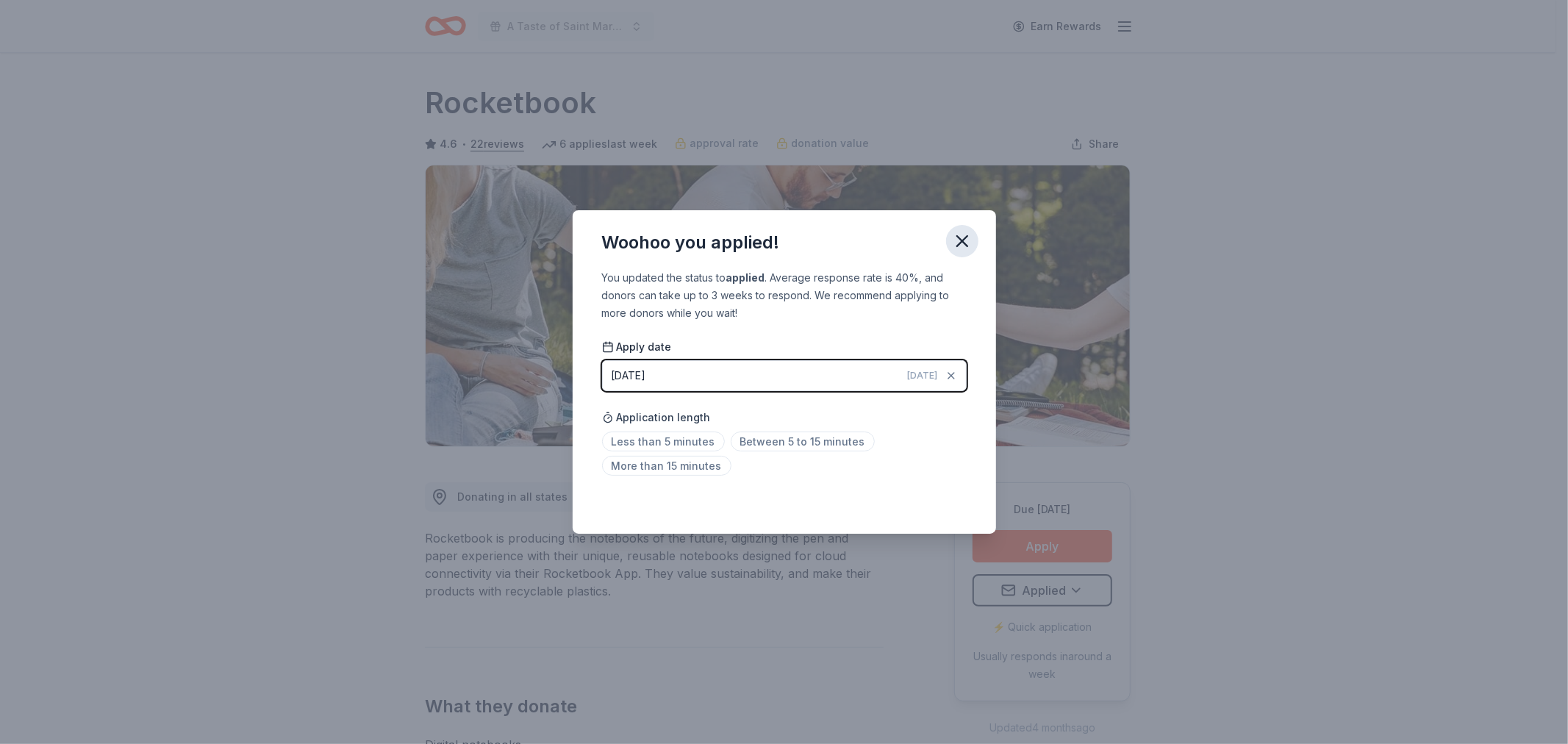
click at [959, 240] on icon "button" at bounding box center [962, 242] width 10 height 10
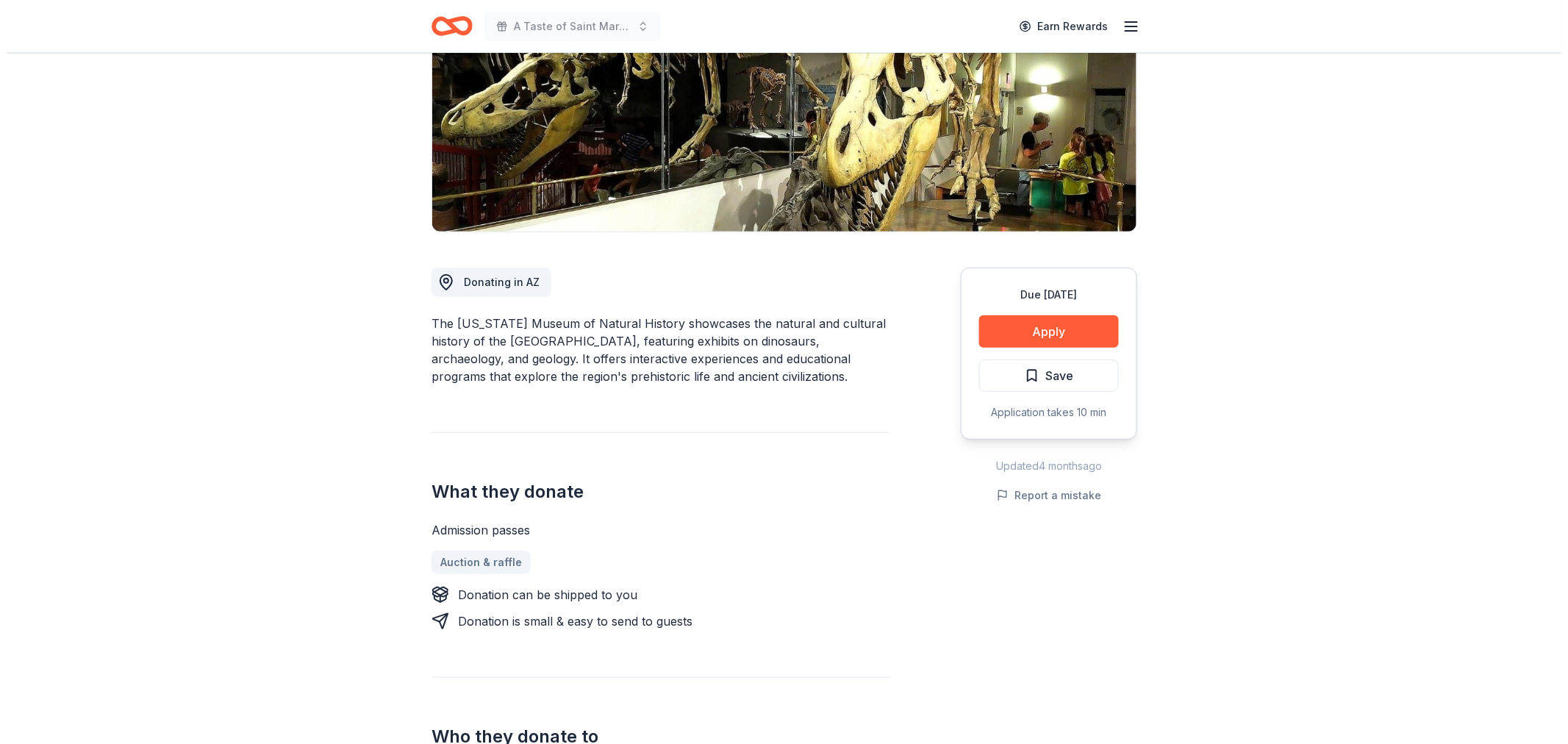
scroll to position [82, 0]
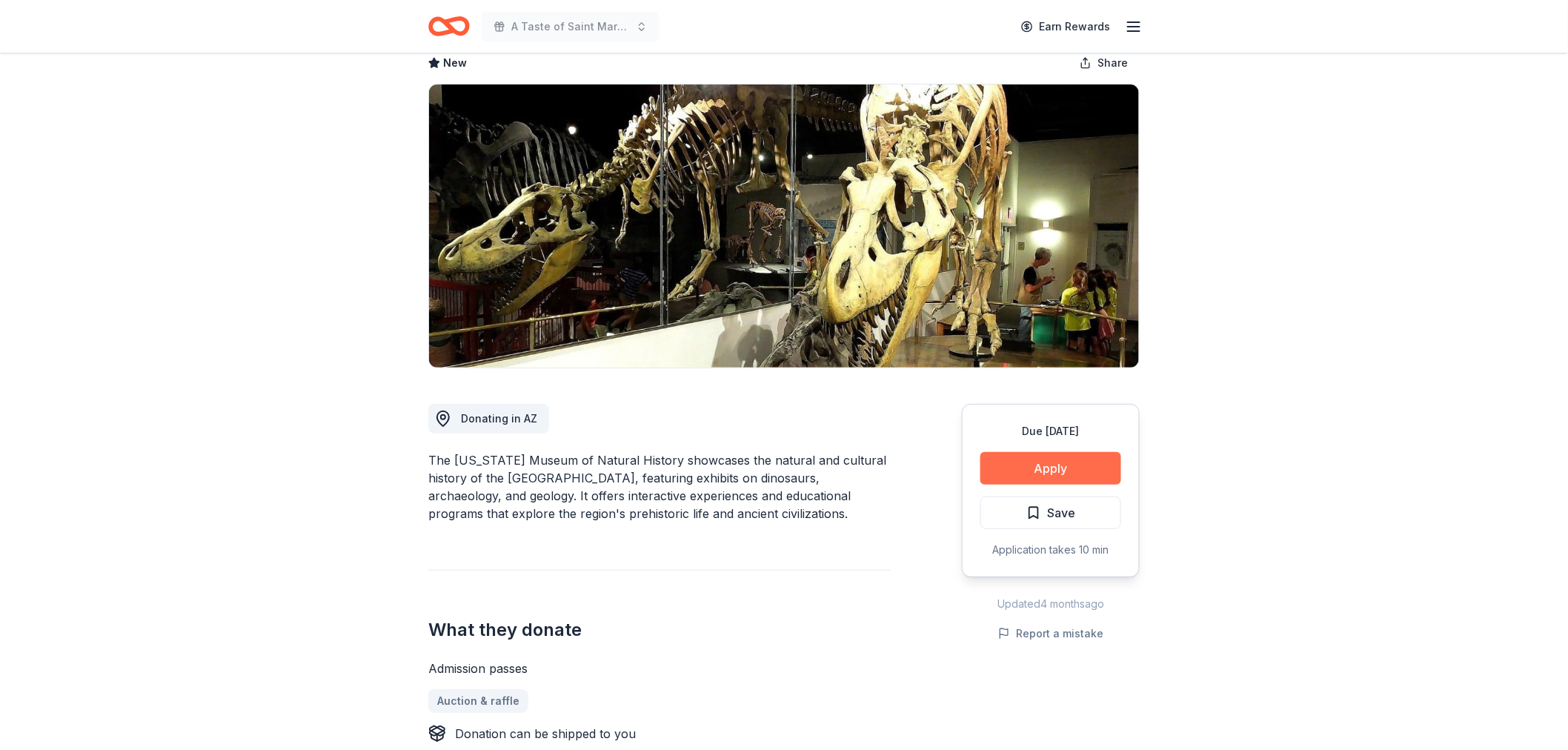
click at [1049, 461] on button "Apply" at bounding box center [1050, 468] width 141 height 32
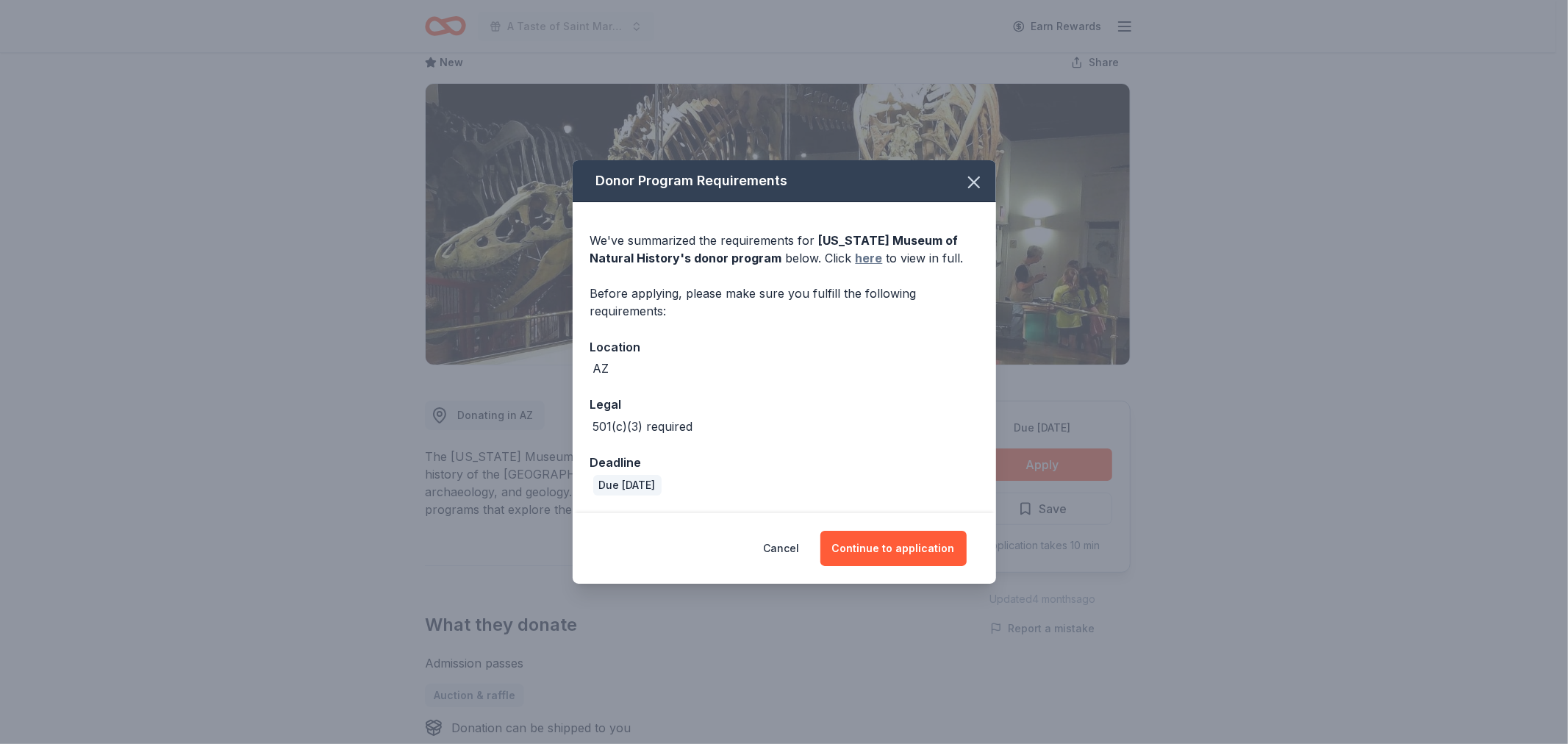
click at [856, 257] on link "here" at bounding box center [869, 258] width 27 height 18
click at [874, 549] on button "Continue to application" at bounding box center [894, 548] width 146 height 35
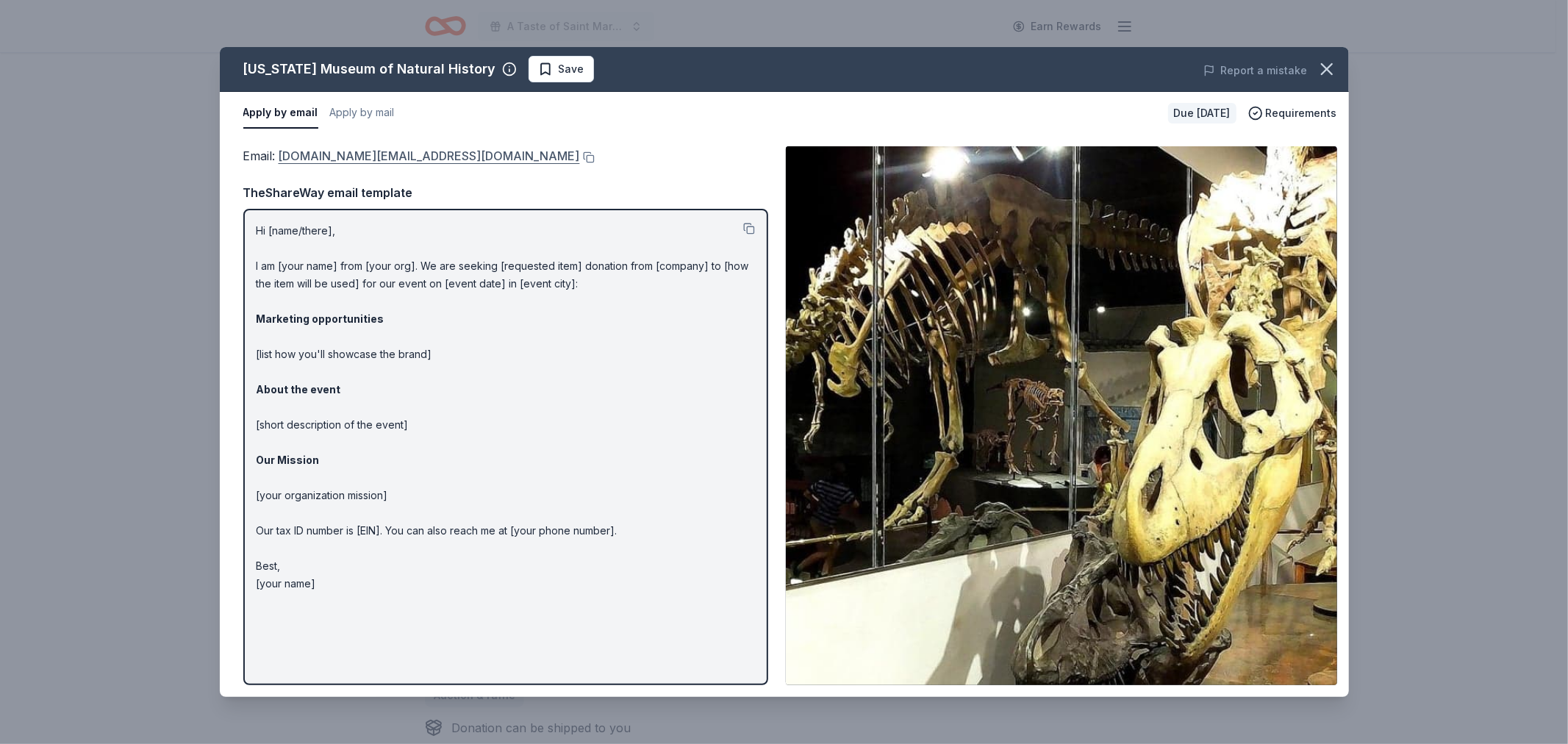
click at [362, 155] on link "AzMNH.info@mesaaz.gov" at bounding box center [429, 156] width 301 height 19
click at [558, 63] on span "Save" at bounding box center [571, 70] width 25 height 18
click at [571, 67] on html "A Taste of Saint Mary's Dinner & Auction Earn Rewards Due in 113 days Share Ari…" at bounding box center [784, 290] width 1568 height 744
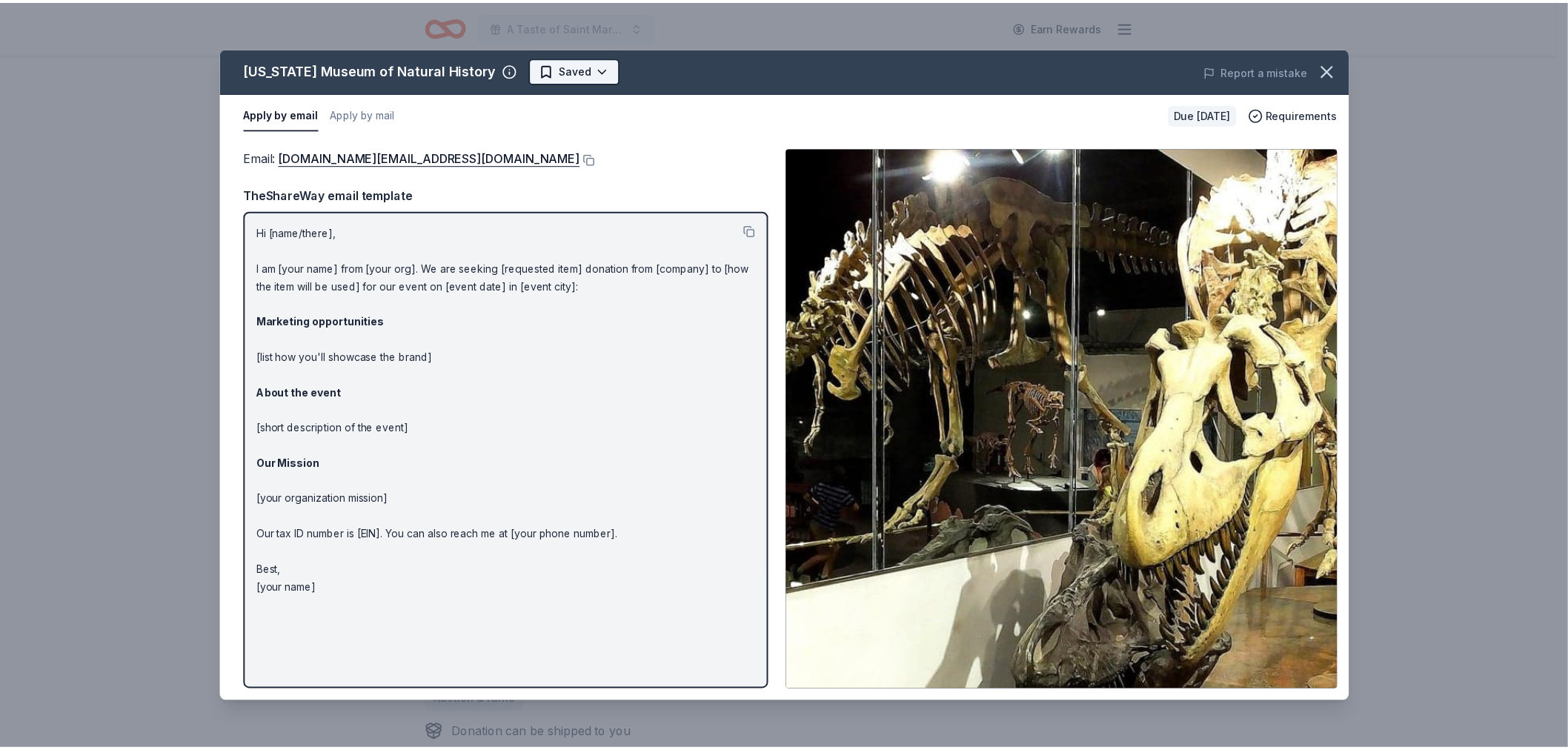
scroll to position [0, 0]
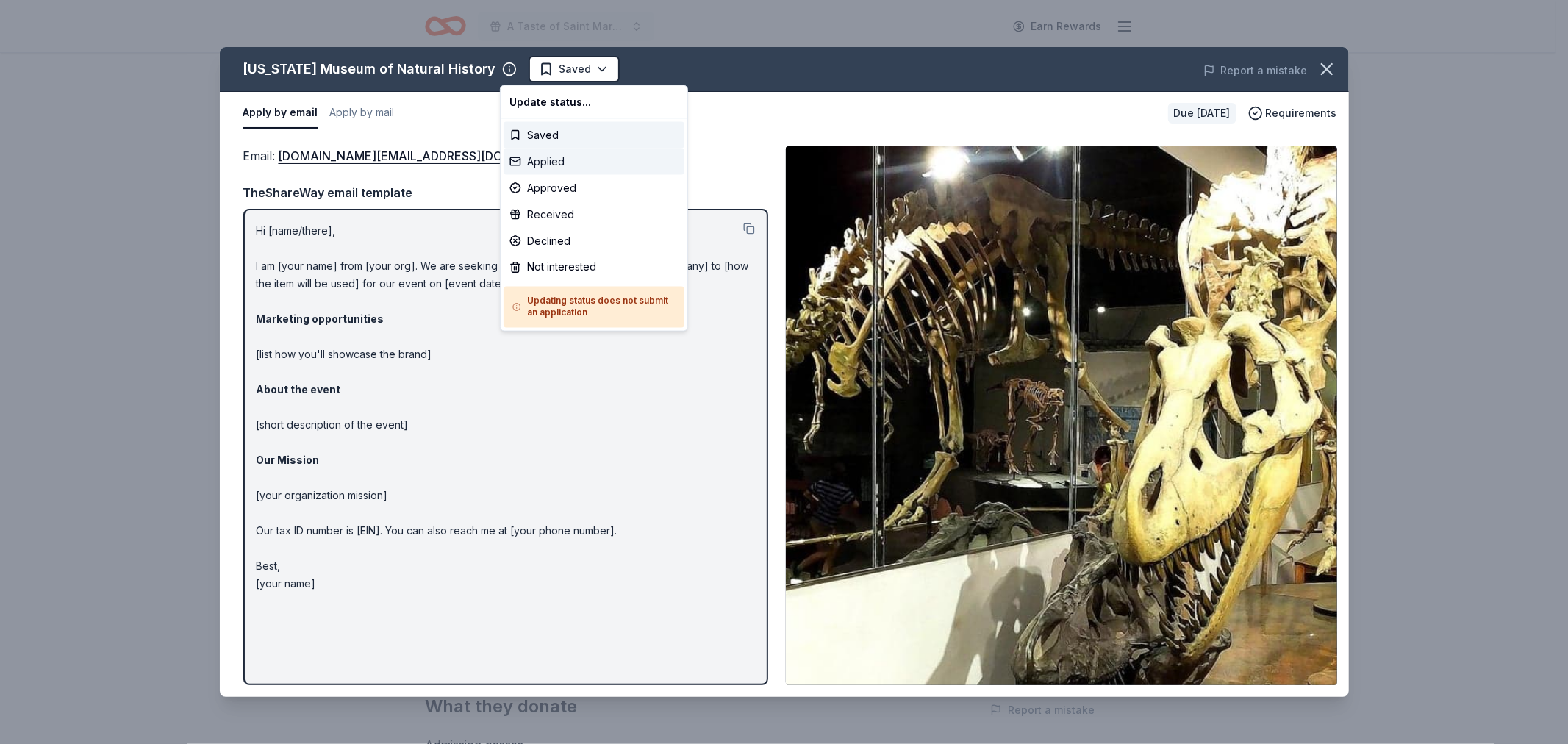
click at [531, 163] on div "Applied" at bounding box center [594, 162] width 181 height 26
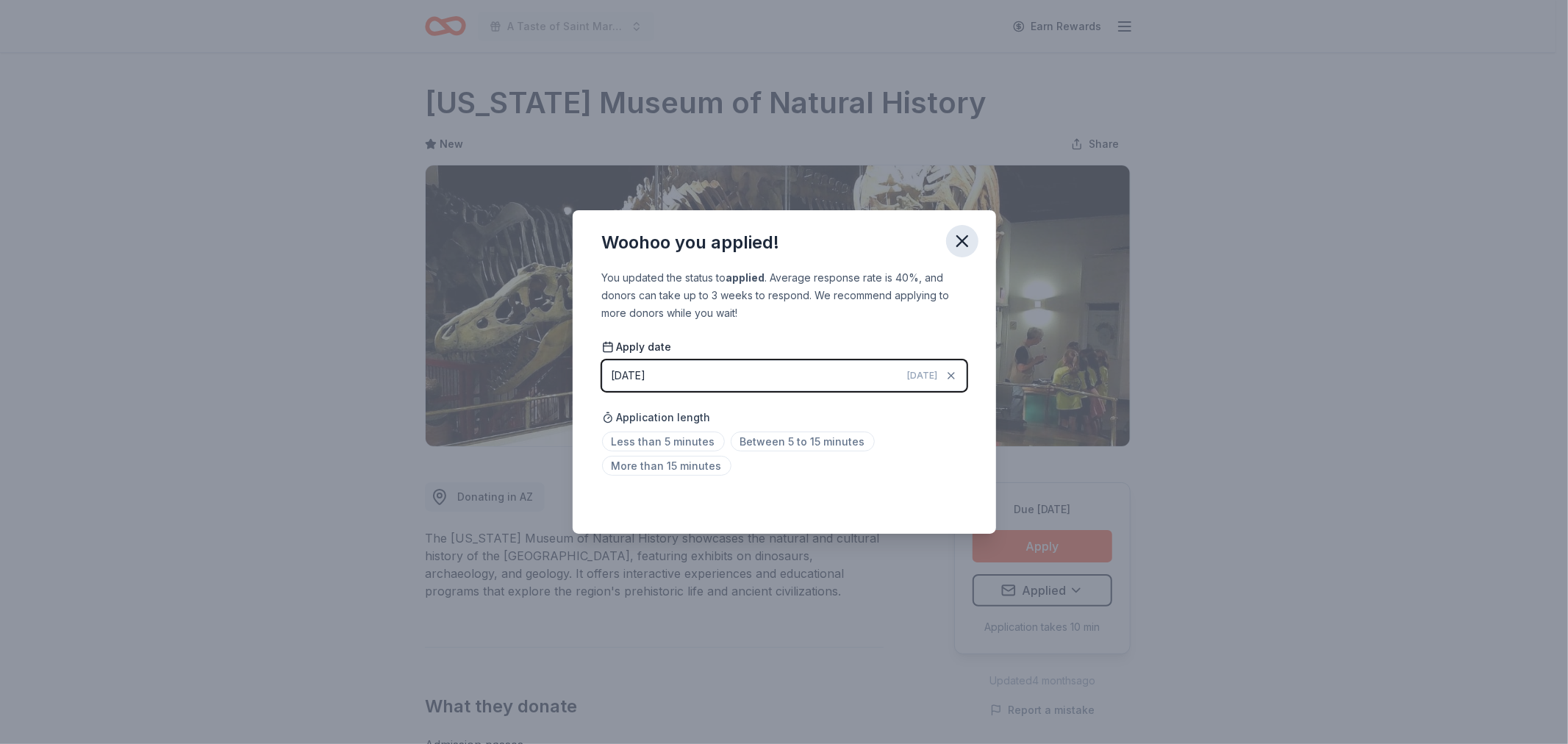
click at [957, 239] on icon "button" at bounding box center [963, 242] width 21 height 21
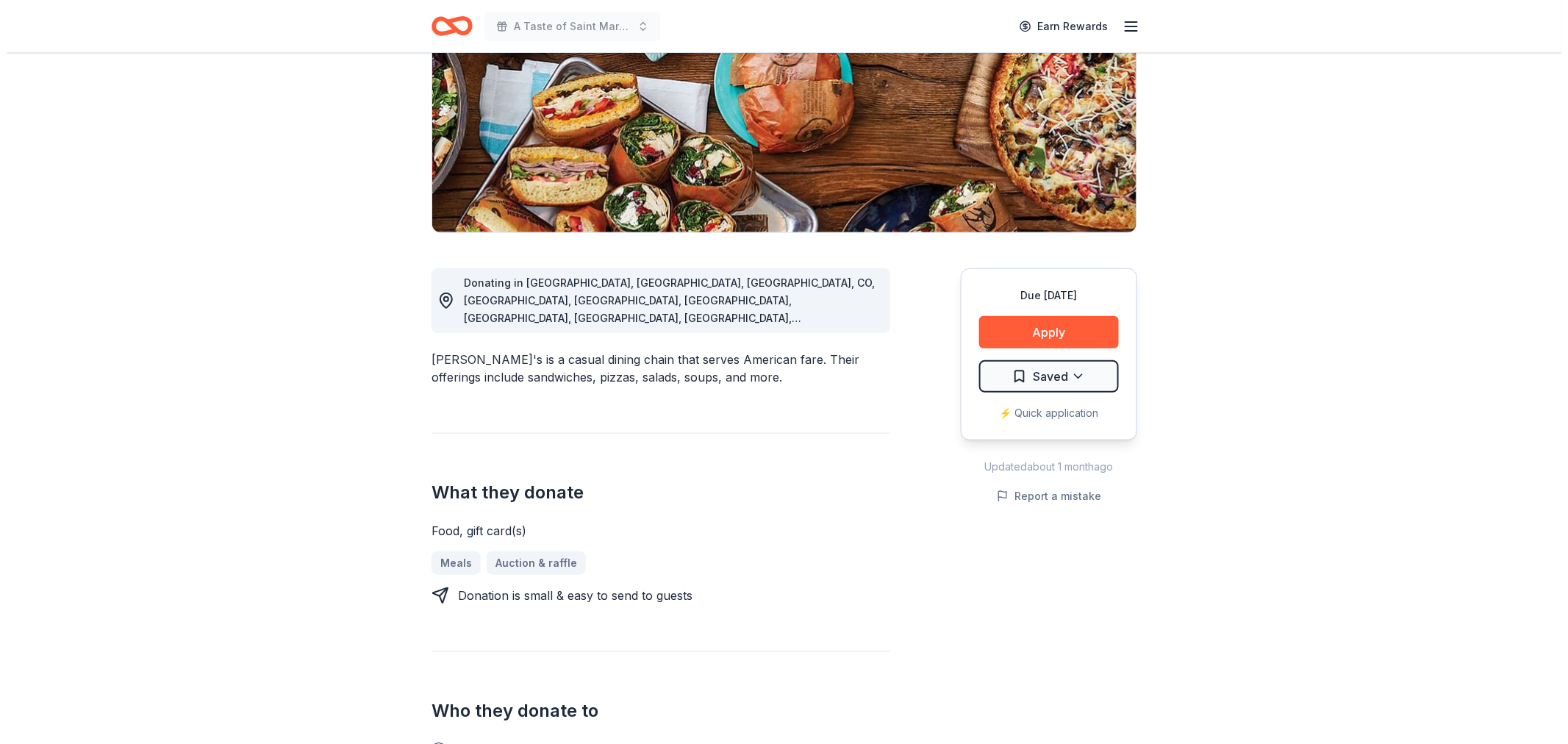
scroll to position [245, 0]
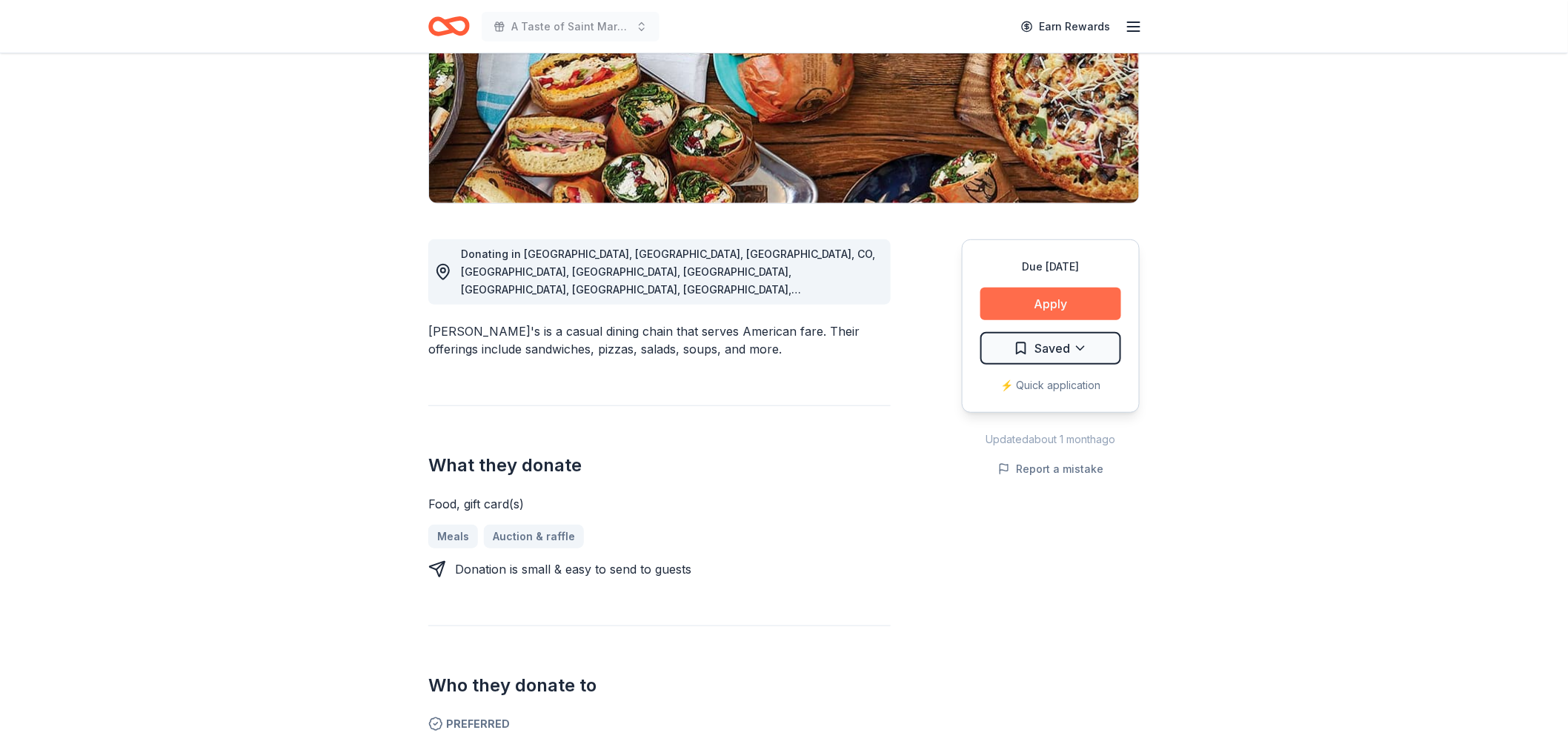
click at [1046, 301] on button "Apply" at bounding box center [1050, 304] width 141 height 32
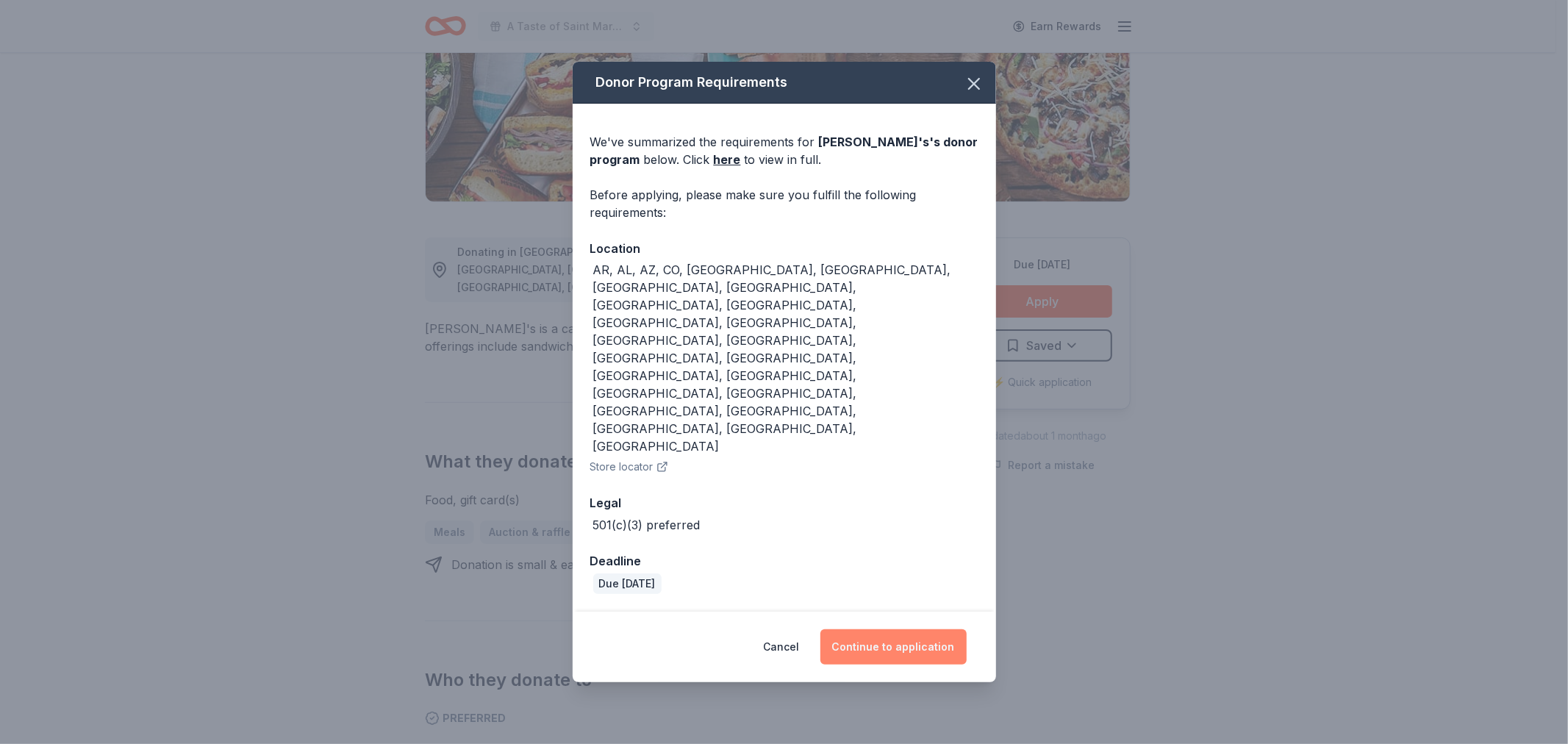
click at [907, 630] on button "Continue to application" at bounding box center [894, 647] width 146 height 35
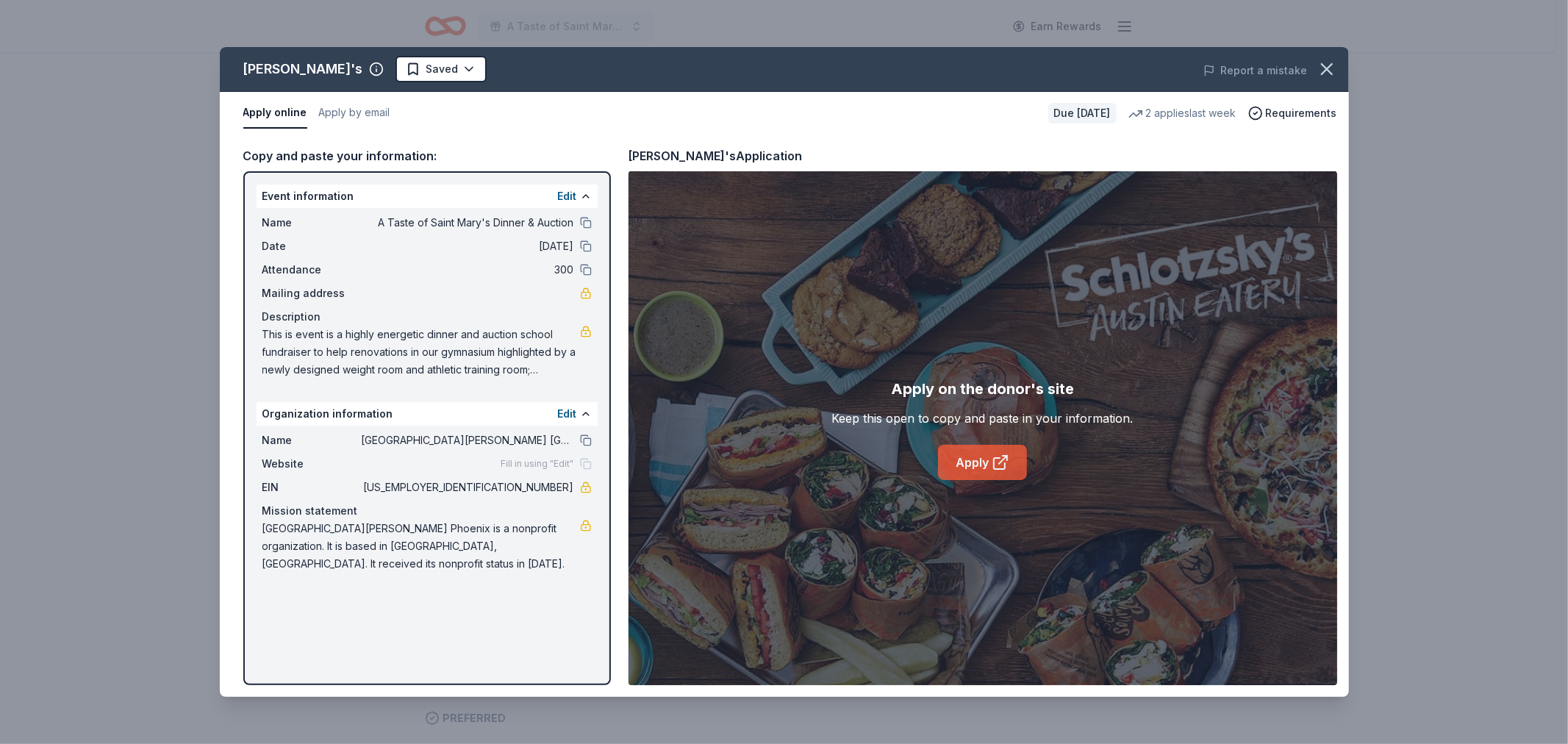
click at [975, 461] on link "Apply" at bounding box center [982, 462] width 89 height 35
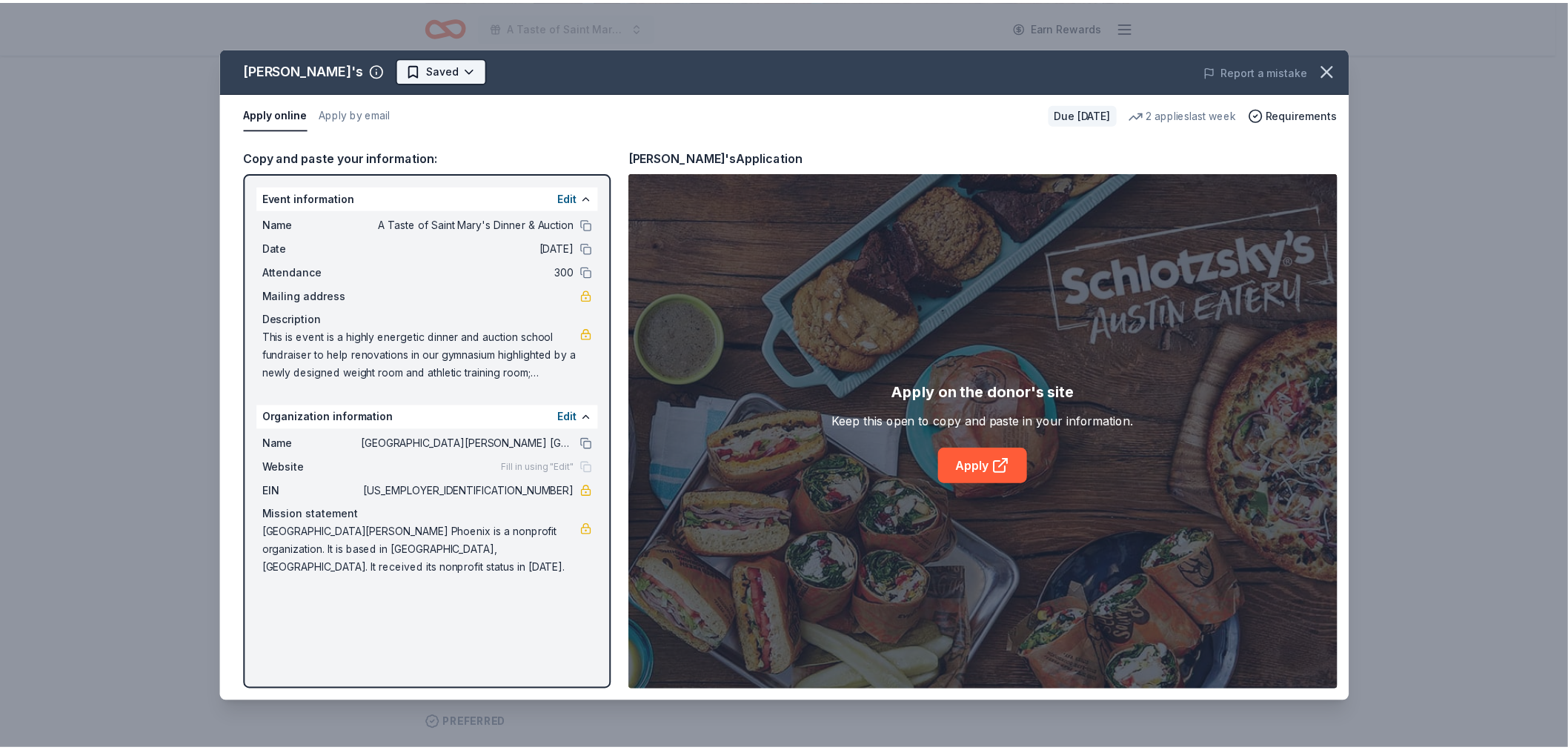
scroll to position [0, 0]
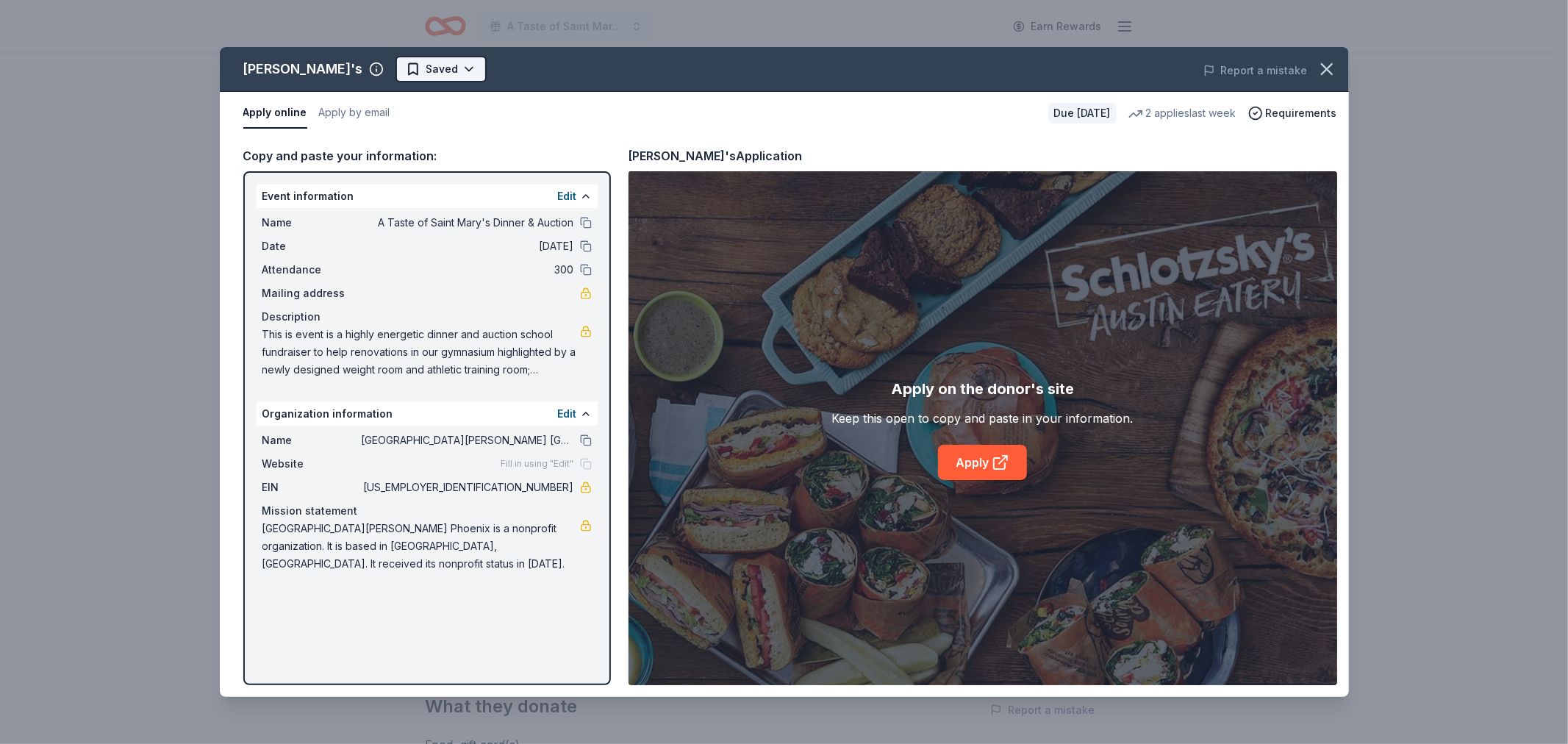
click at [435, 74] on html "A Taste of Saint Mary's Dinner & Auction Earn Rewards Due in 145 days Share Sch…" at bounding box center [784, 372] width 1568 height 744
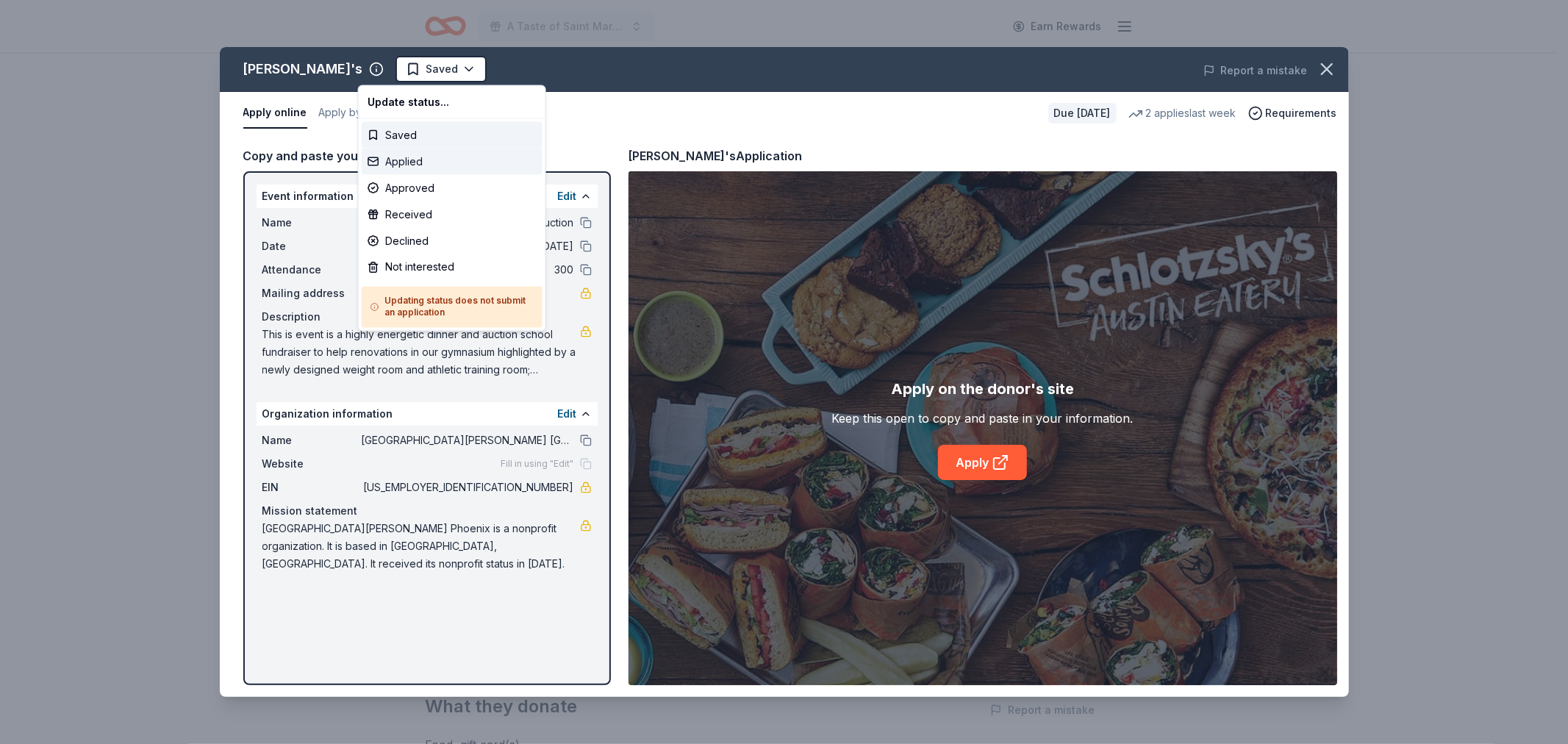
click at [413, 155] on div "Applied" at bounding box center [452, 162] width 181 height 26
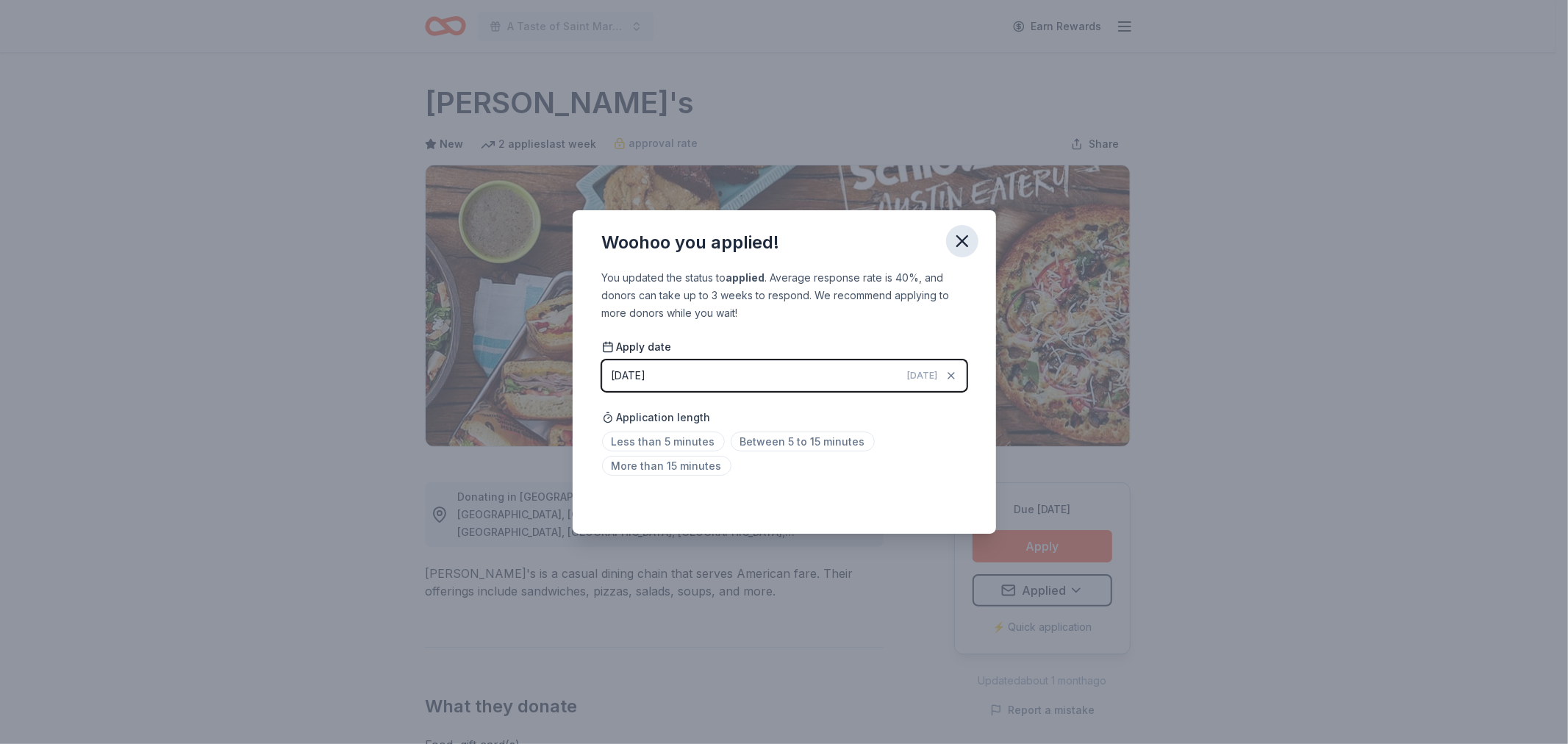
click at [957, 237] on icon "button" at bounding box center [962, 242] width 10 height 10
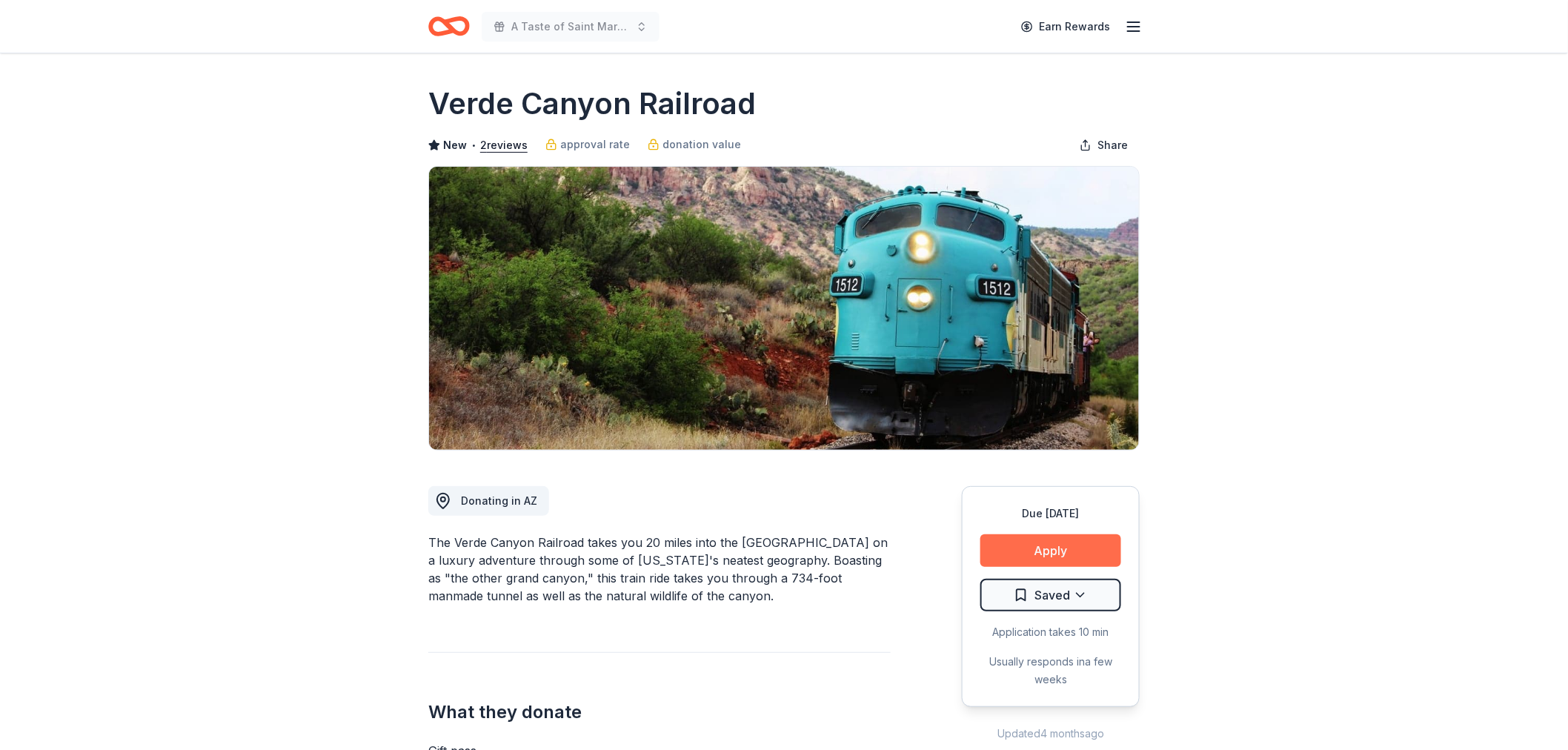
click at [1039, 551] on button "Apply" at bounding box center [1050, 550] width 141 height 32
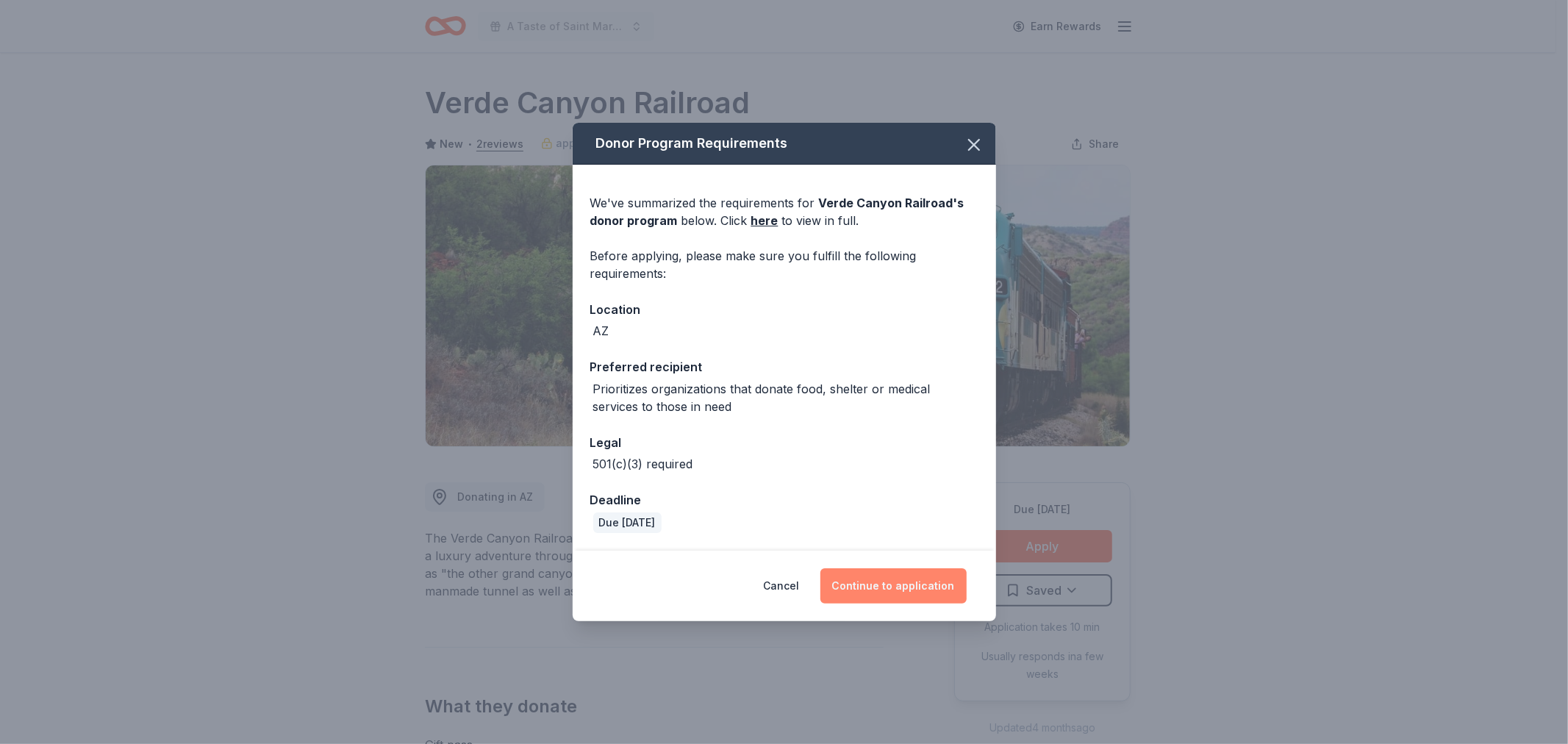
click at [879, 589] on button "Continue to application" at bounding box center [894, 585] width 146 height 35
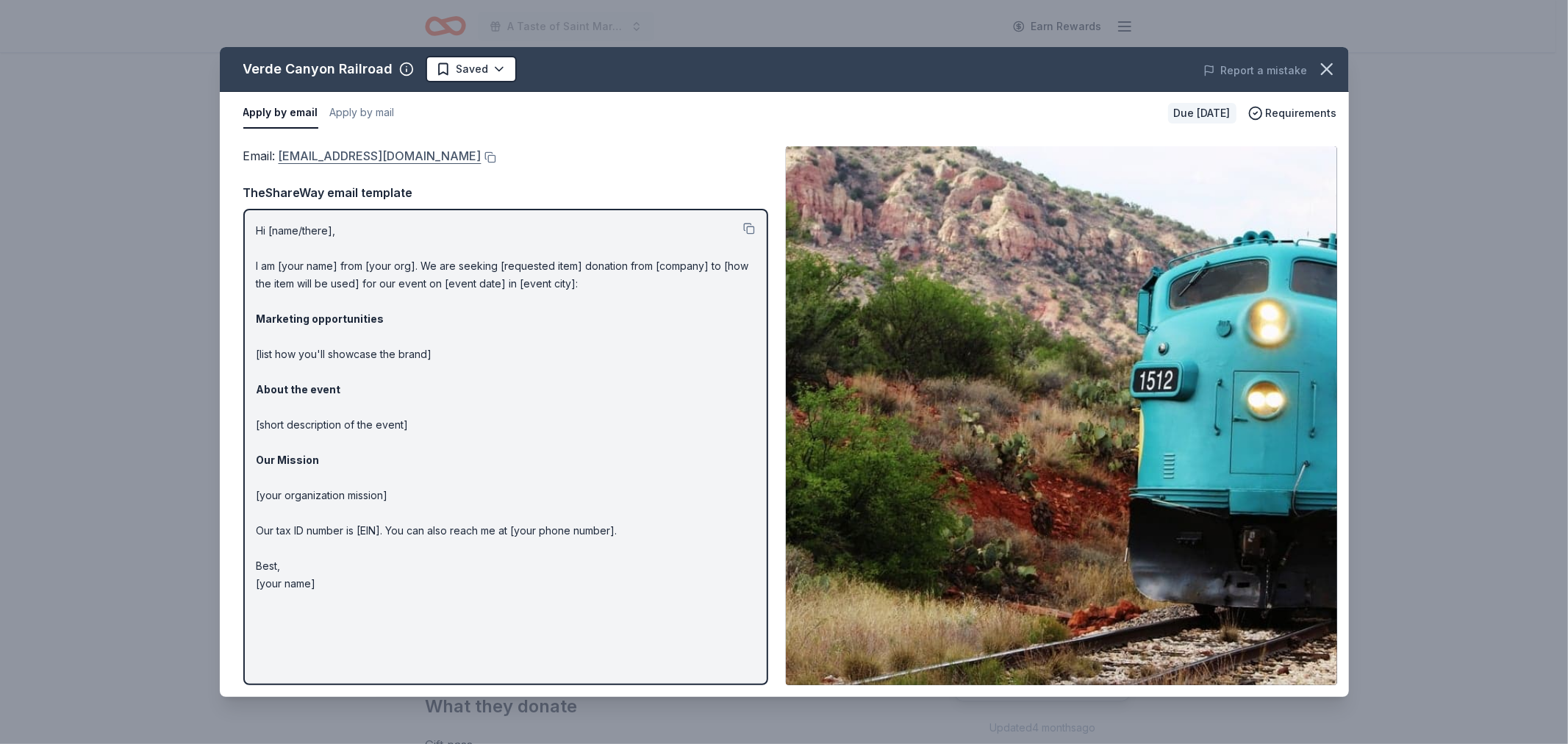
click at [327, 153] on link "info@verdecanyonrr.net" at bounding box center [380, 156] width 203 height 19
click at [495, 68] on html "A Taste of Saint Mary's Dinner & Auction Earn Rewards Due in 113 days Share Ver…" at bounding box center [784, 372] width 1568 height 744
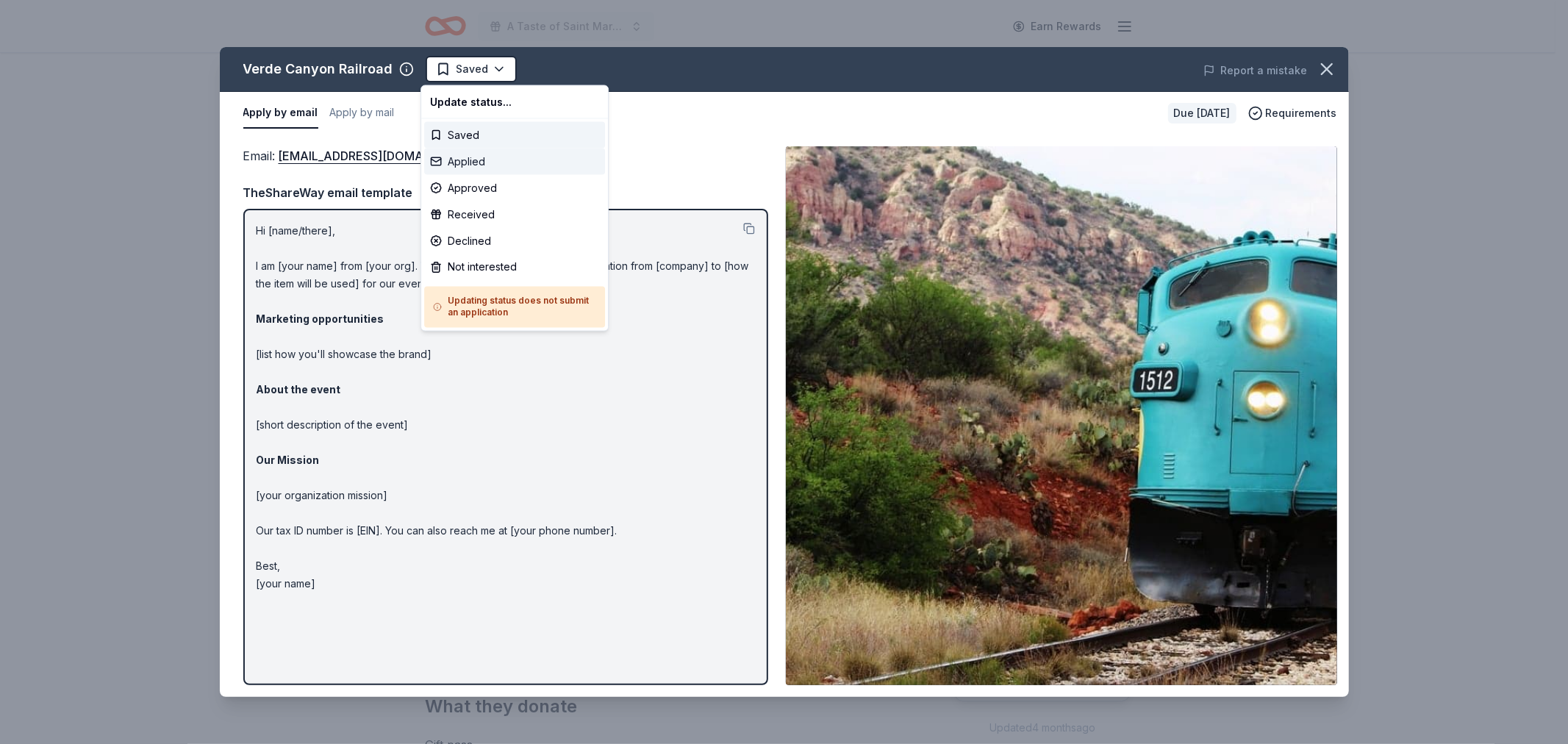
click at [468, 158] on div "Applied" at bounding box center [514, 162] width 181 height 26
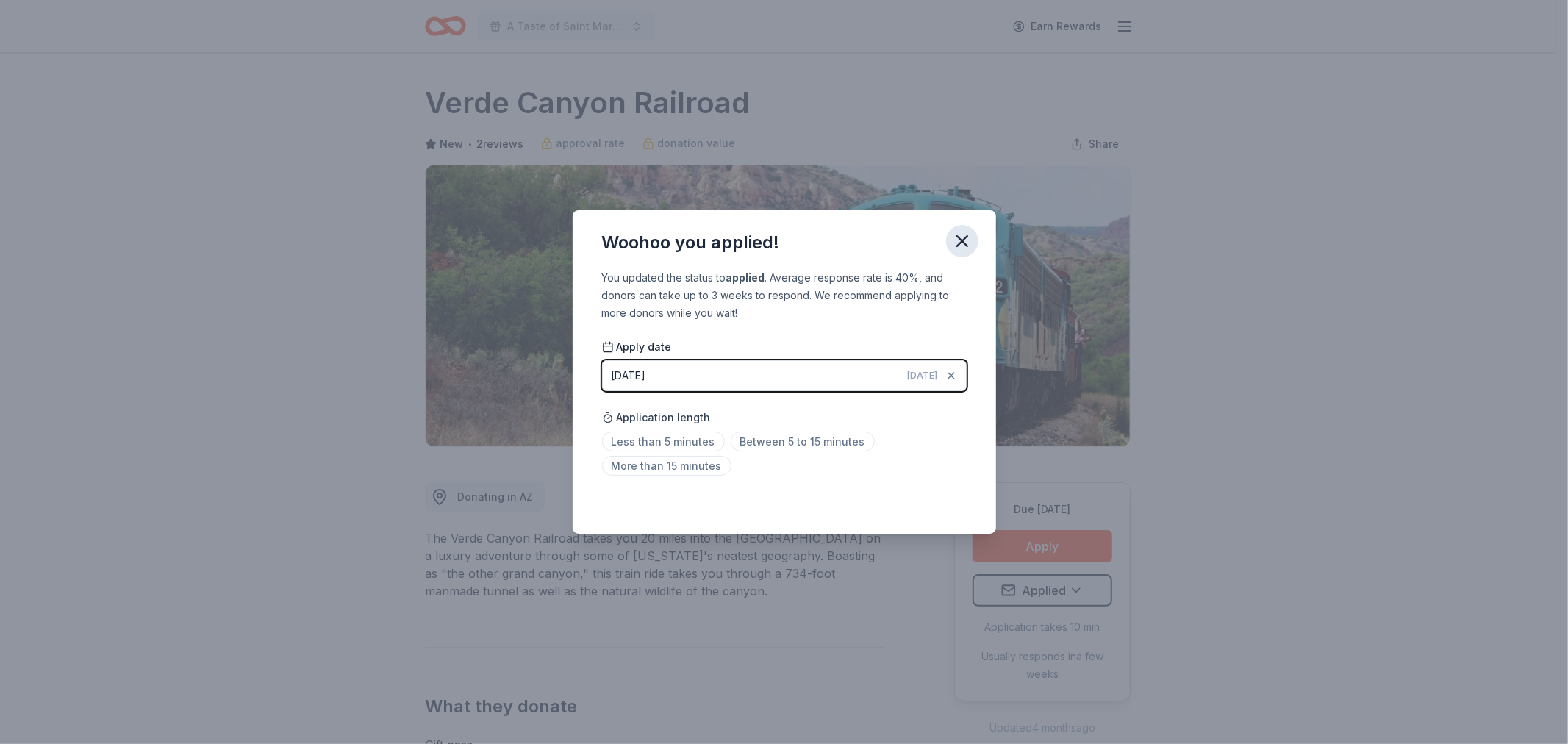
click at [966, 240] on icon "button" at bounding box center [963, 242] width 21 height 21
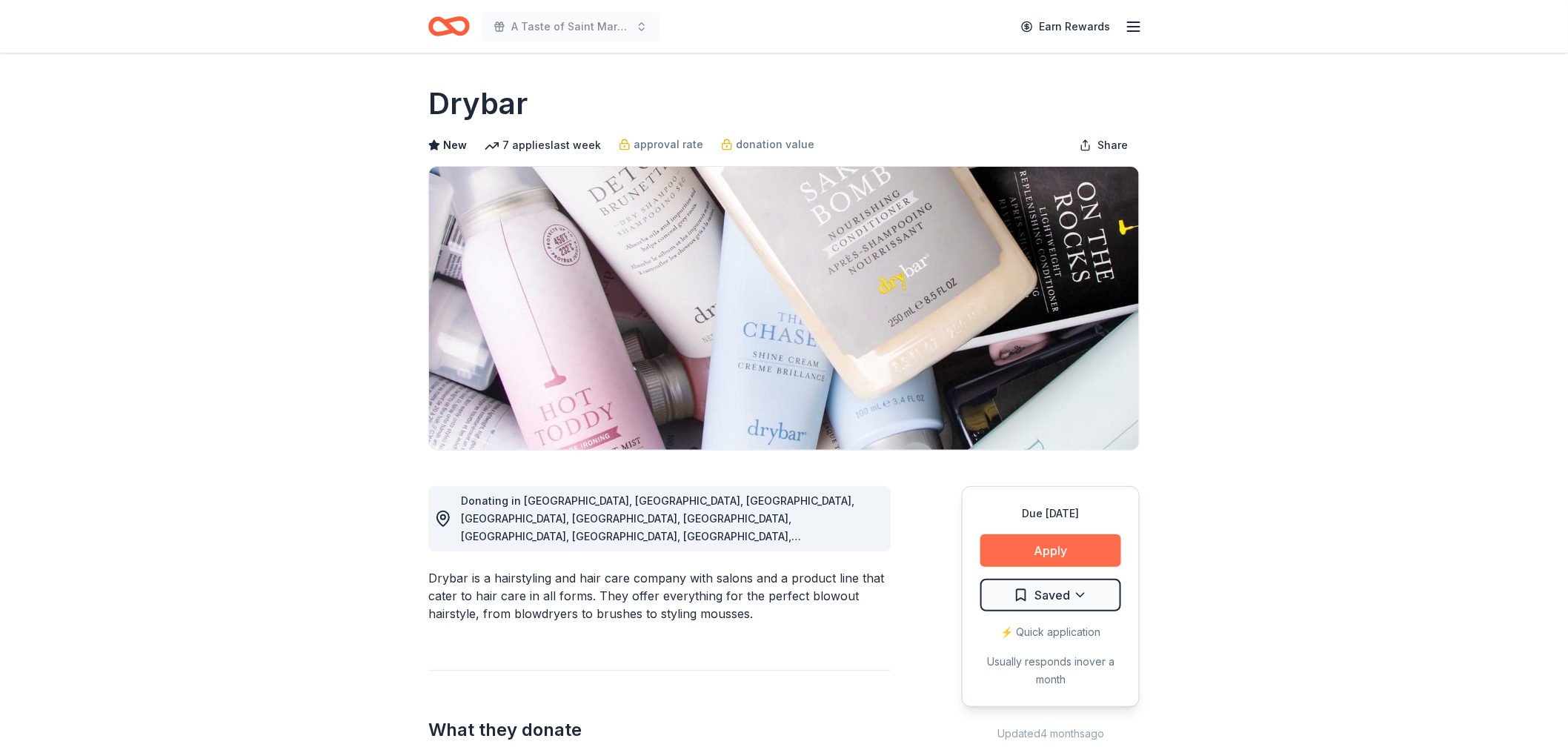
click at [1045, 547] on button "Apply" at bounding box center [1050, 550] width 141 height 32
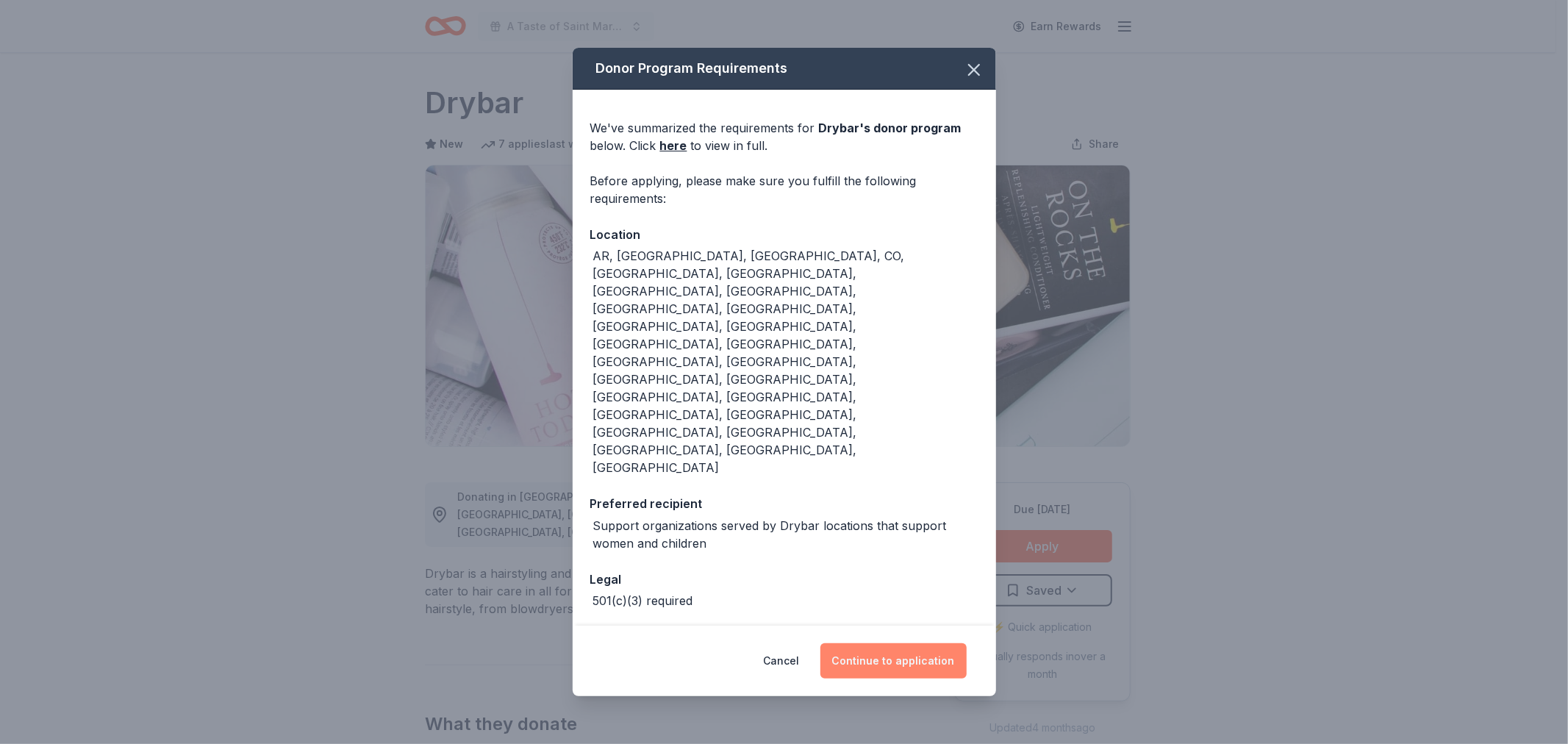
click at [911, 643] on button "Continue to application" at bounding box center [894, 660] width 146 height 35
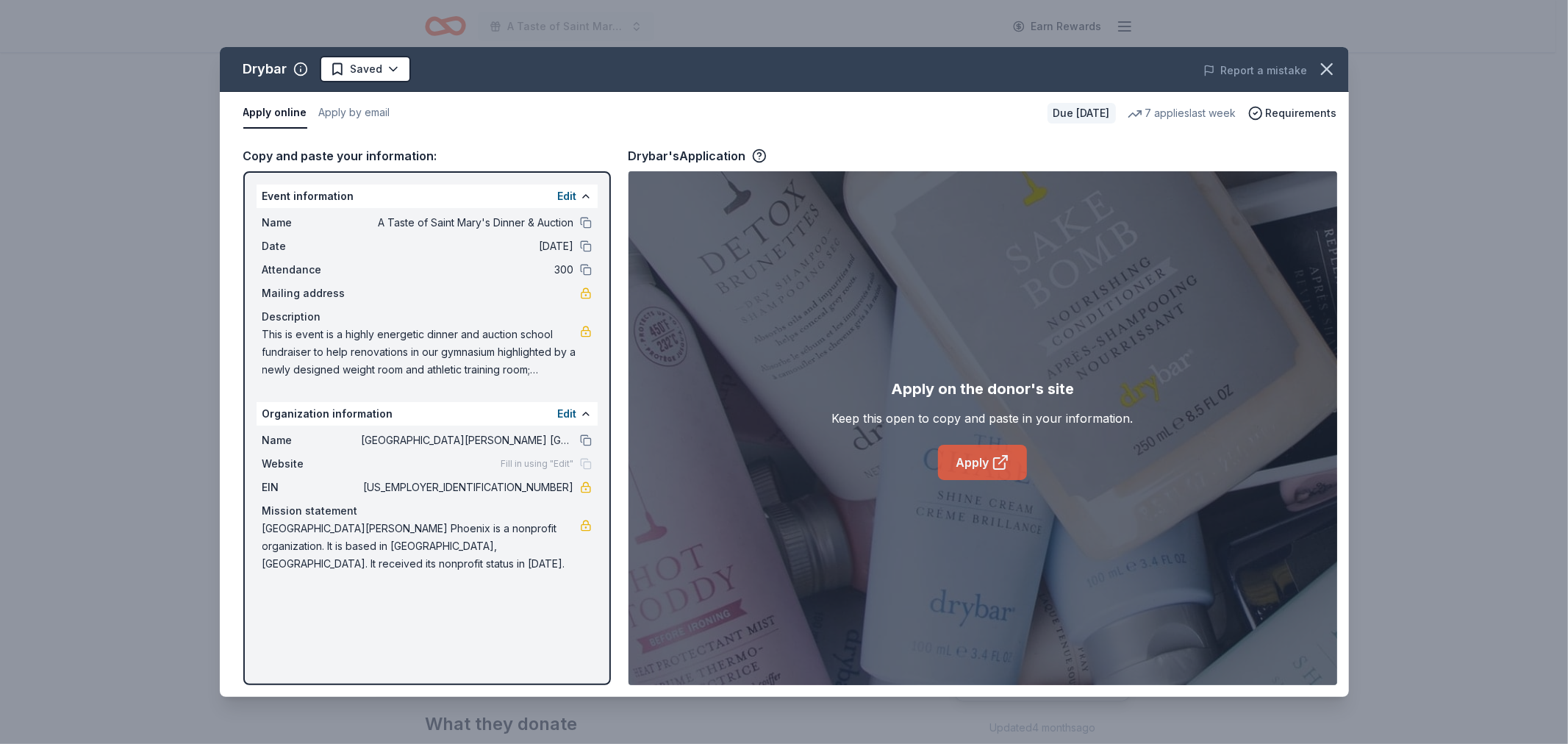
click at [972, 460] on link "Apply" at bounding box center [982, 462] width 89 height 35
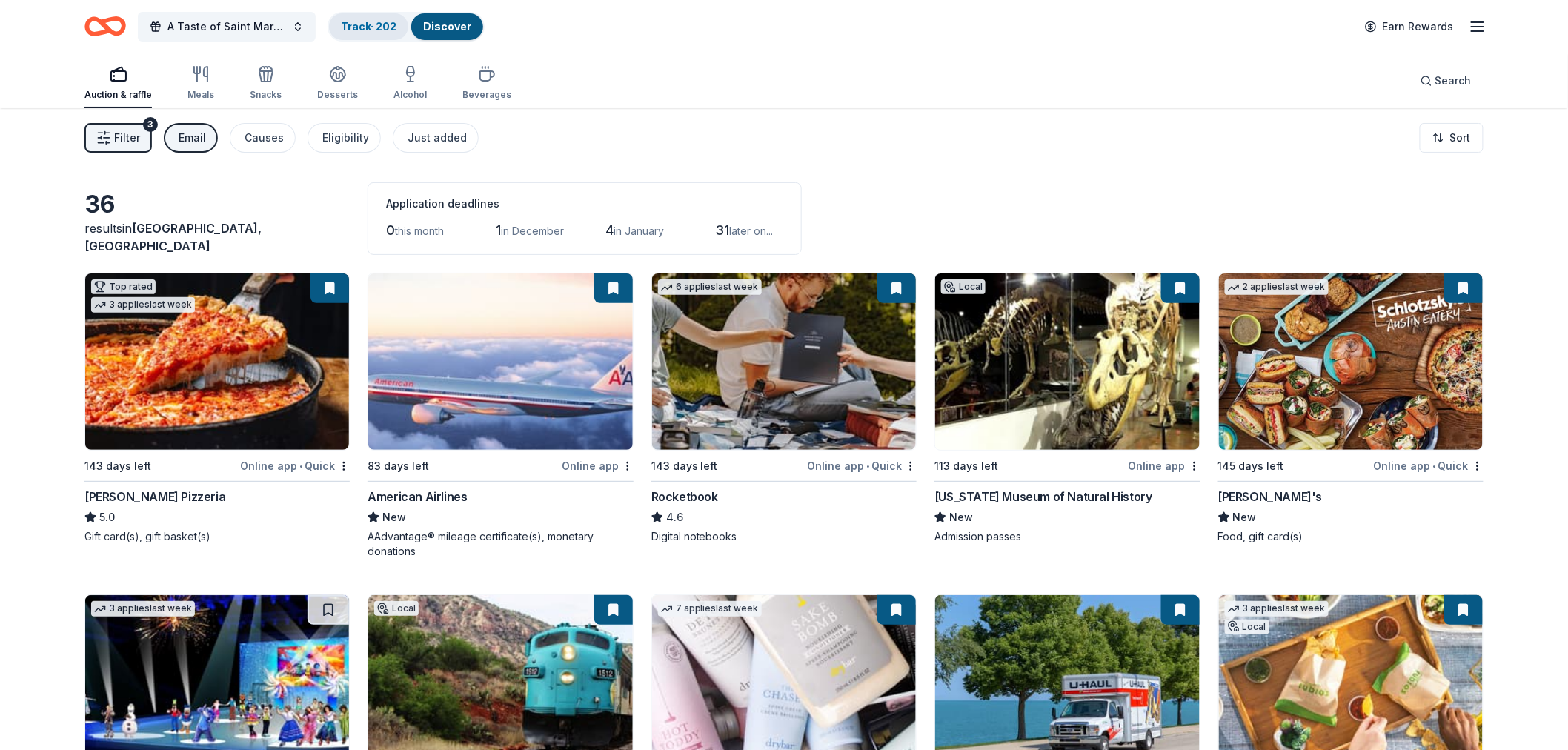
click at [381, 24] on link "Track · 202" at bounding box center [368, 26] width 56 height 13
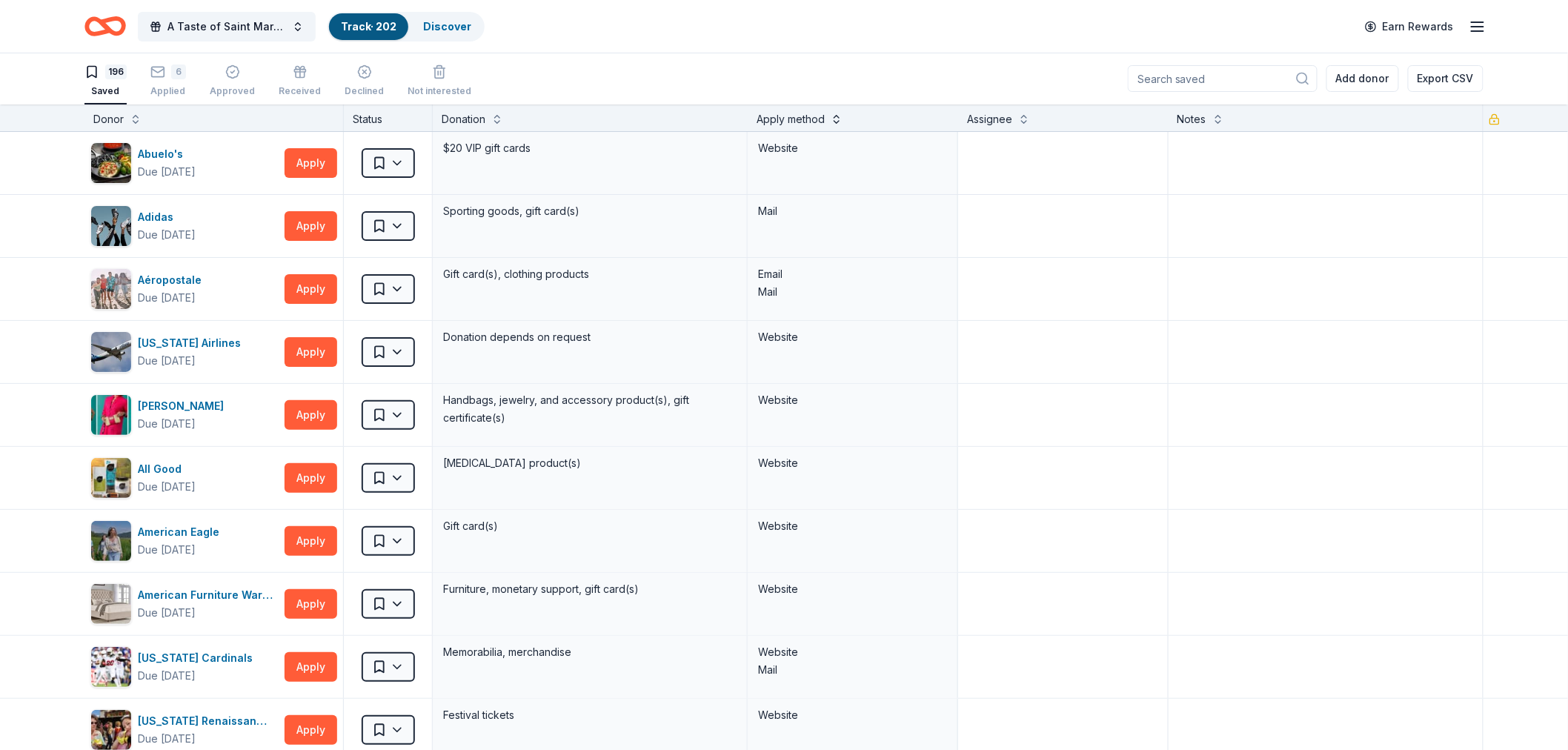
click at [833, 114] on button at bounding box center [836, 118] width 12 height 15
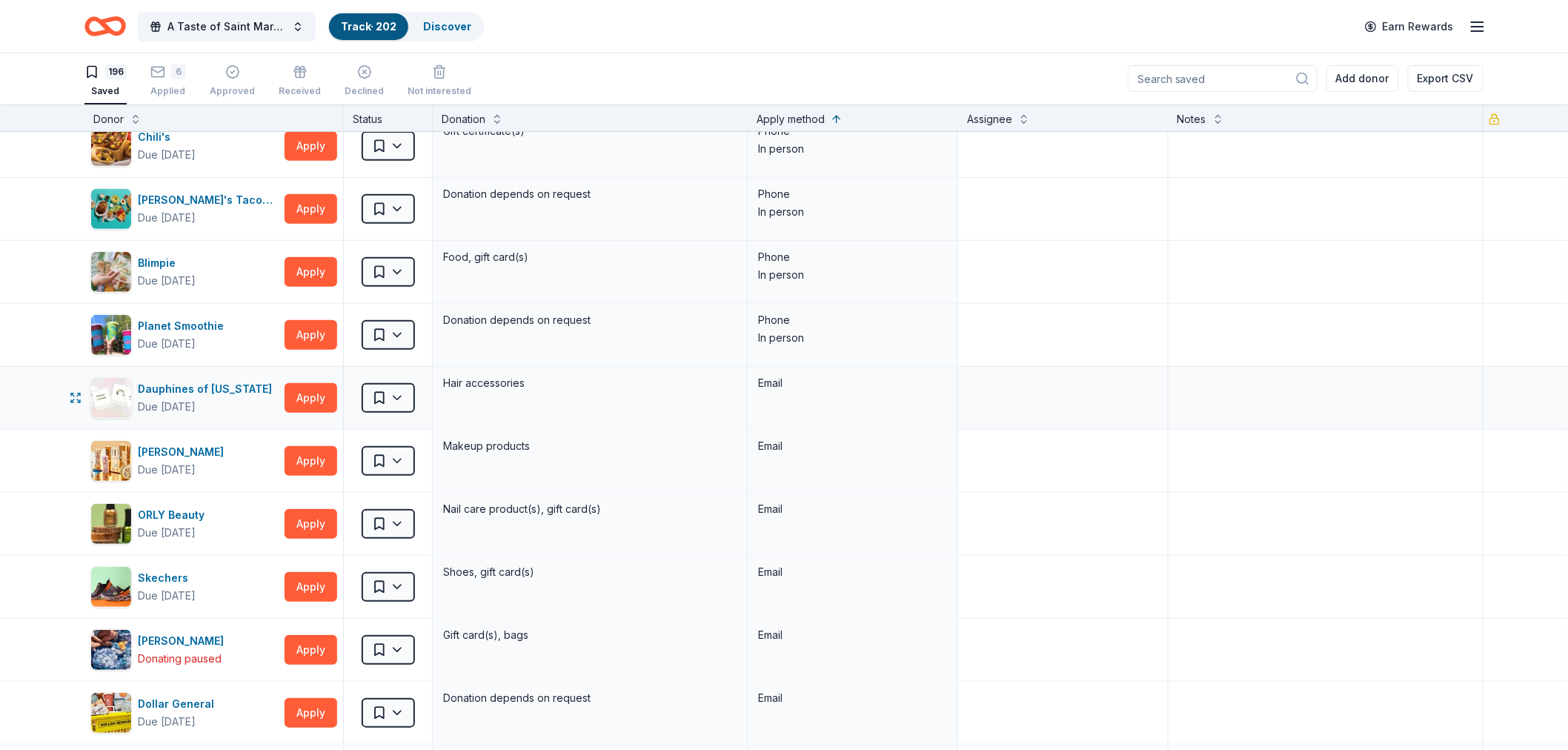
scroll to position [2635, 0]
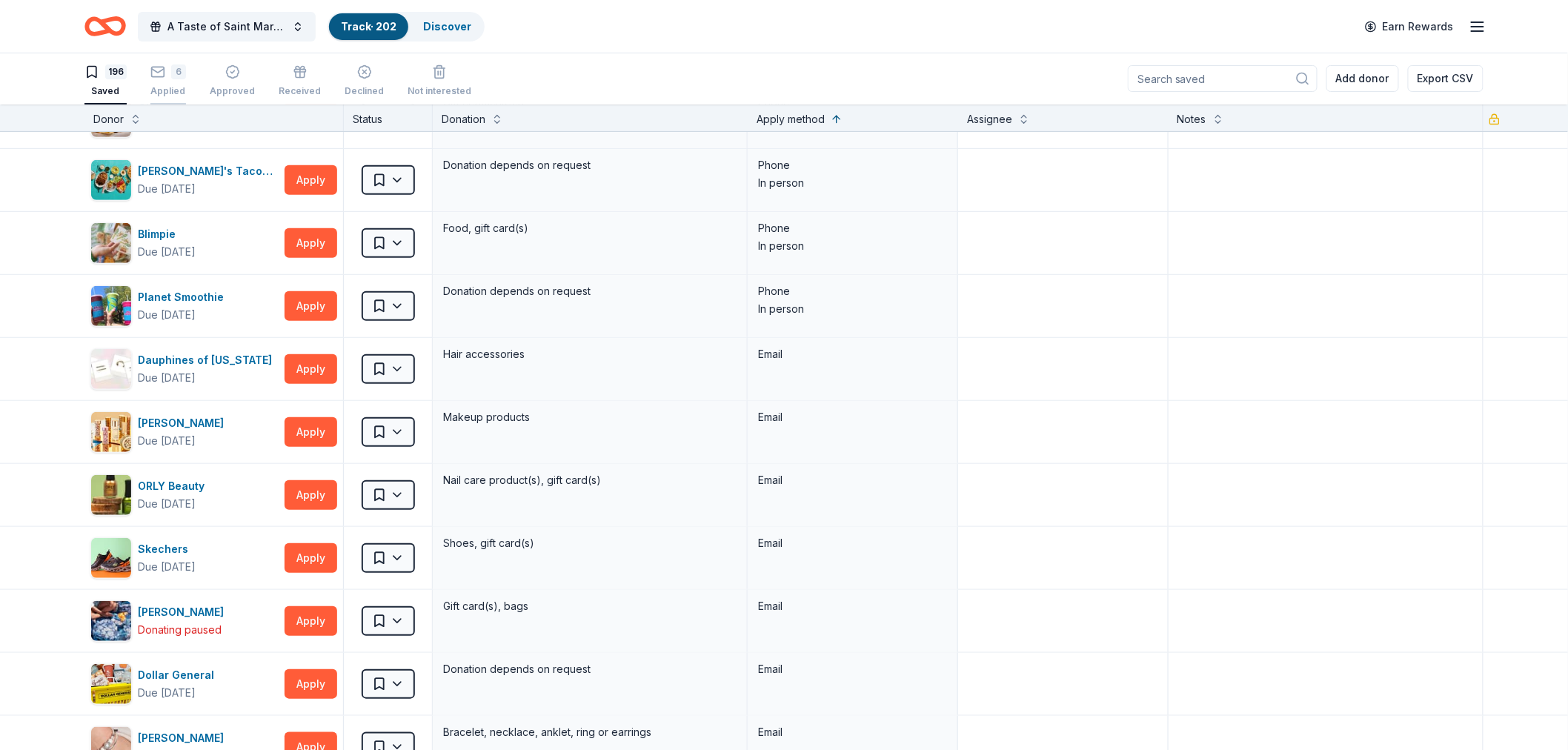
click at [167, 81] on div "6 Applied" at bounding box center [168, 81] width 35 height 32
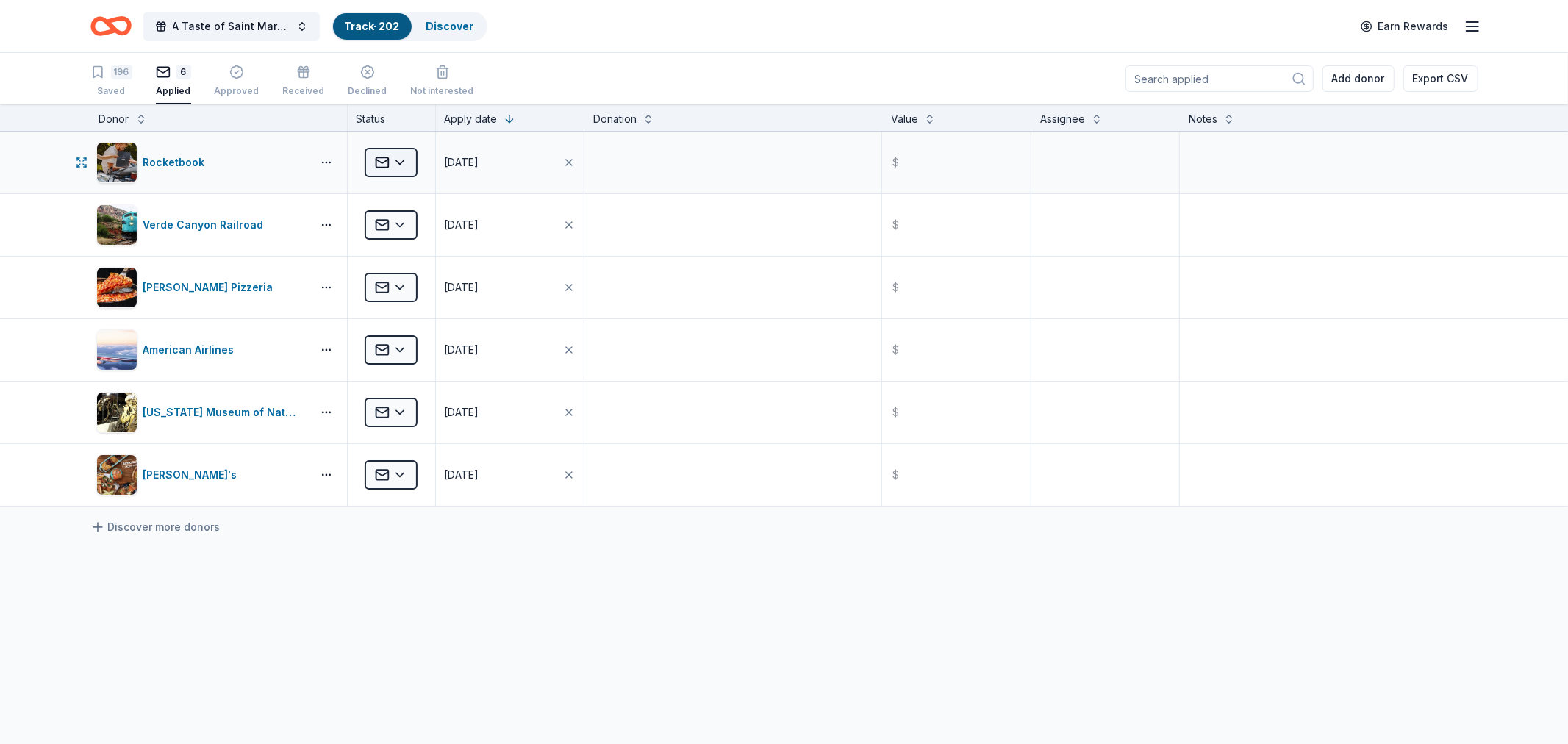
click at [391, 162] on html "A Taste of Saint Mary's Dinner & Auction Track · 202 Discover Earn Rewards 196 …" at bounding box center [784, 372] width 1568 height 744
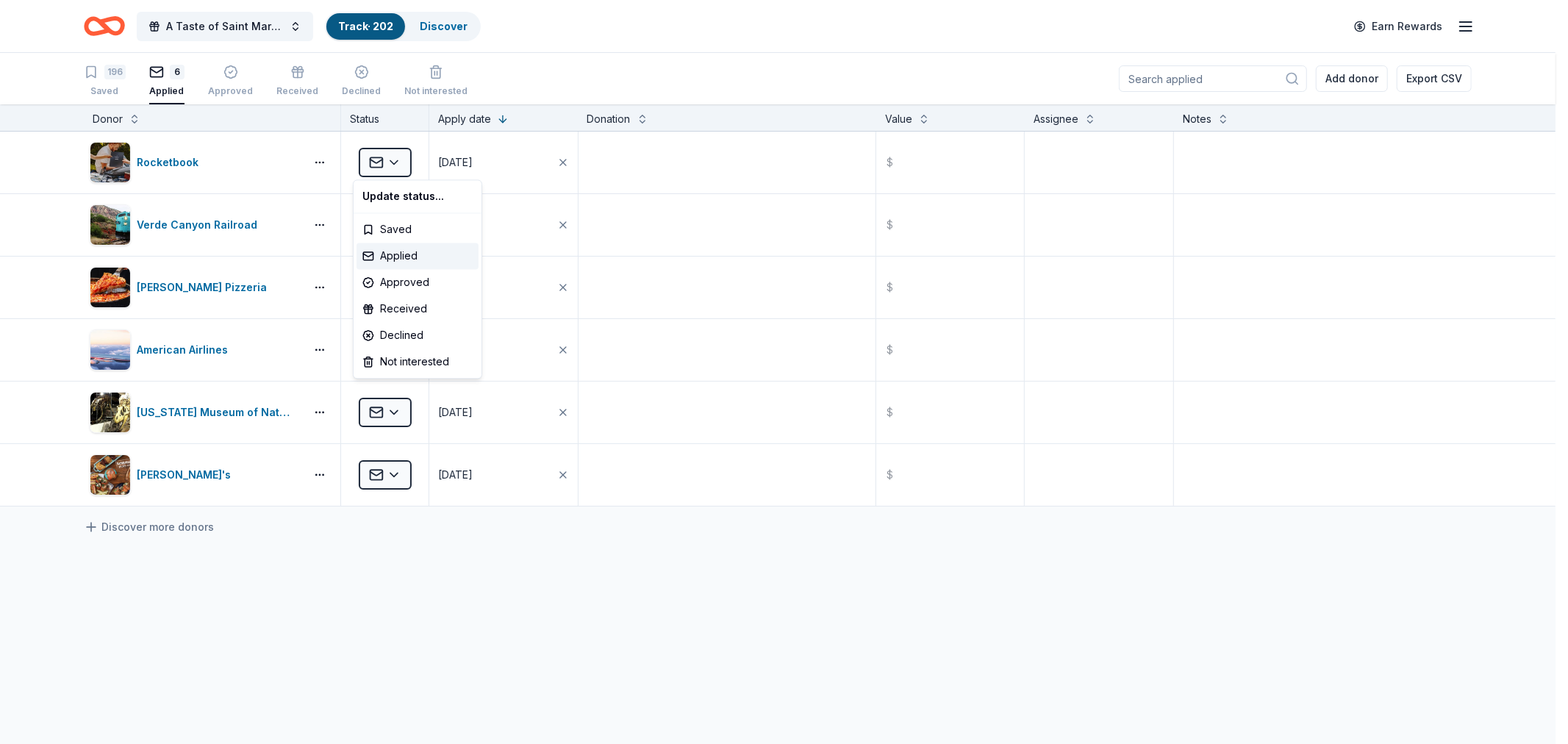
click at [410, 567] on html "A Taste of Saint Mary's Dinner & Auction Track · 202 Discover Earn Rewards 196 …" at bounding box center [784, 372] width 1568 height 744
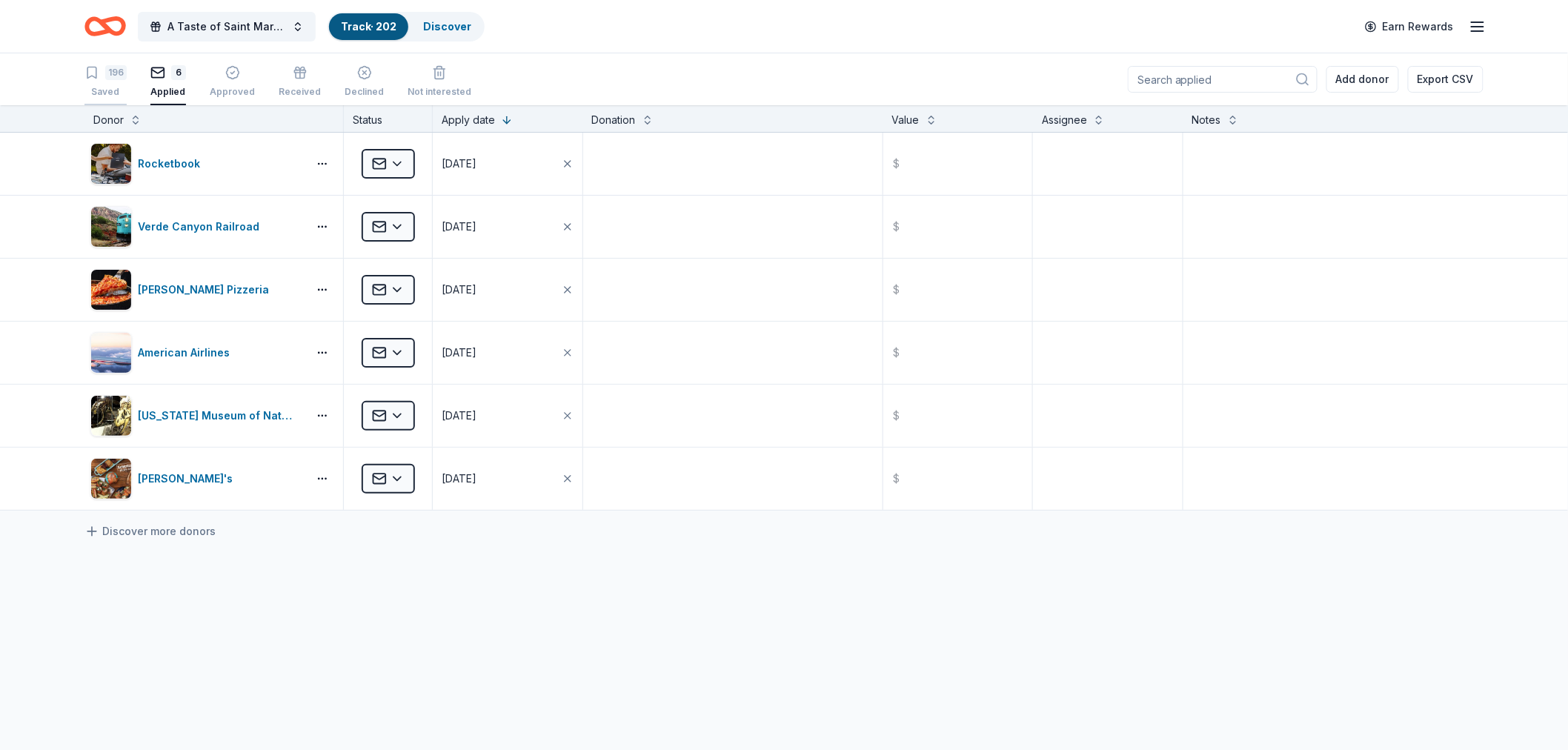
click at [109, 71] on div "196" at bounding box center [116, 73] width 22 height 15
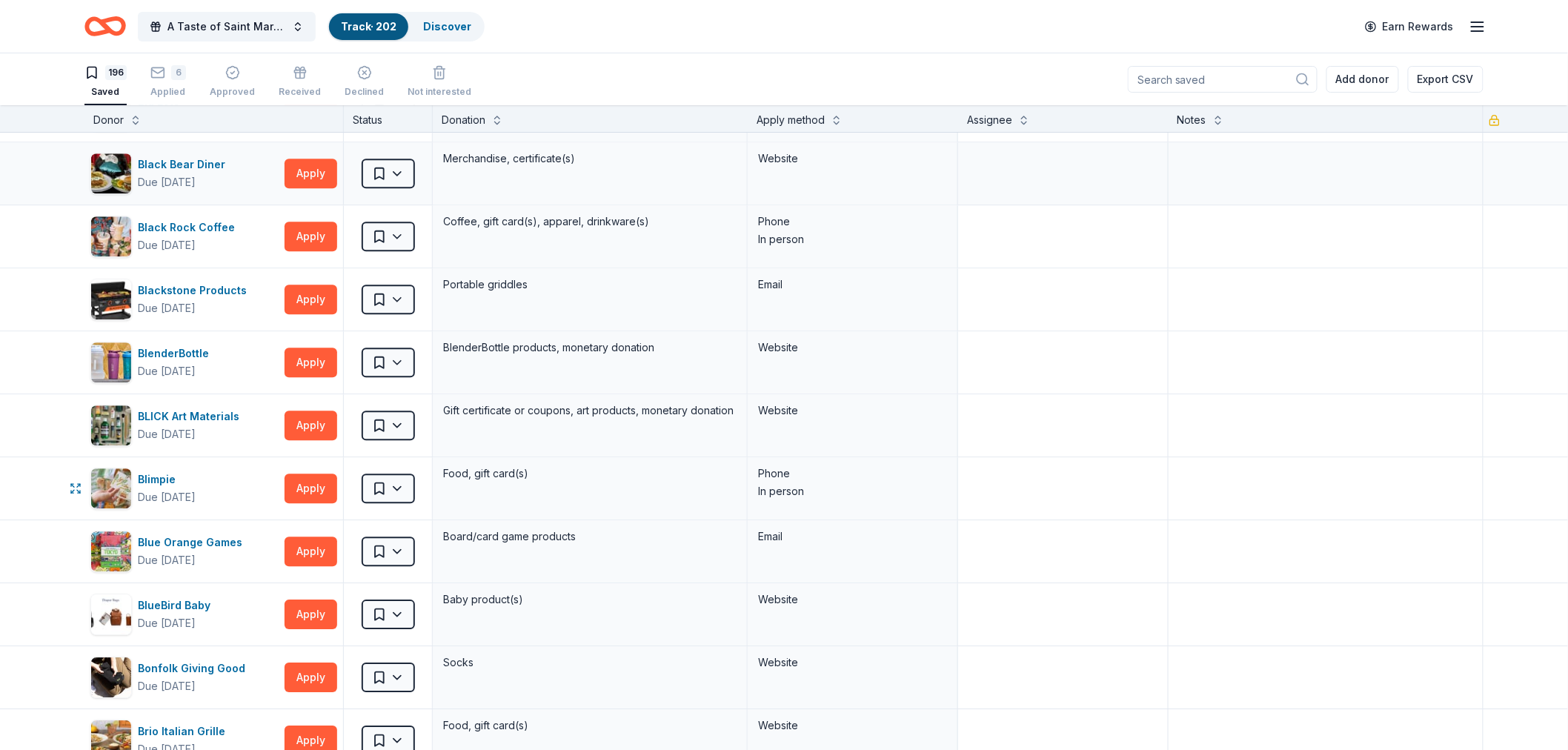
scroll to position [1647, 0]
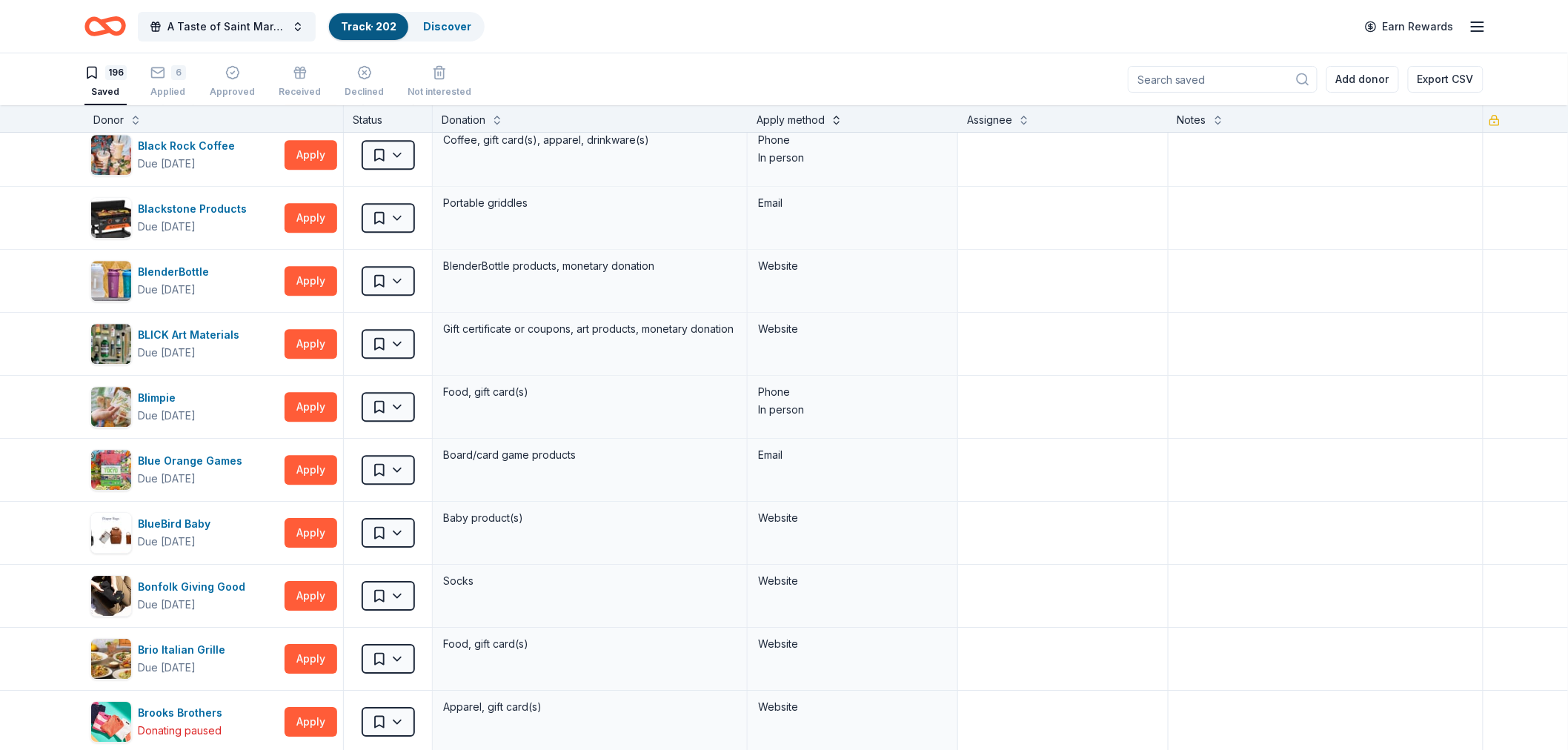
click at [830, 119] on button at bounding box center [836, 119] width 12 height 15
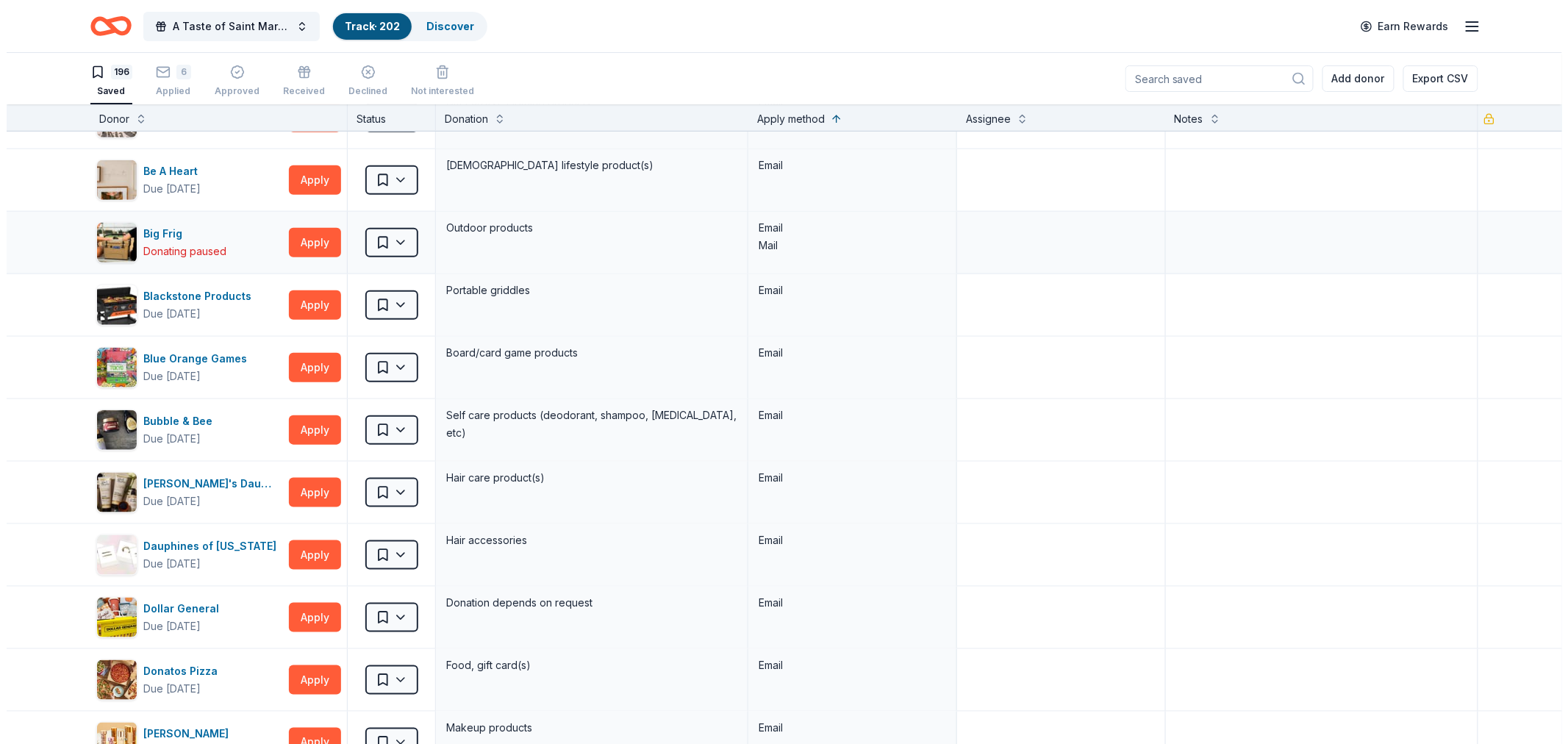
scroll to position [2942, 0]
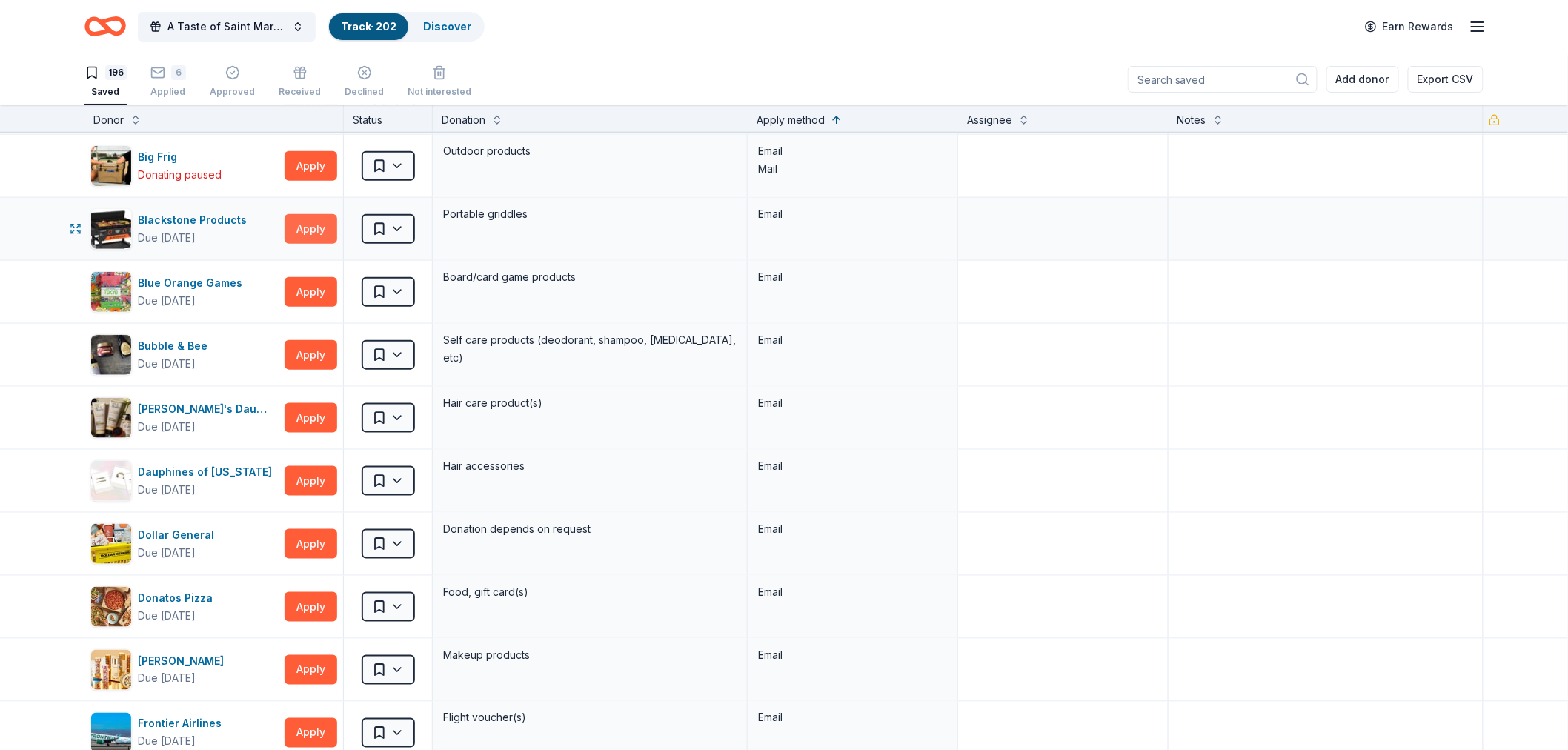
click at [298, 230] on button "Apply" at bounding box center [311, 228] width 53 height 29
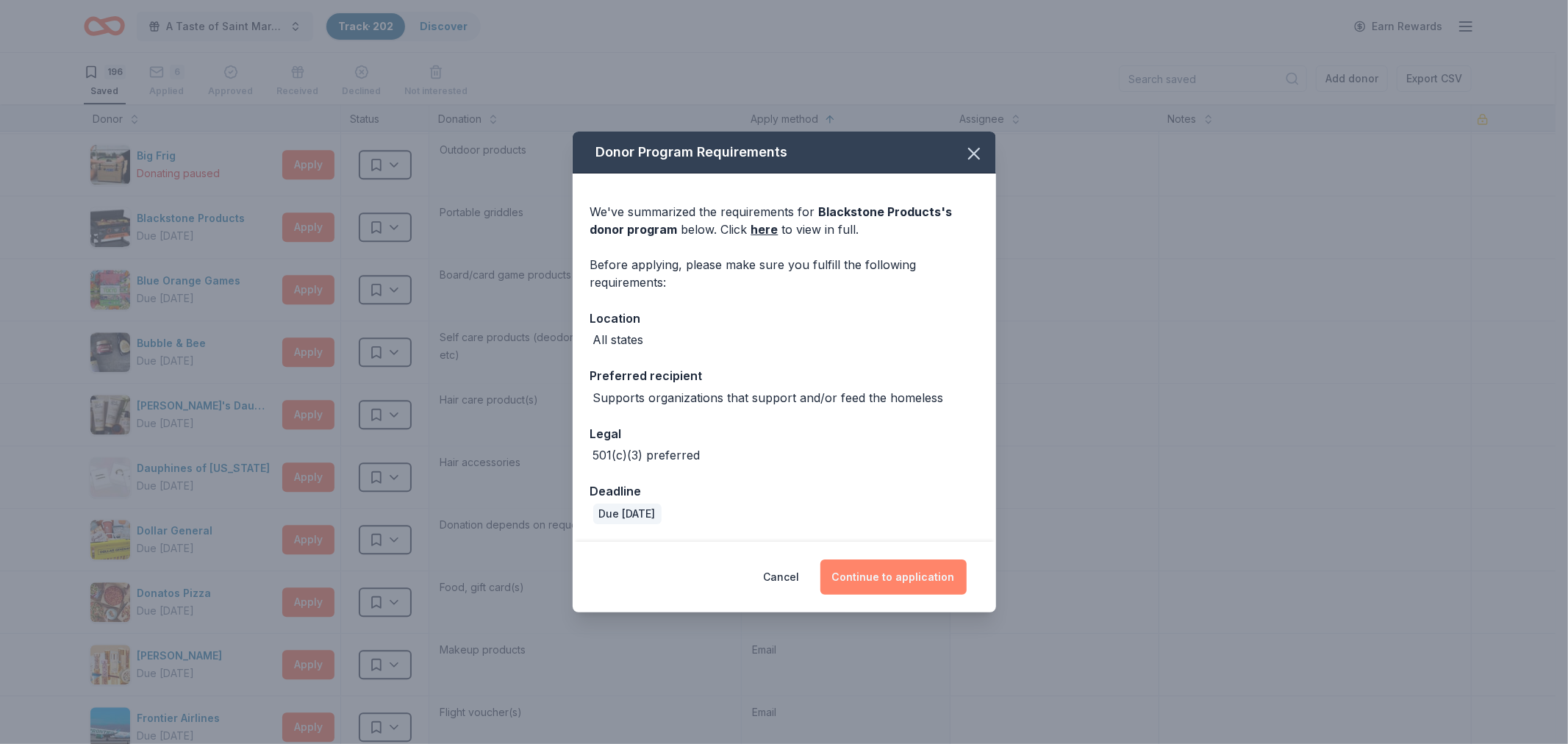
click at [912, 583] on button "Continue to application" at bounding box center [894, 577] width 146 height 35
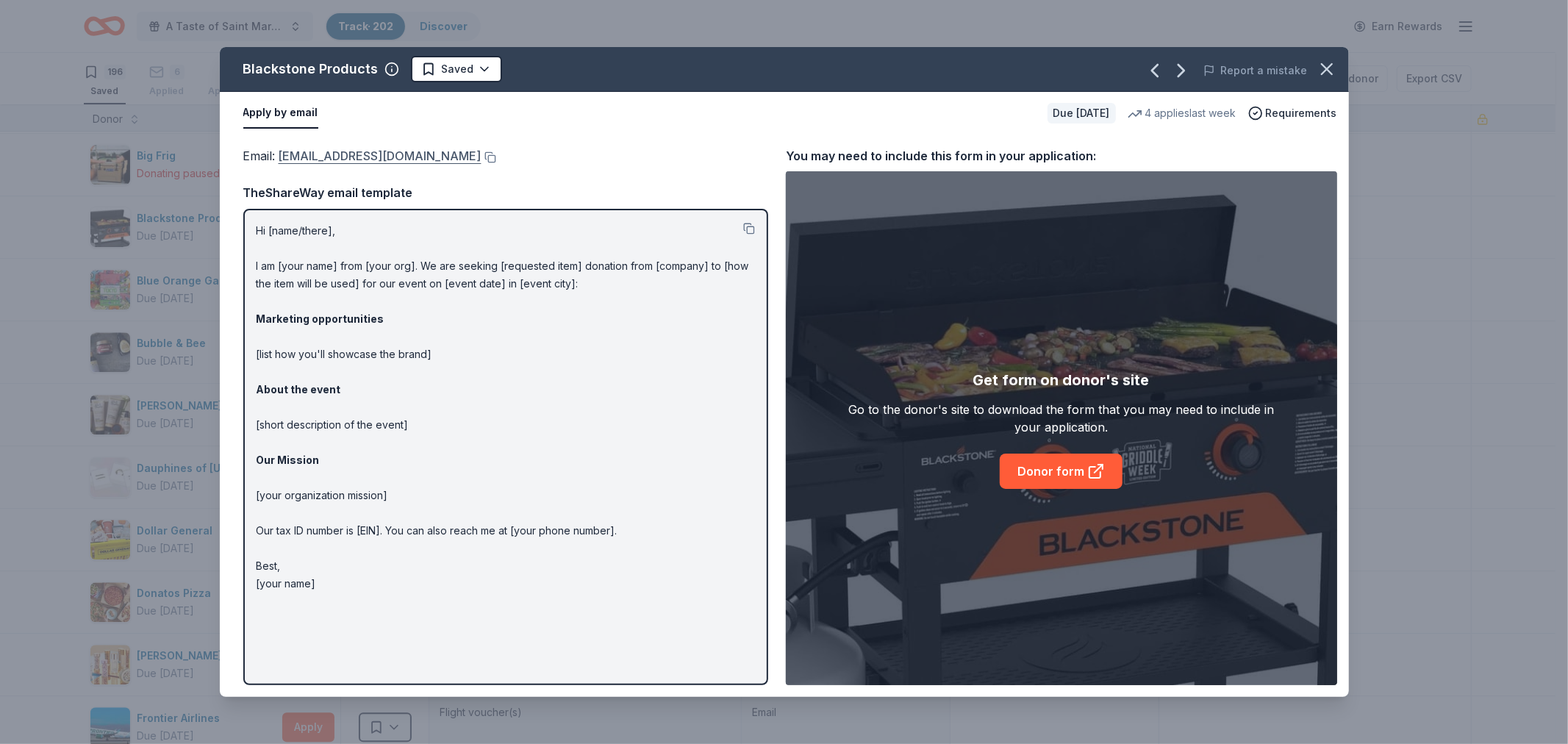
click at [398, 152] on link "[EMAIL_ADDRESS][DOMAIN_NAME]" at bounding box center [380, 156] width 203 height 19
click at [484, 69] on html "A Taste of Saint Mary's Dinner & Auction Track · 202 Discover Earn Rewards 196 …" at bounding box center [784, 372] width 1568 height 744
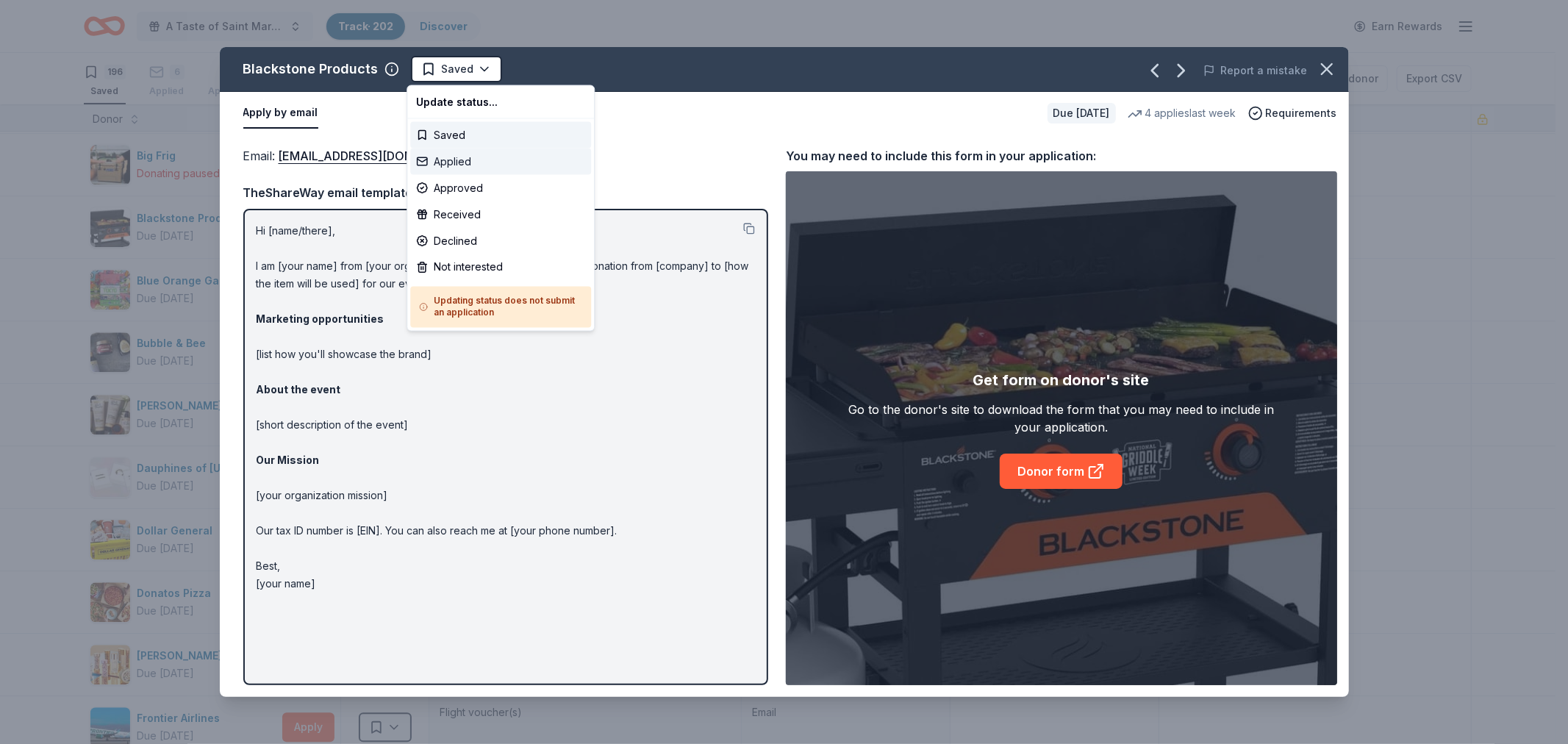
click at [447, 158] on div "Applied" at bounding box center [501, 162] width 181 height 26
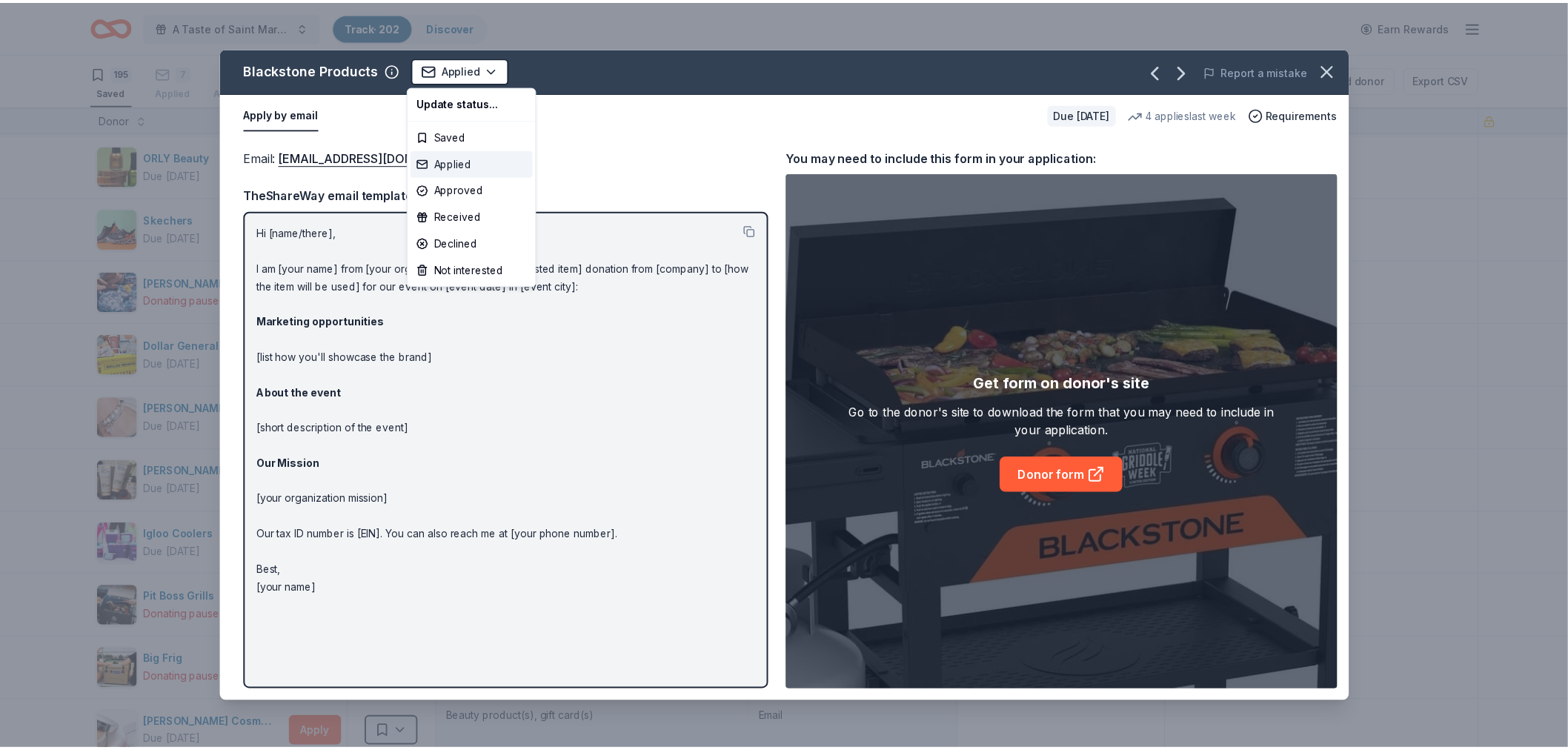
scroll to position [2524, 0]
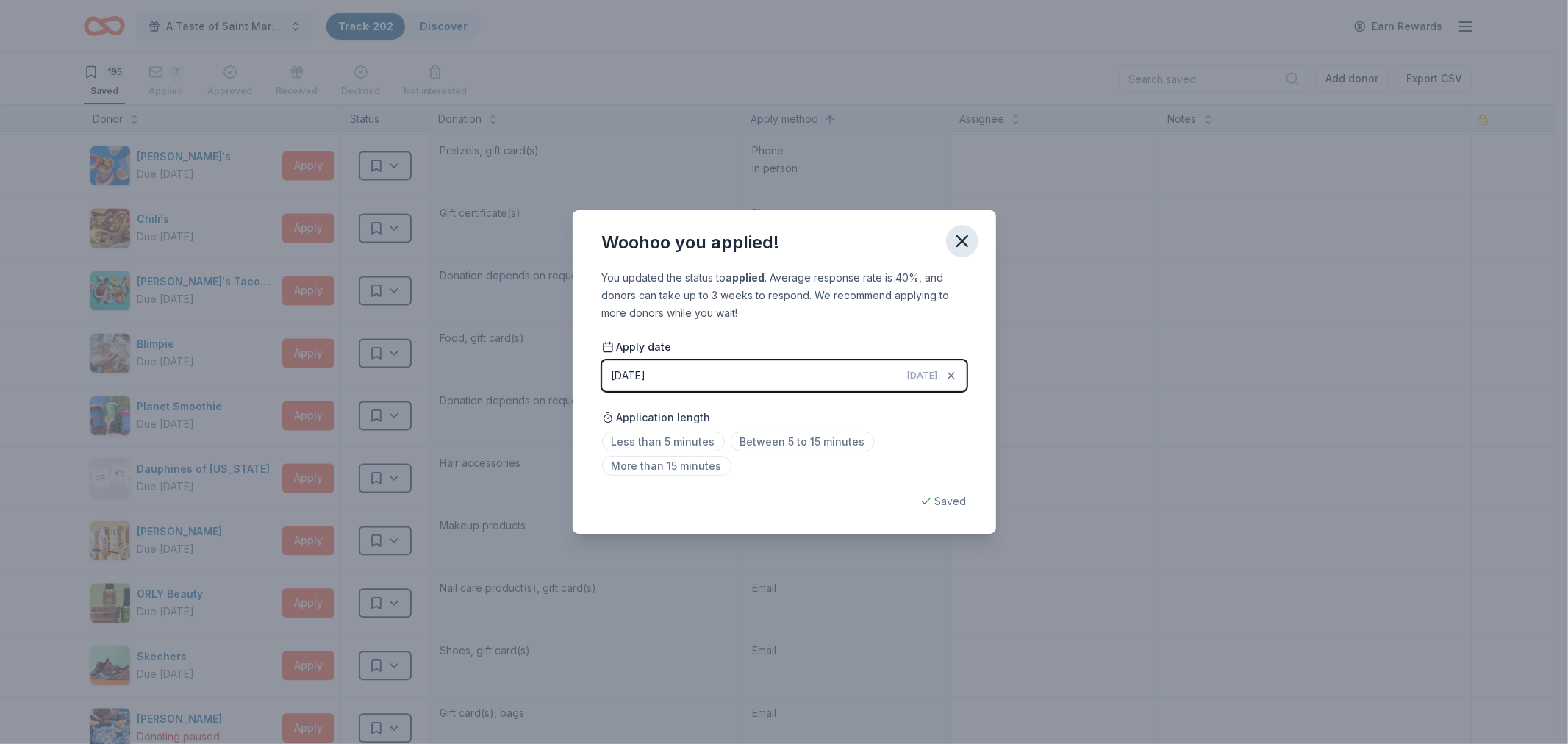
click at [964, 241] on icon "button" at bounding box center [963, 242] width 21 height 21
